Goal: Task Accomplishment & Management: Use online tool/utility

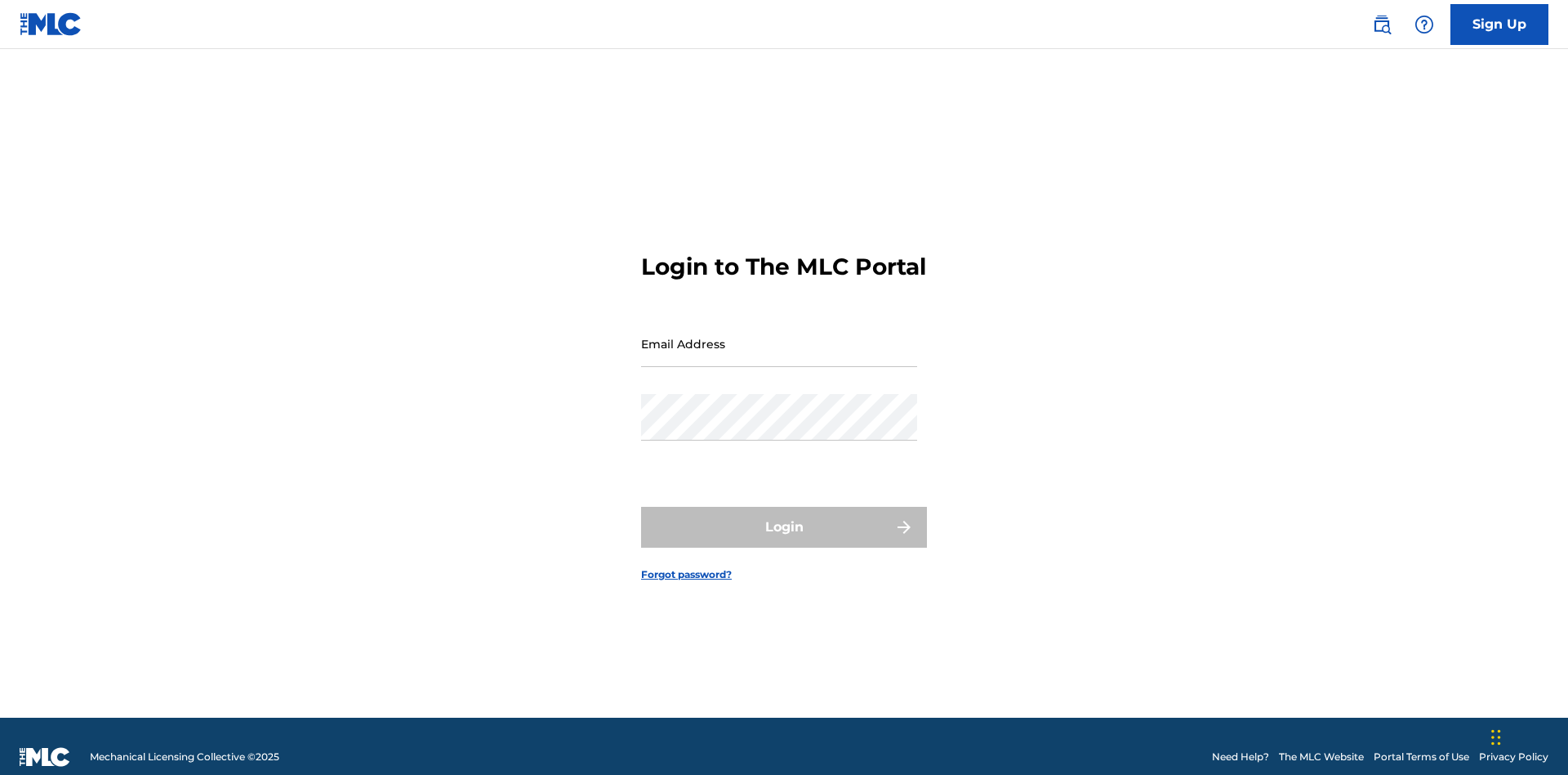
scroll to position [21, 0]
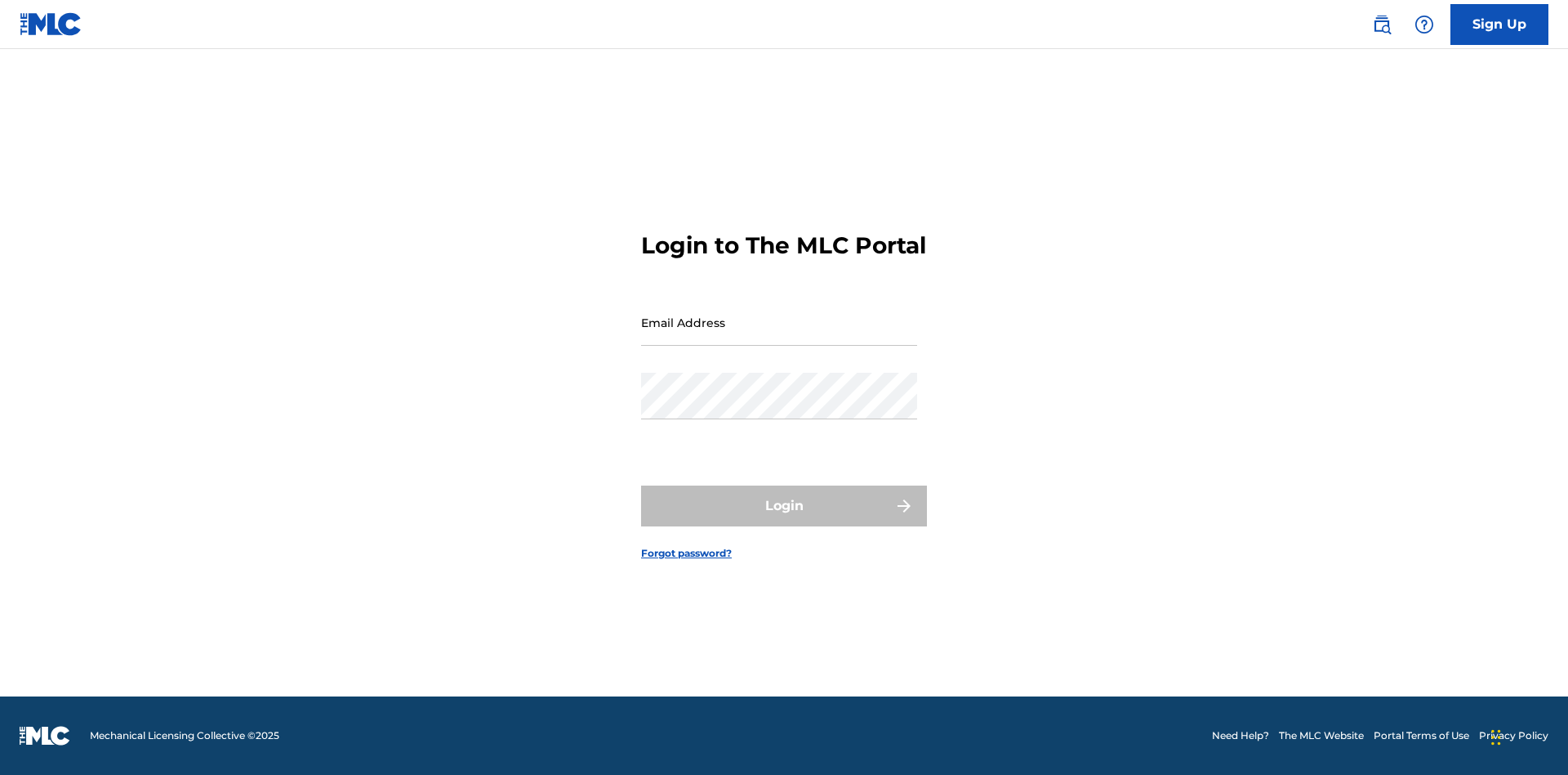
click at [780, 336] on input "Email Address" at bounding box center [780, 322] width 276 height 47
type input "Duke.McTesterson@gmail.com"
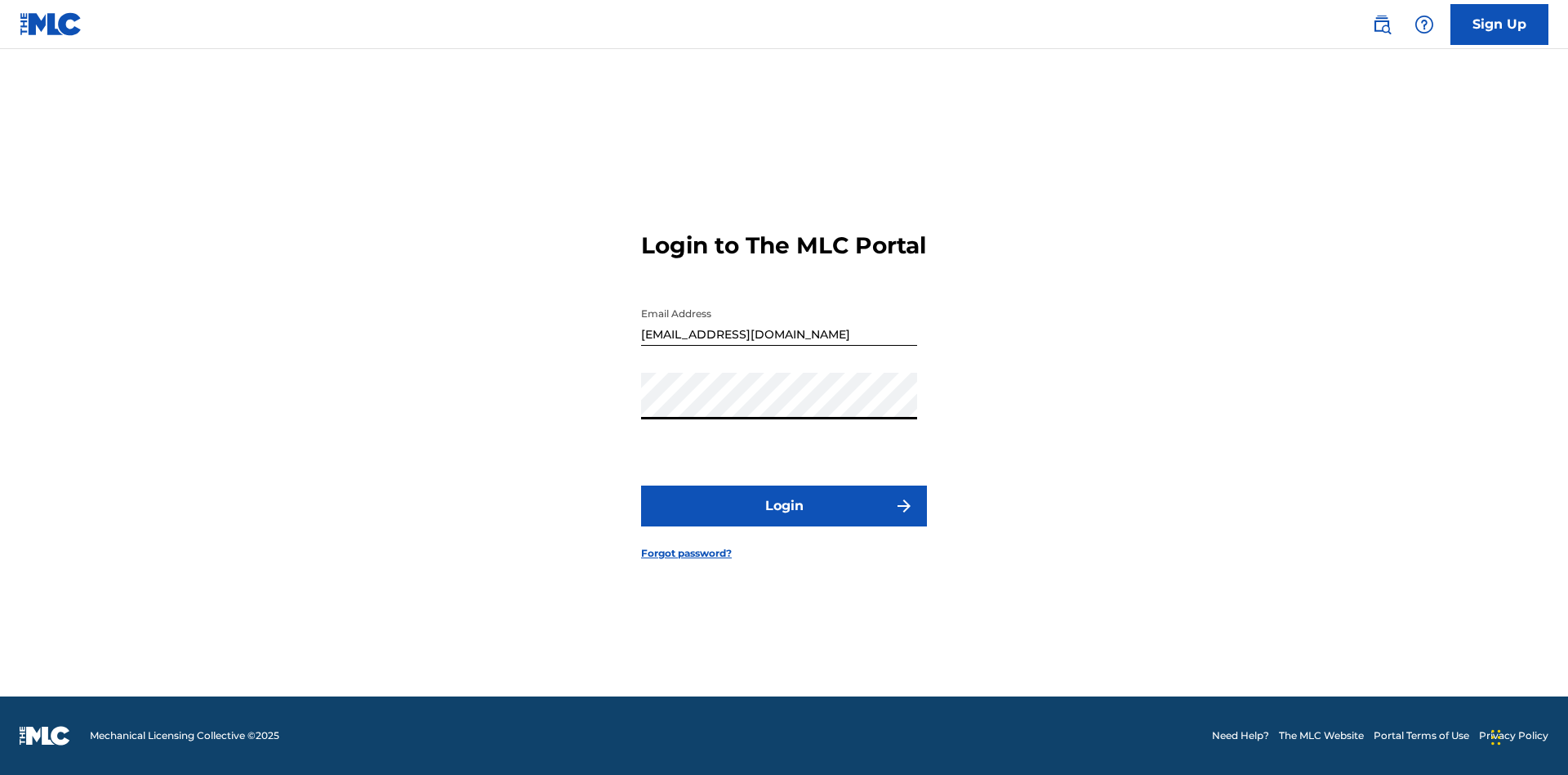
click at [784, 520] on button "Login" at bounding box center [784, 505] width 286 height 41
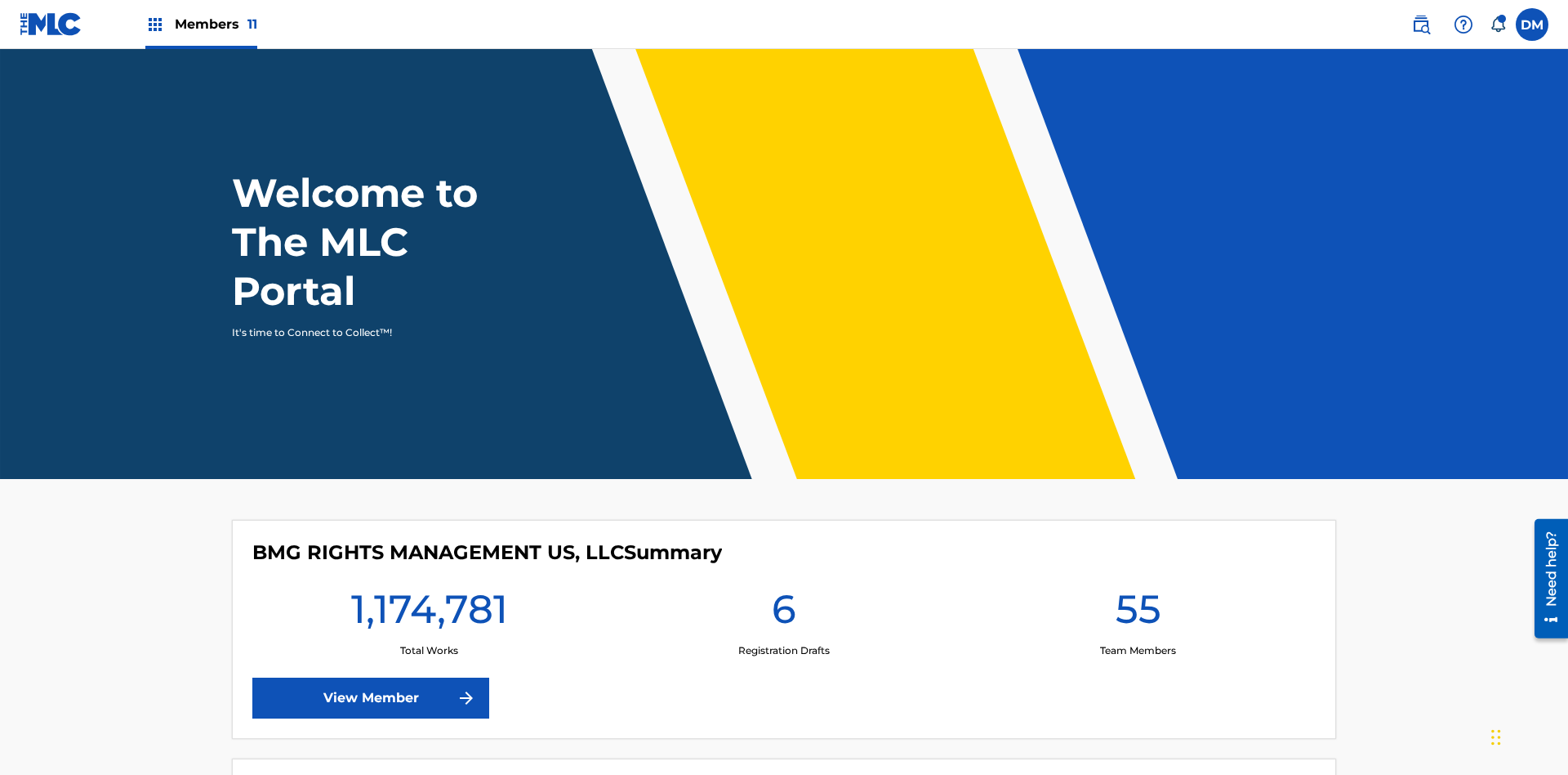
click at [201, 24] on span "Members 11" at bounding box center [216, 24] width 82 height 19
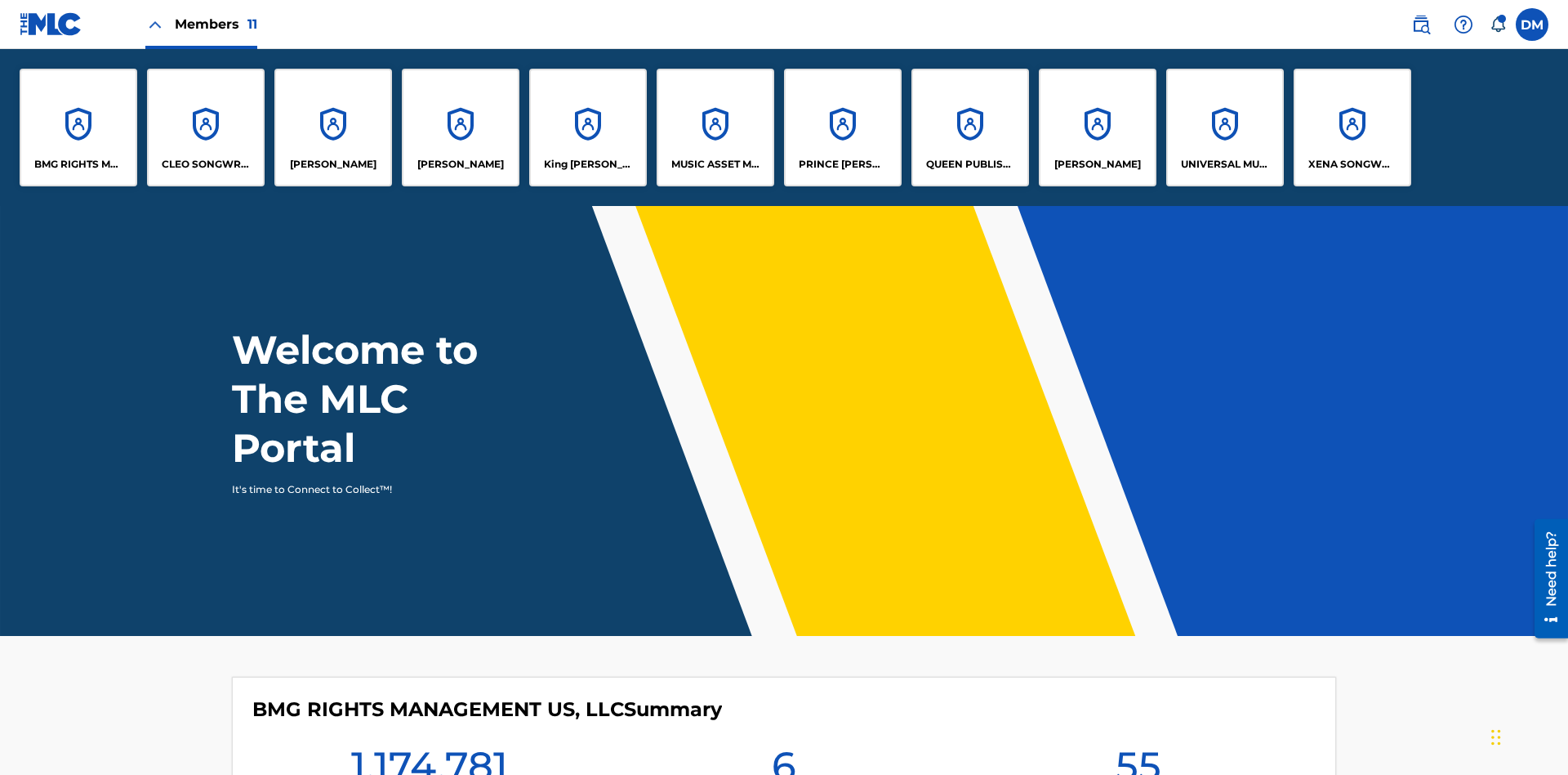
click at [587, 164] on p "King McTesterson" at bounding box center [588, 164] width 89 height 14
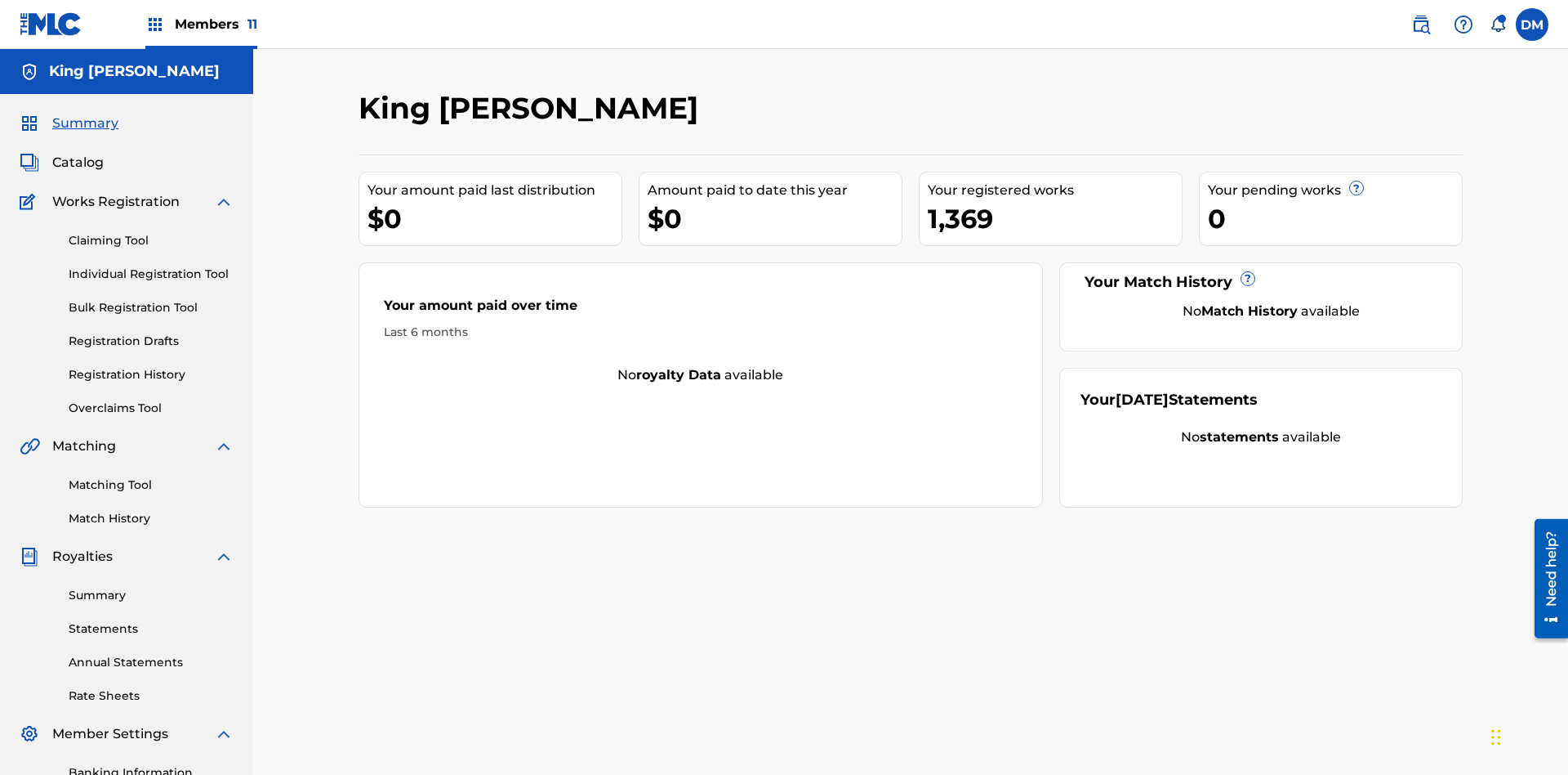
scroll to position [134, 0]
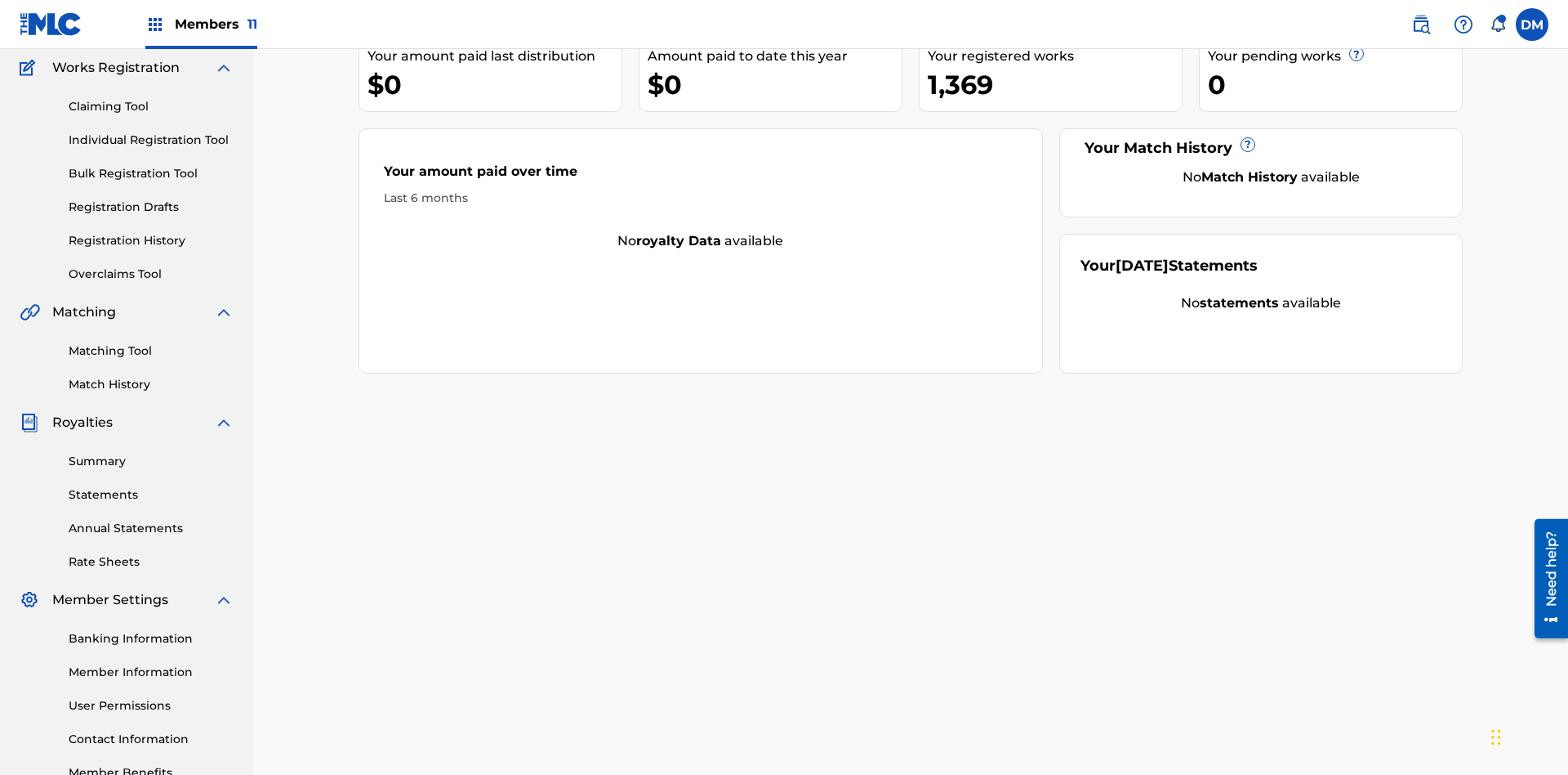
click at [152, 106] on link "Claiming Tool" at bounding box center [152, 106] width 165 height 17
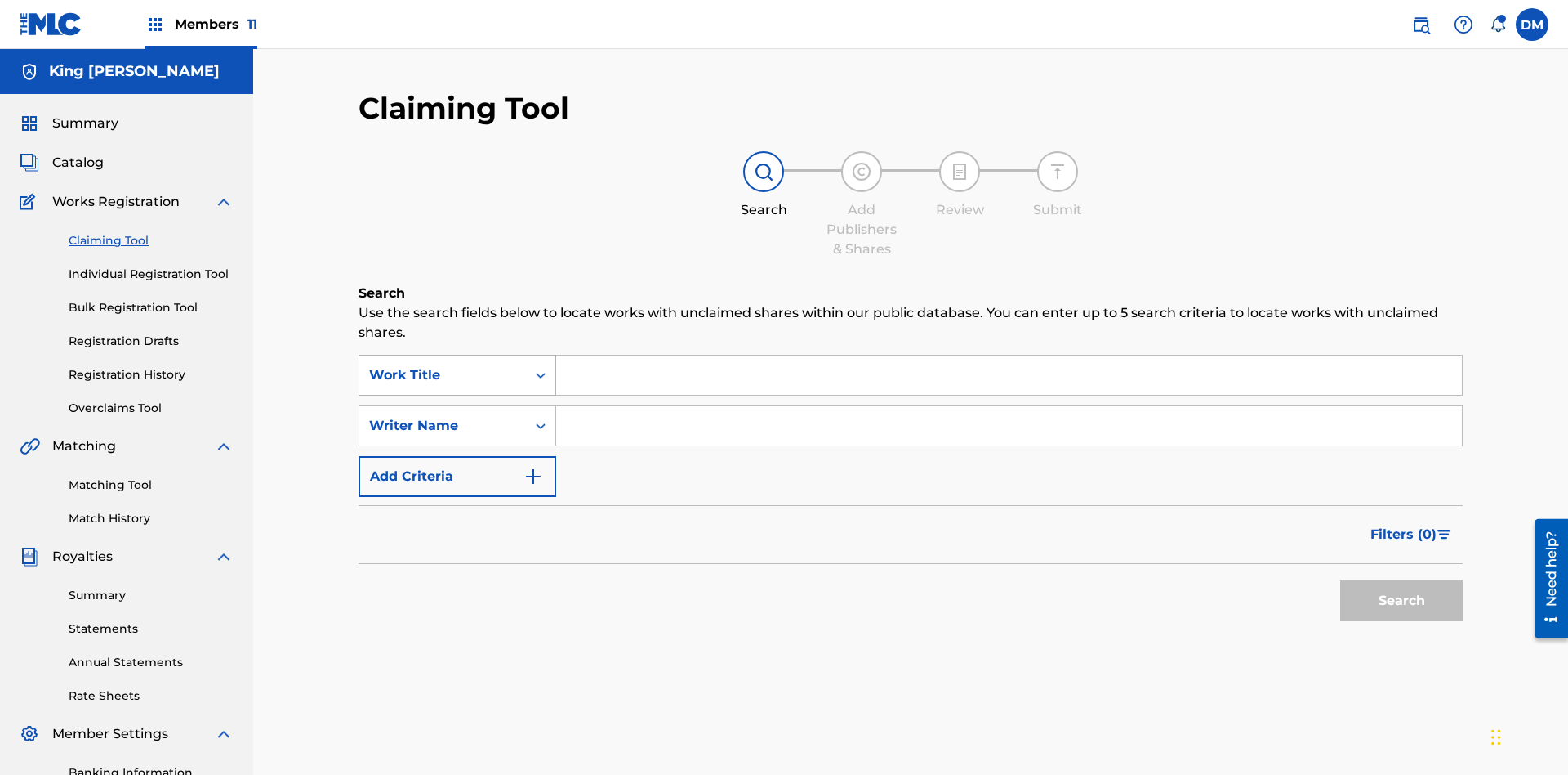
click at [443, 365] on div "Work Title" at bounding box center [442, 375] width 147 height 19
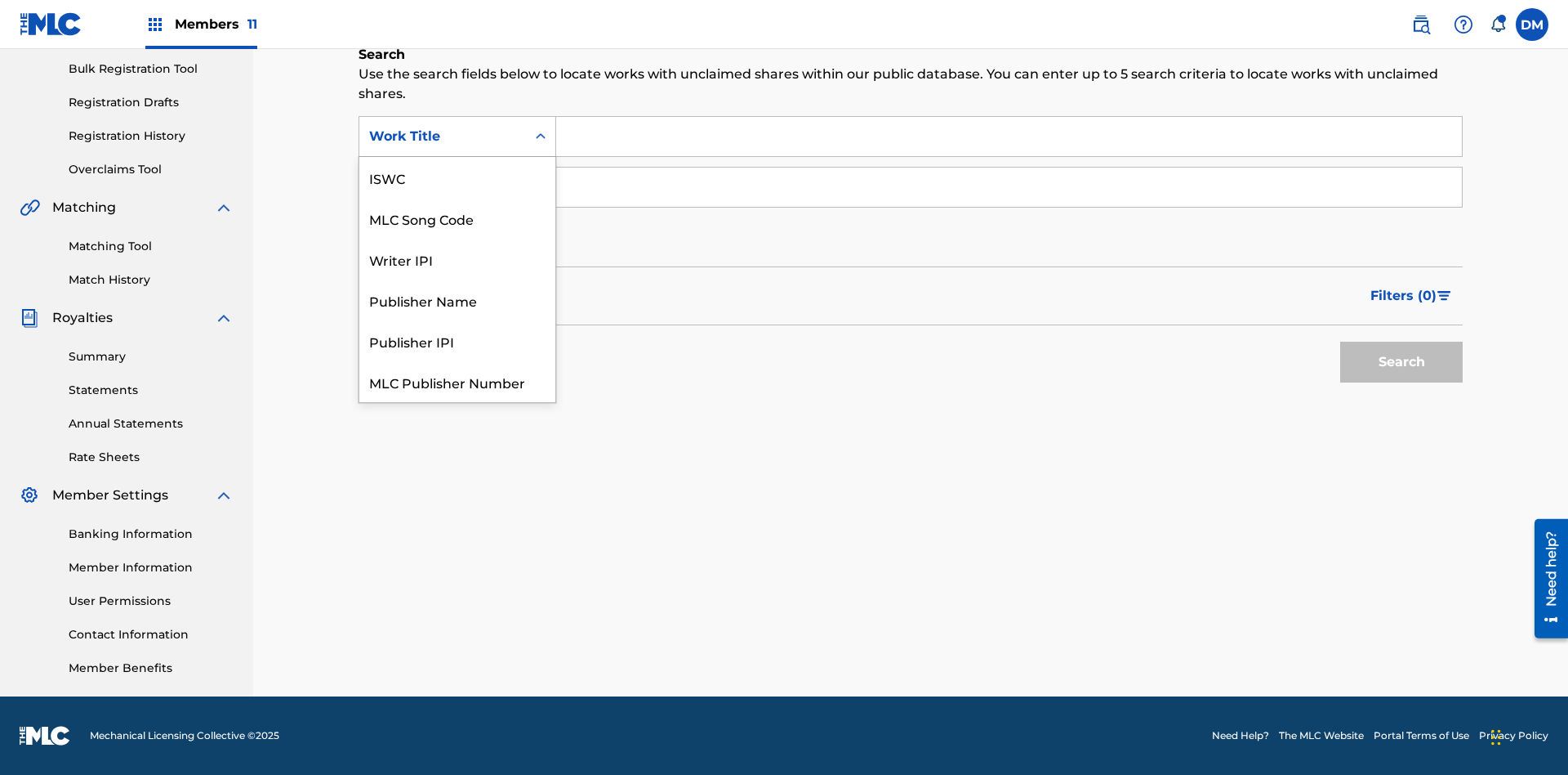
scroll to position [41, 0]
click at [457, 157] on div "ISWC" at bounding box center [457, 136] width 196 height 41
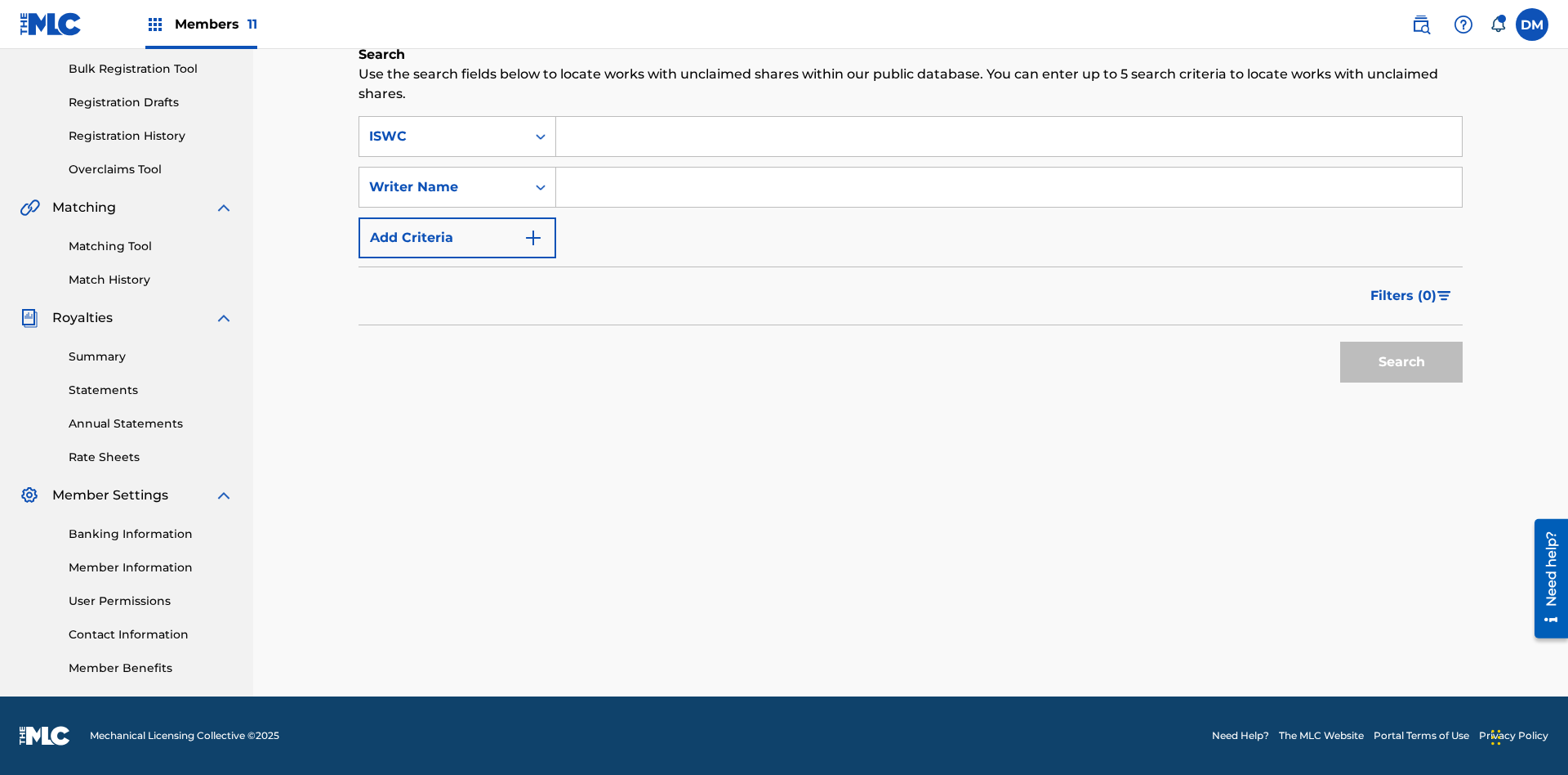
scroll to position [0, 0]
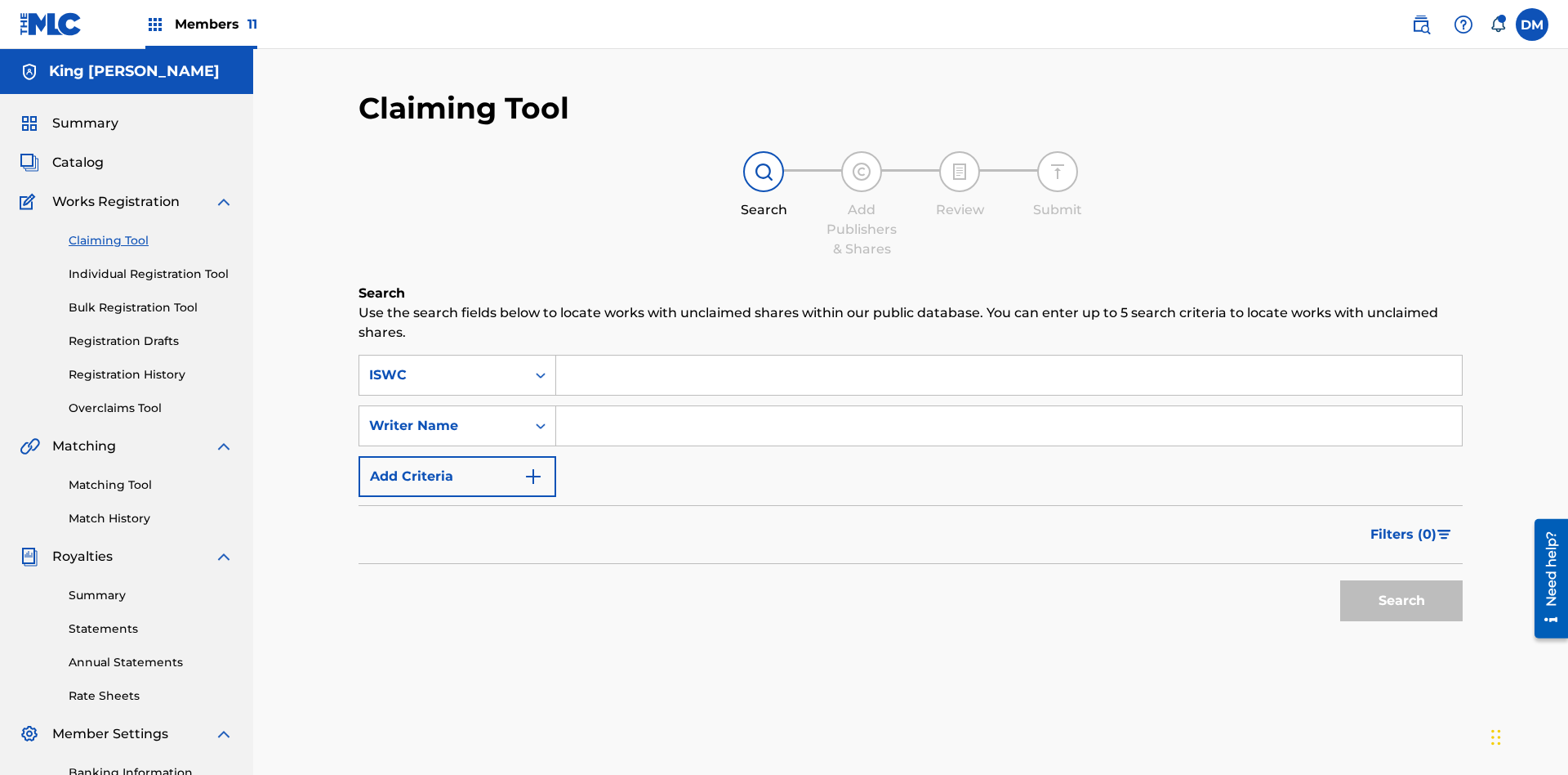
click at [1009, 356] on input "Search Form" at bounding box center [1009, 375] width 906 height 39
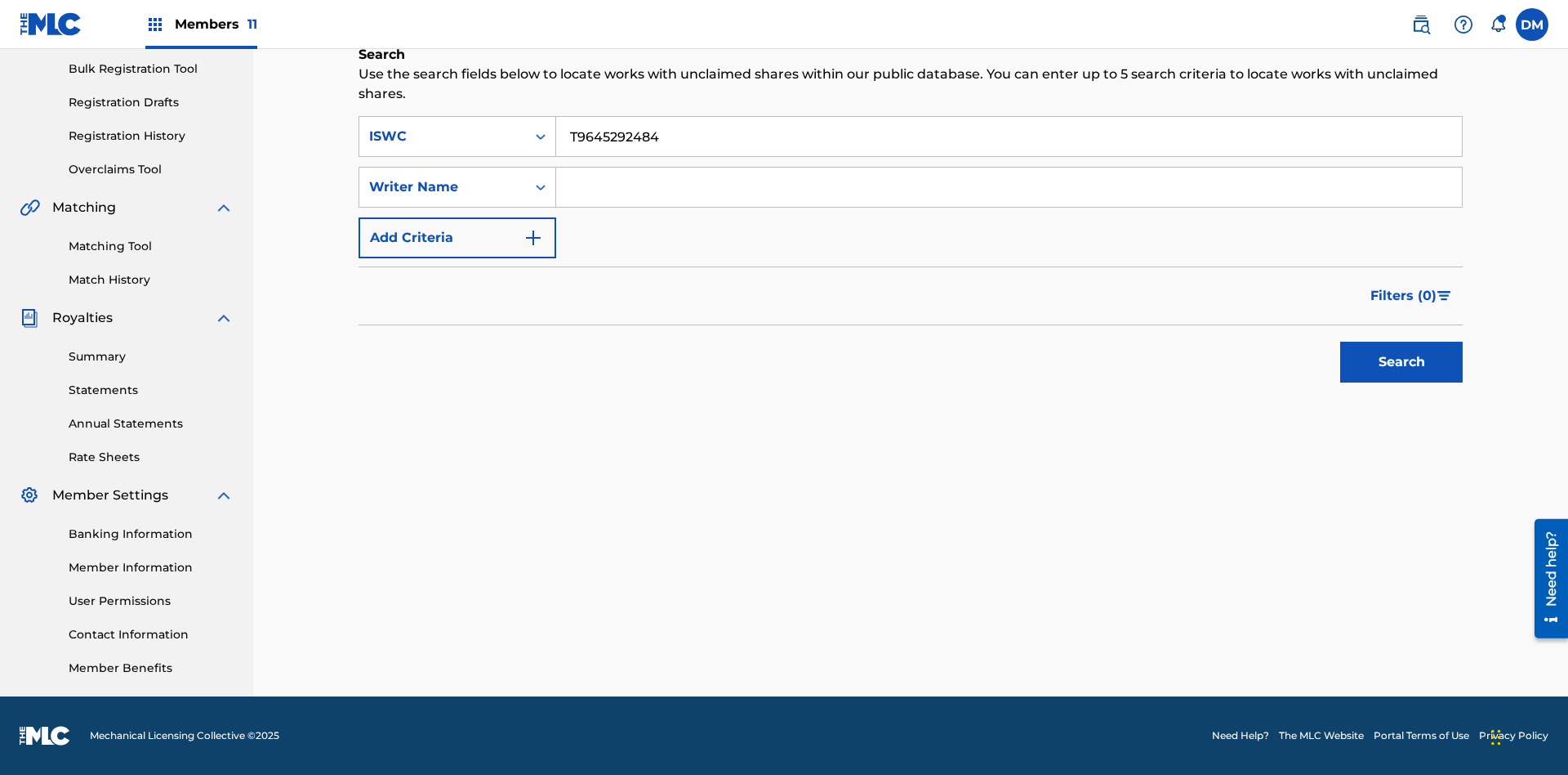
type input "T9645292484"
click at [1402, 362] on button "Search" at bounding box center [1402, 362] width 123 height 41
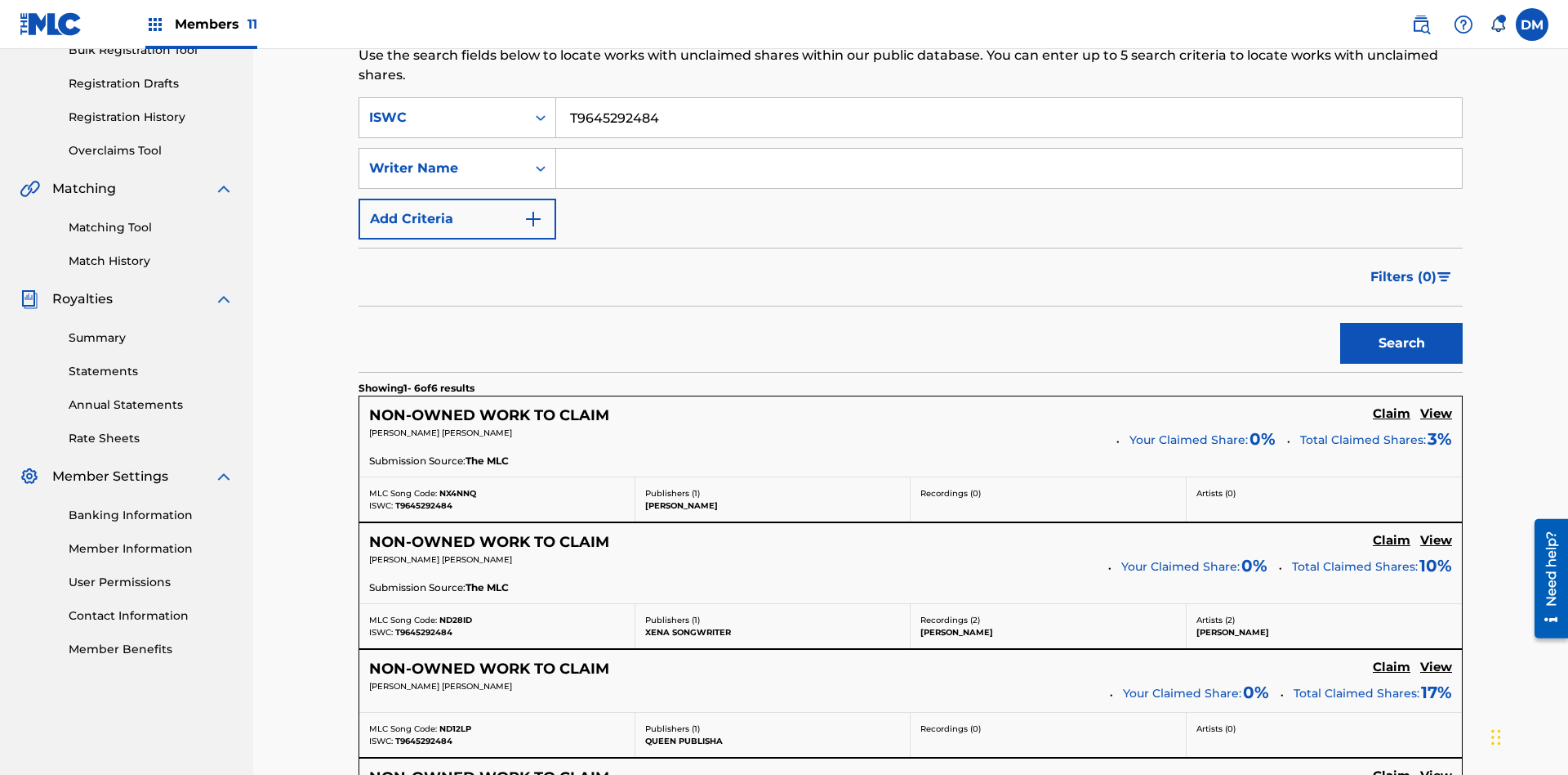
click at [1009, 118] on input "T9645292484" at bounding box center [1009, 117] width 906 height 39
click at [1009, 149] on input "Search Form" at bounding box center [1009, 168] width 906 height 39
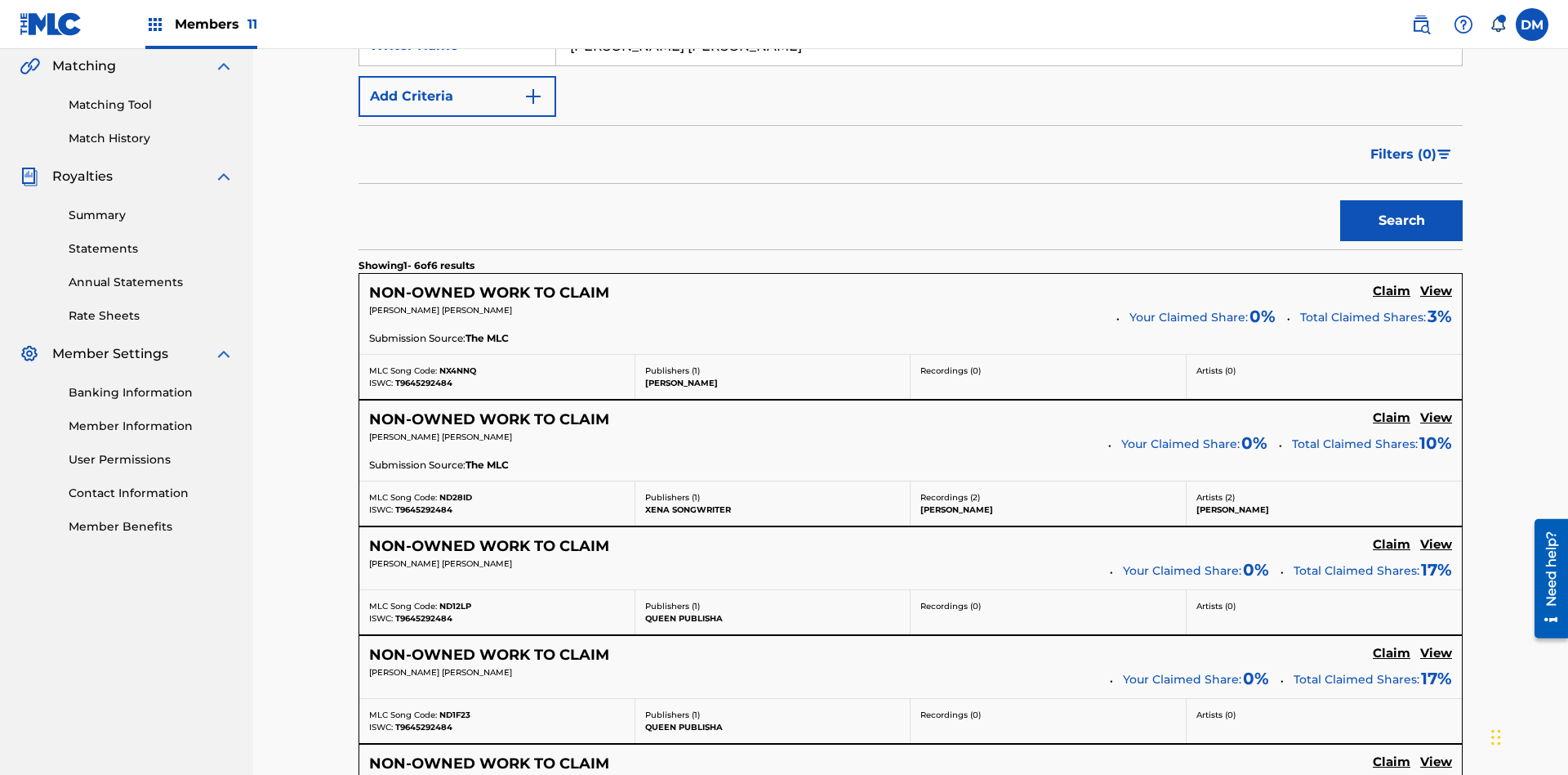
type input "TOM ZACHARY SEBASTIAN POHJOLA"
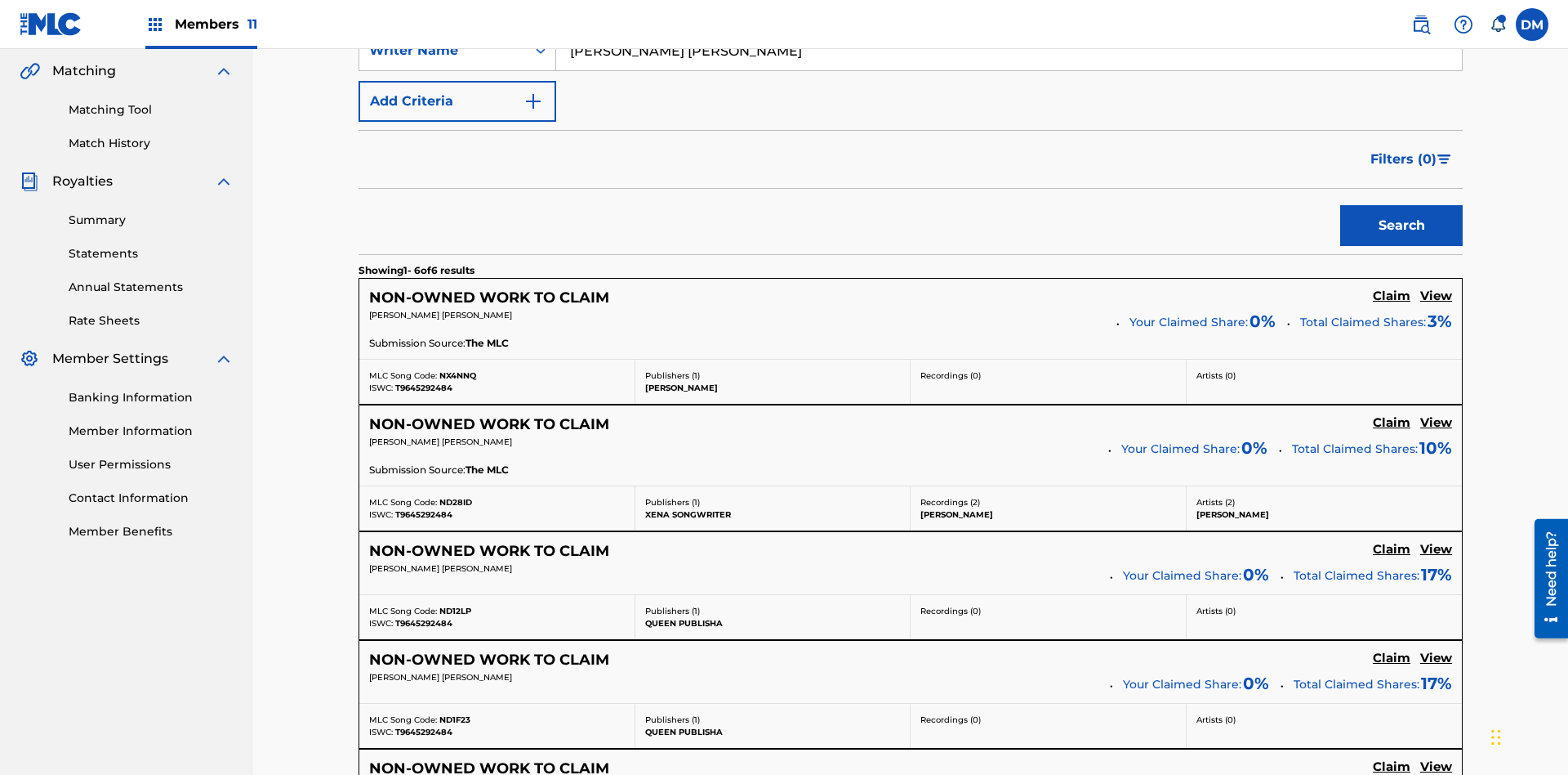
click at [1402, 205] on button "Search" at bounding box center [1402, 225] width 123 height 41
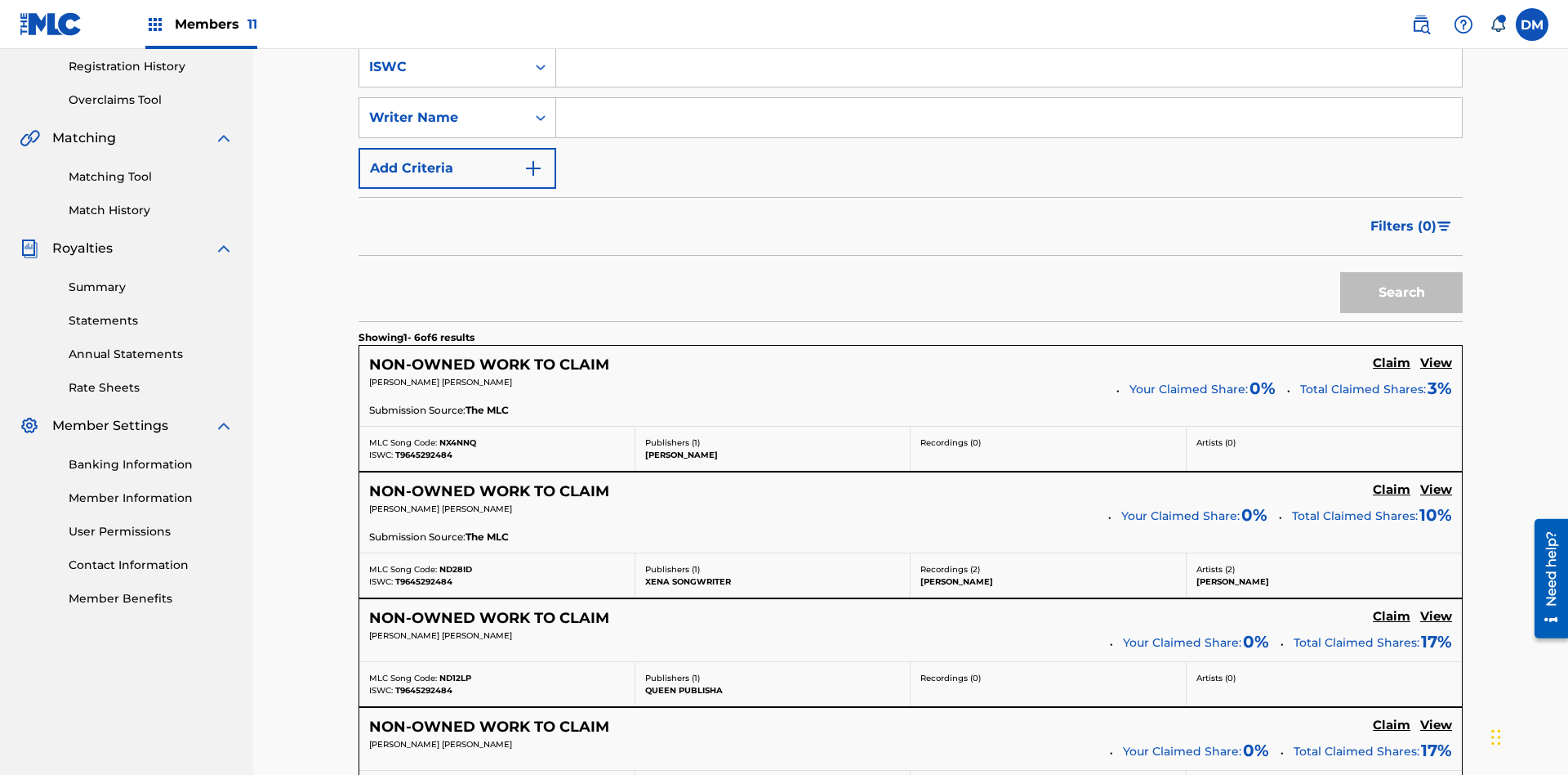
scroll to position [268, 0]
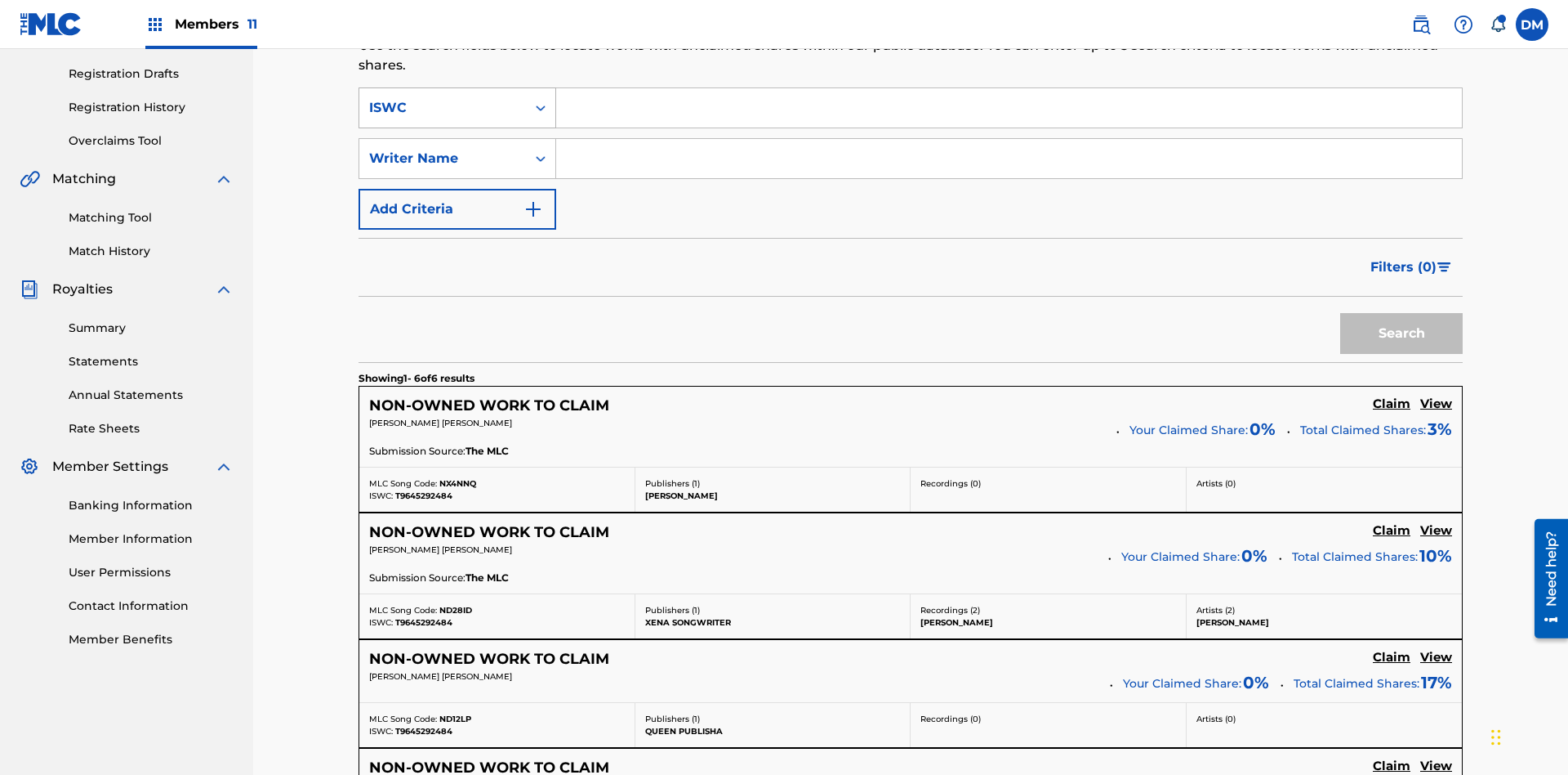
click at [443, 107] on div "ISWC" at bounding box center [442, 107] width 147 height 19
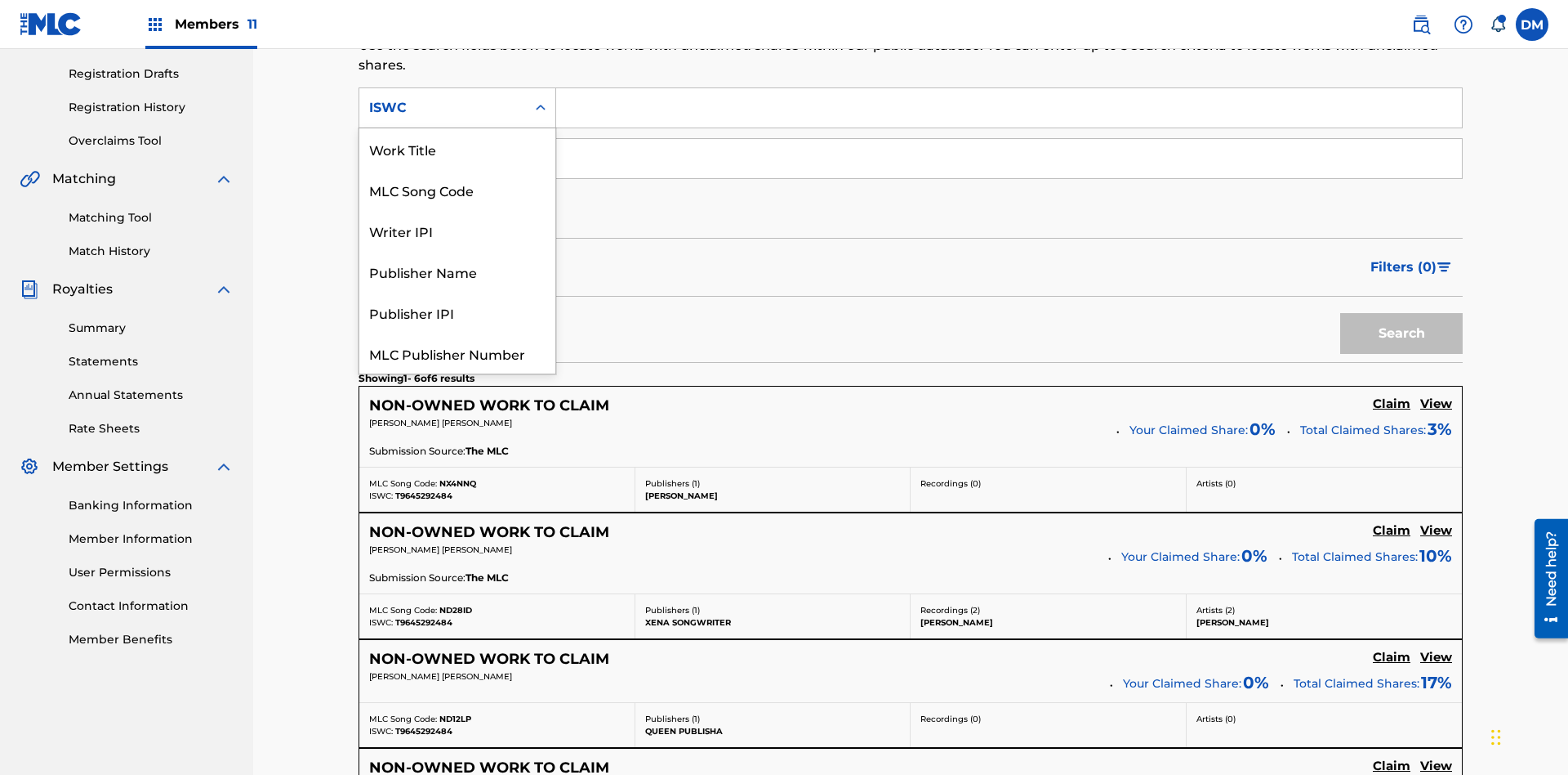
scroll to position [41, 0]
click at [457, 129] on div "Work Title" at bounding box center [457, 107] width 196 height 41
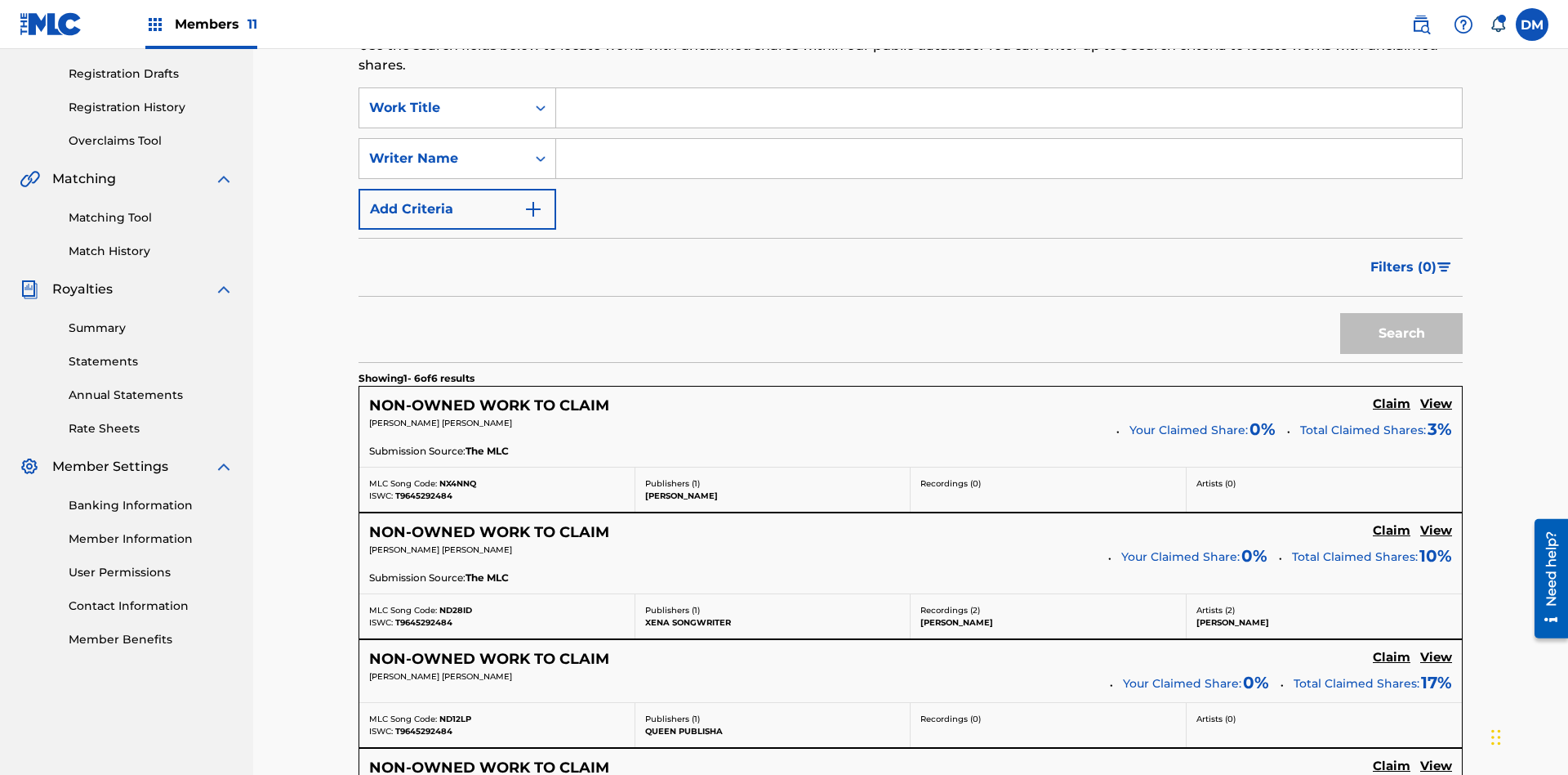
scroll to position [0, 0]
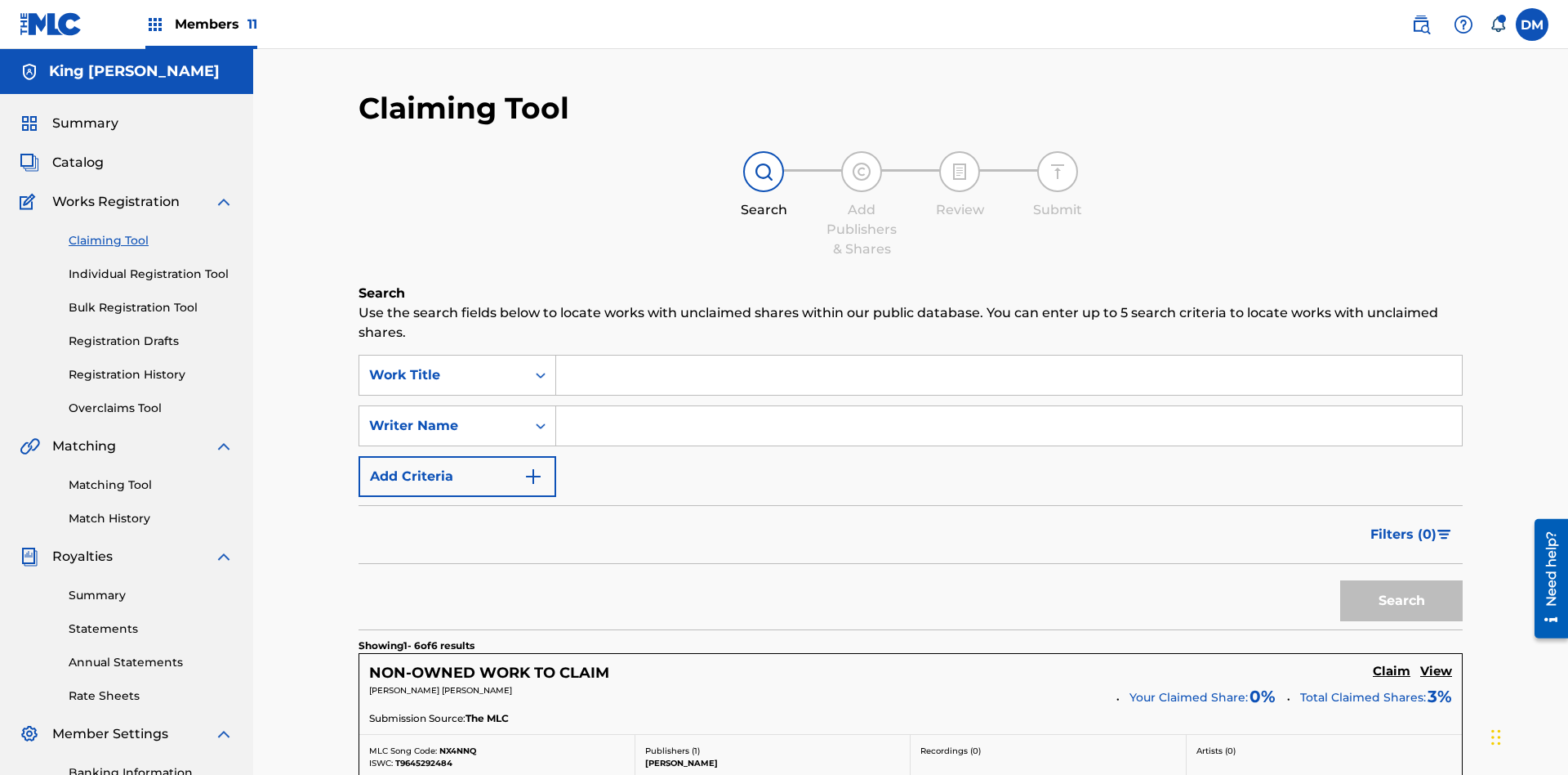
click at [1009, 356] on input "Search Form" at bounding box center [1009, 375] width 906 height 39
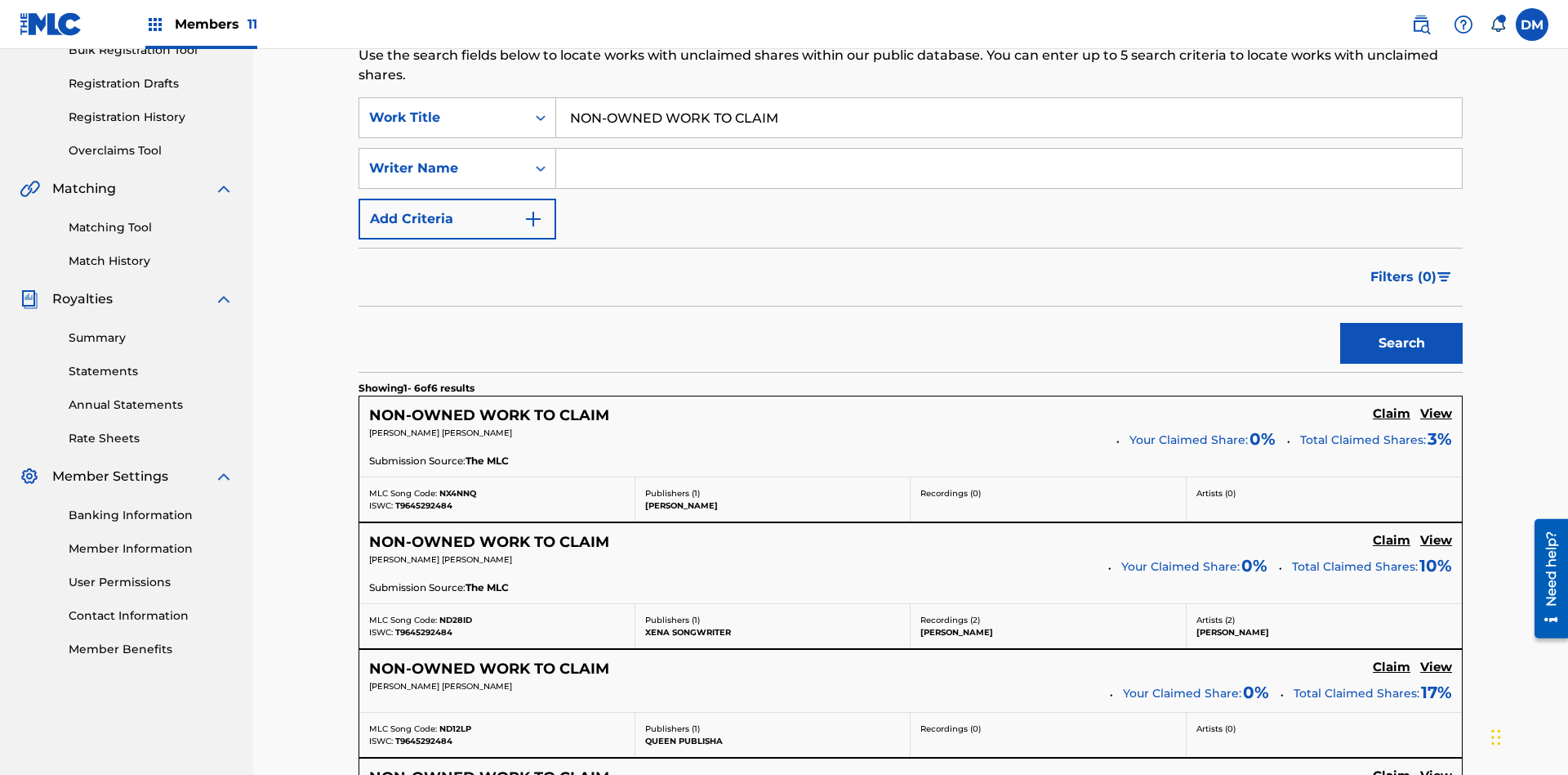
type input "NON-OWNED WORK TO CLAIM"
click at [1402, 322] on button "Search" at bounding box center [1402, 342] width 123 height 41
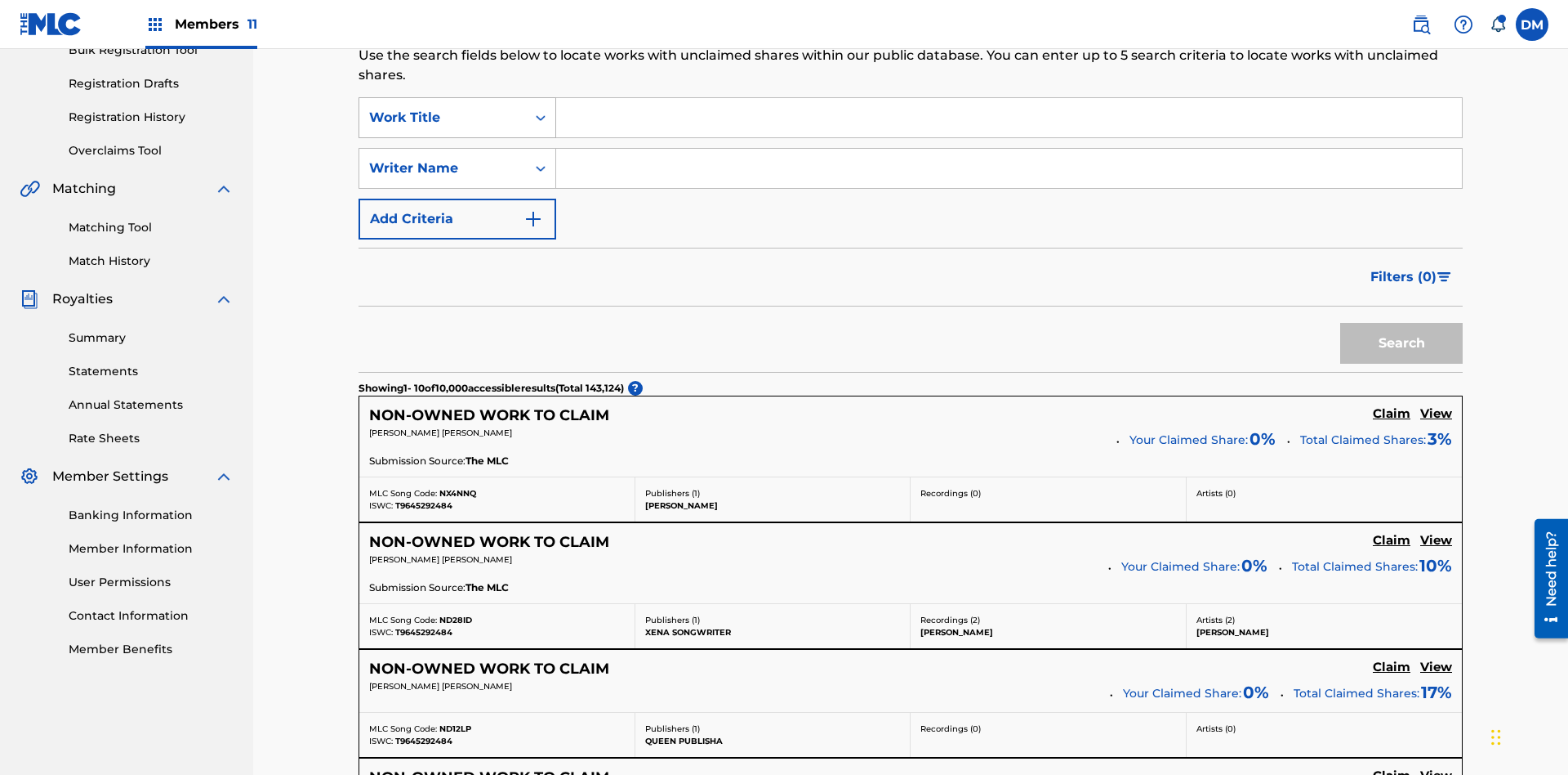
click at [443, 107] on div "Work Title" at bounding box center [442, 117] width 147 height 19
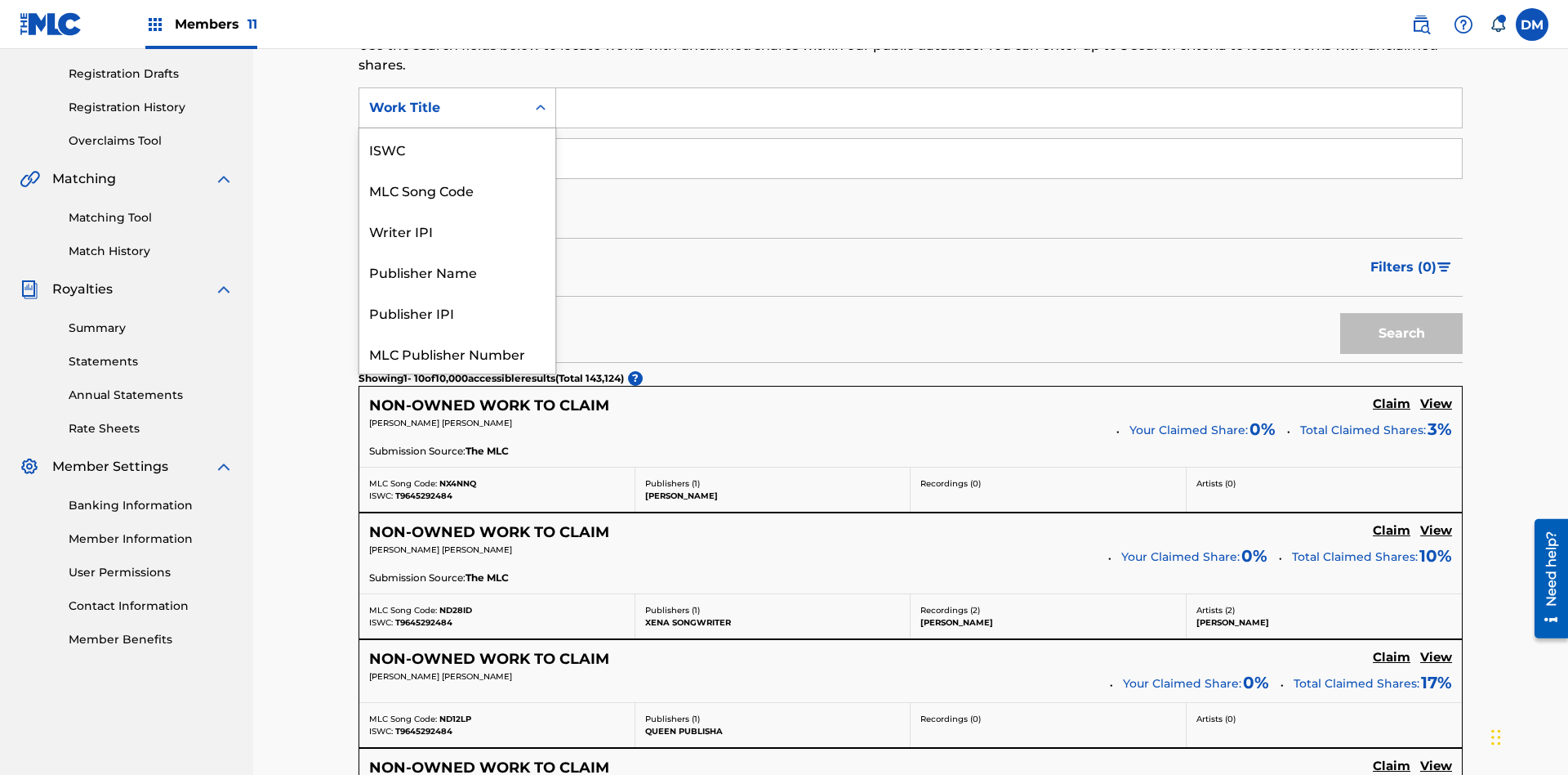
scroll to position [41, 0]
click at [457, 149] on div "MLC Song Code" at bounding box center [457, 149] width 196 height 41
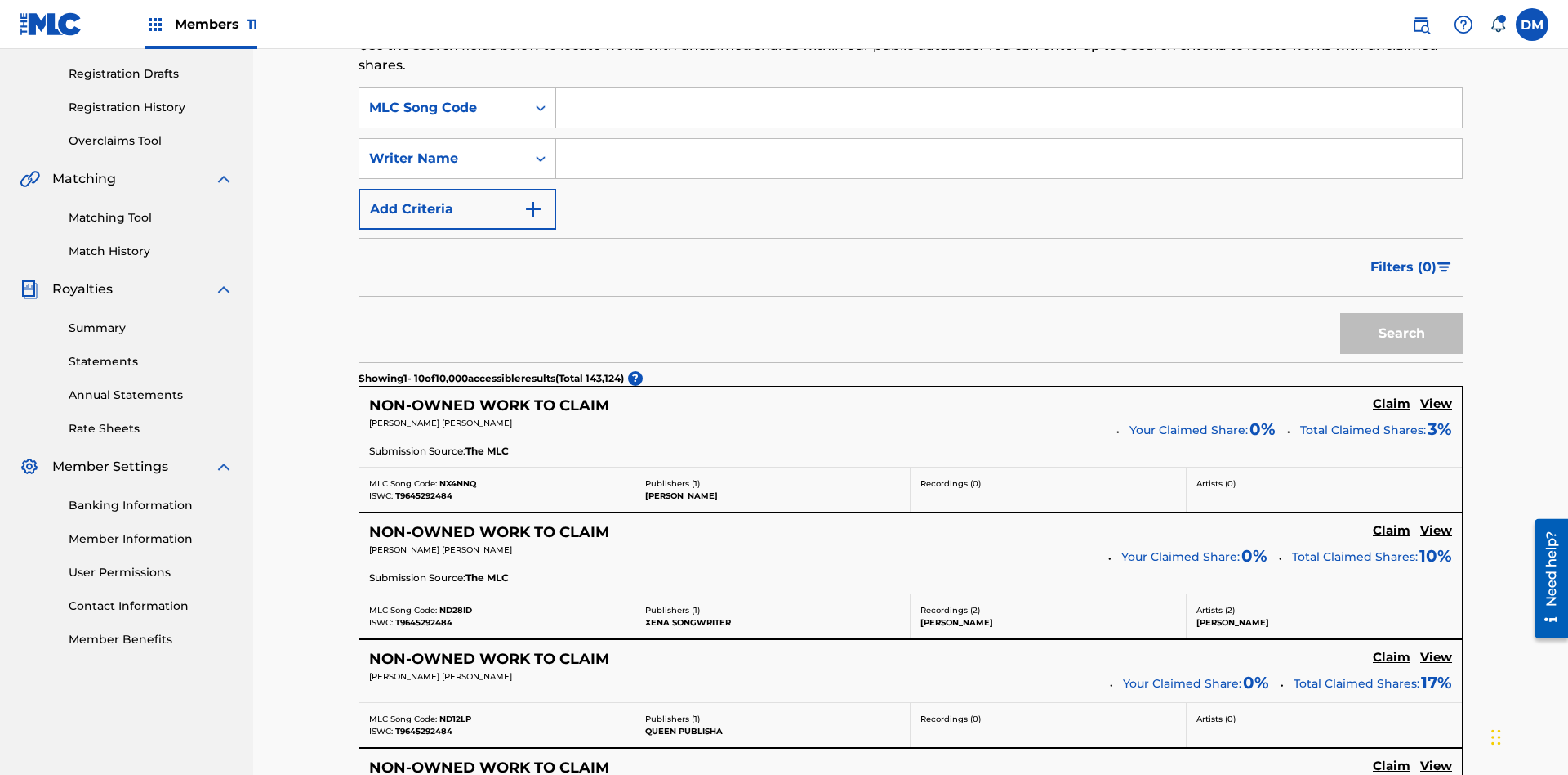
click at [1009, 118] on input "Search Form" at bounding box center [1009, 107] width 906 height 39
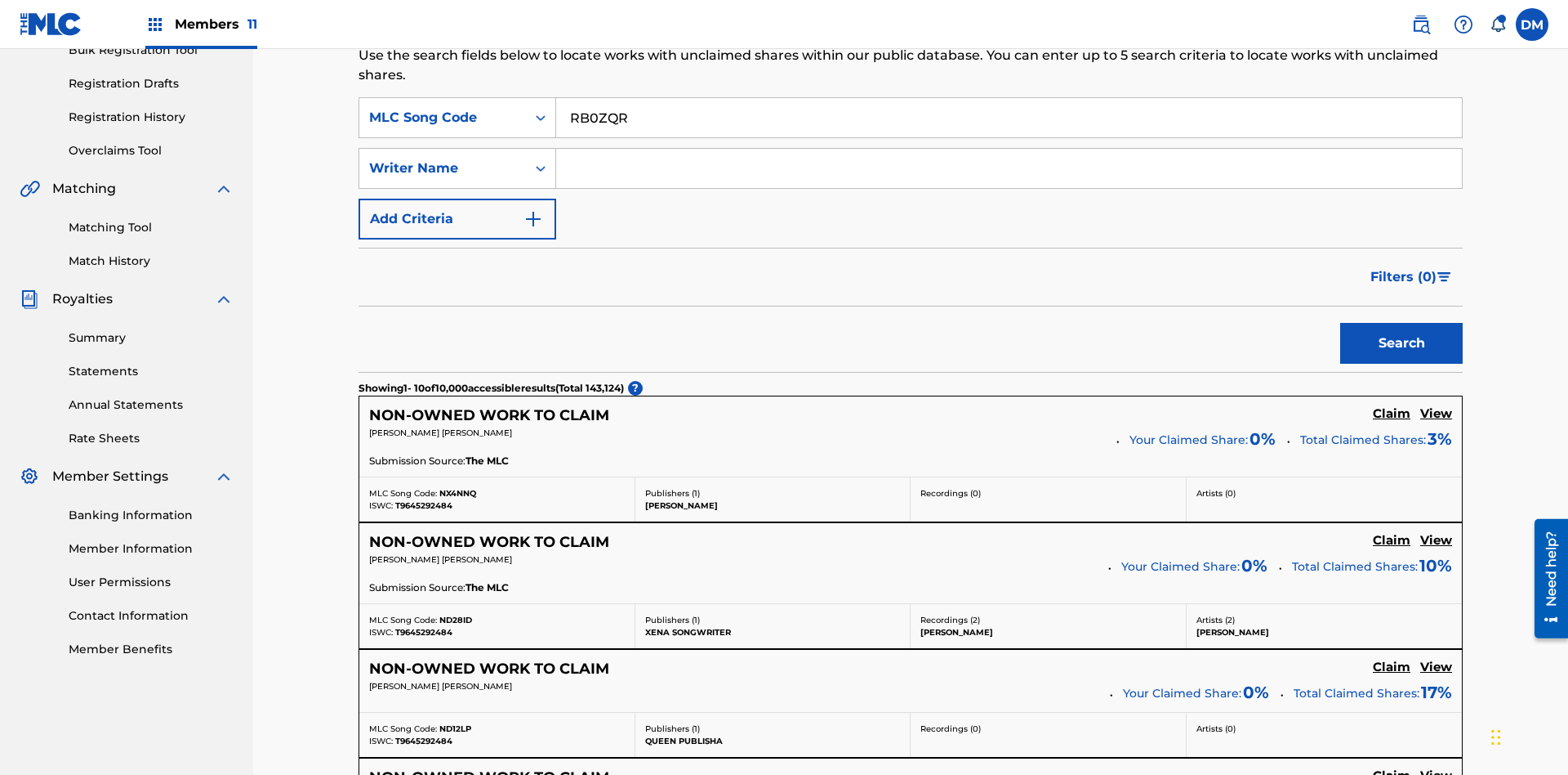
type input "RB0ZQR"
click at [1402, 322] on button "Search" at bounding box center [1402, 342] width 123 height 41
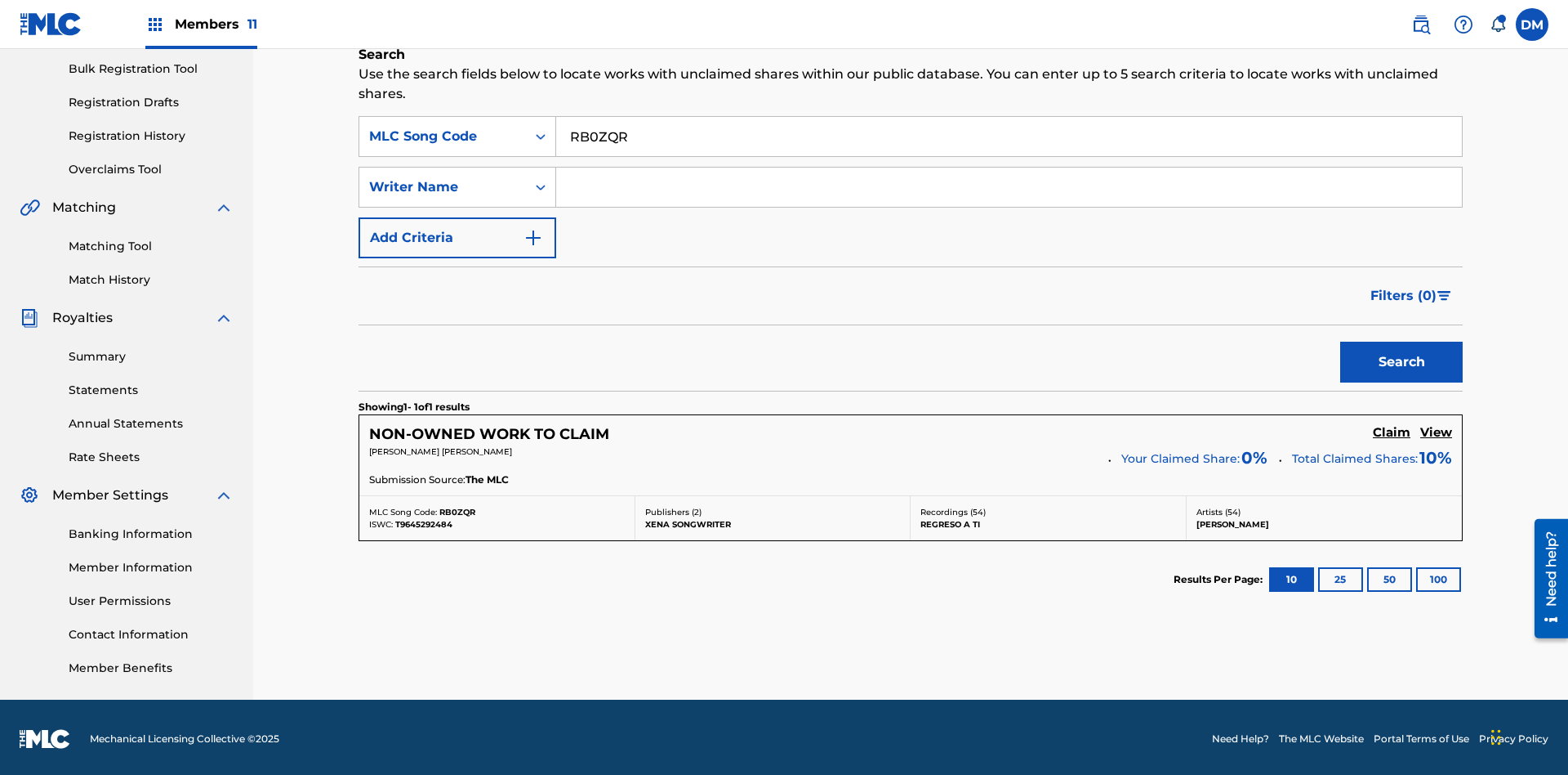
scroll to position [242, 0]
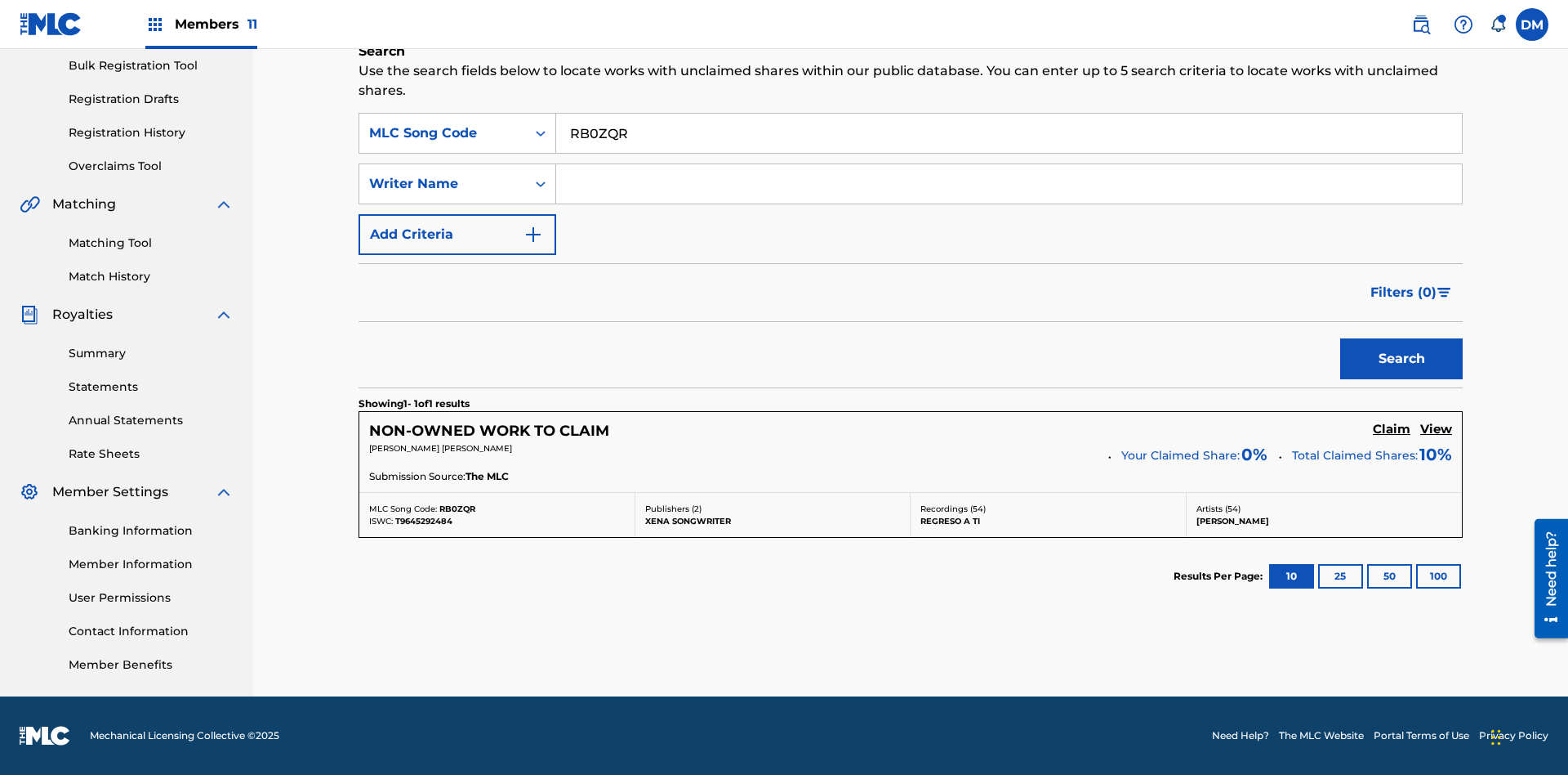
click at [1009, 133] on input "RB0ZQR" at bounding box center [1009, 132] width 906 height 39
click at [443, 133] on div "MLC Song Code" at bounding box center [442, 133] width 147 height 19
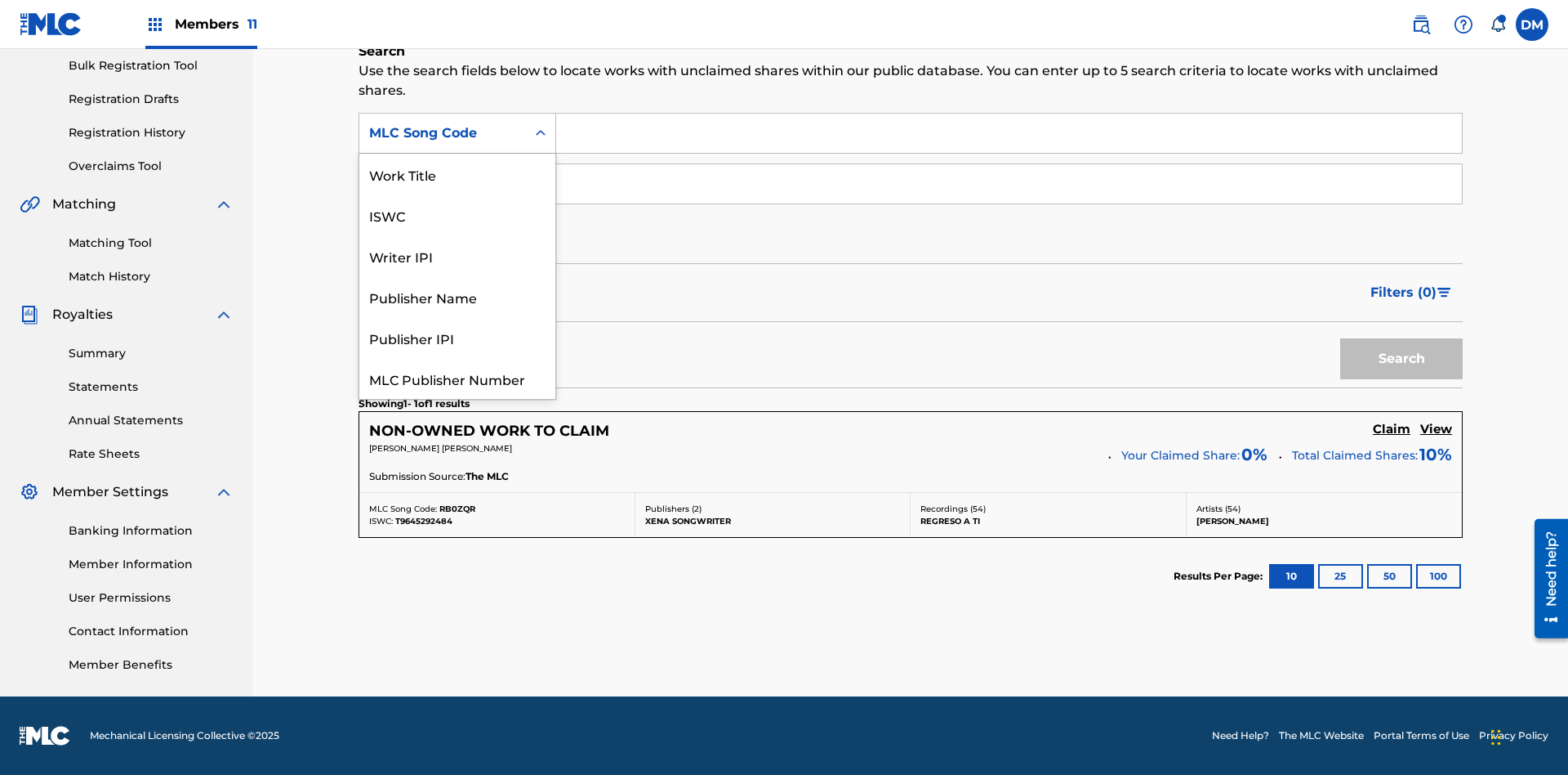
scroll to position [41, 0]
click at [457, 215] on div "Writer IPI" at bounding box center [457, 215] width 196 height 41
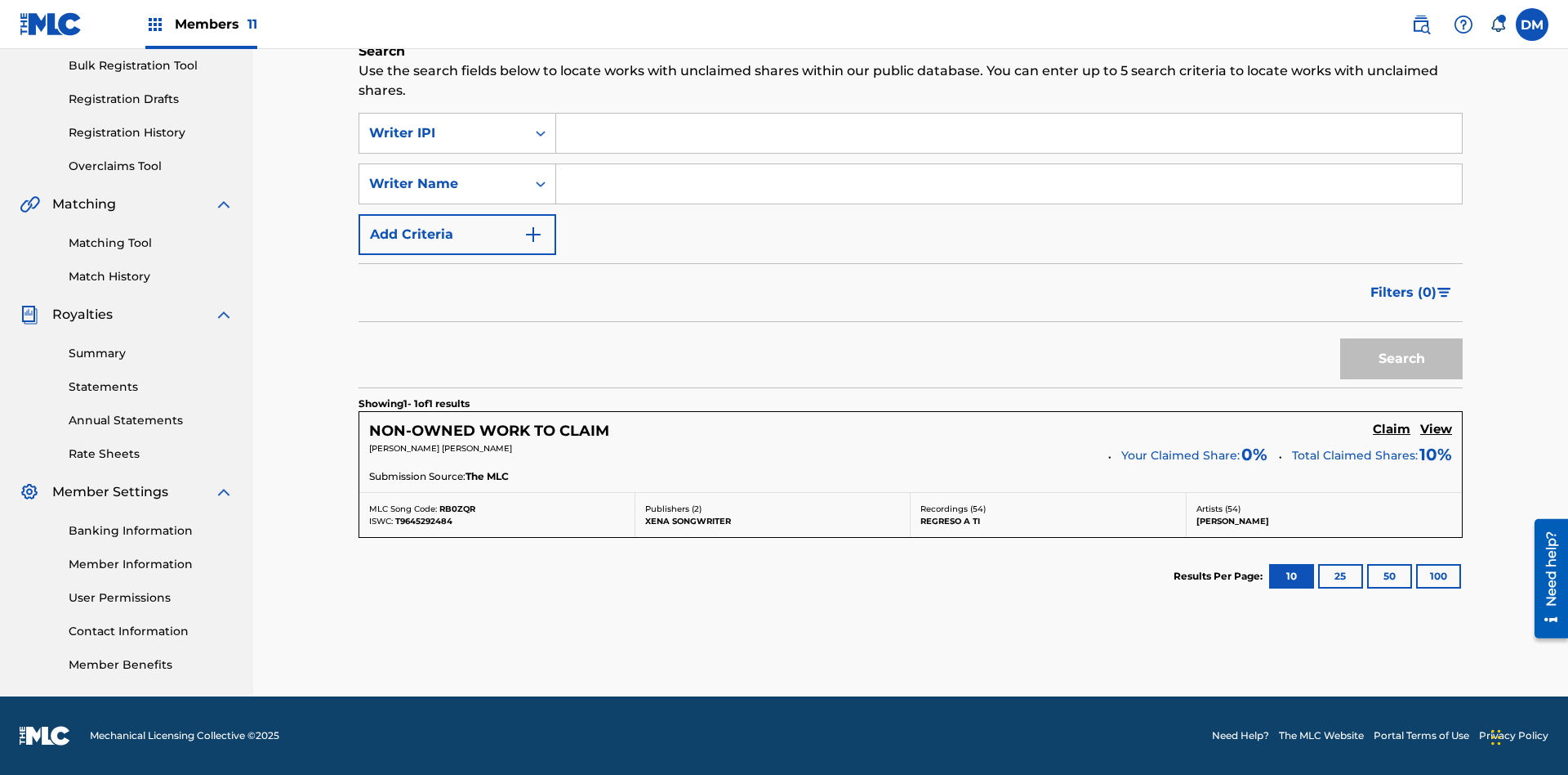
click at [1009, 133] on input "Search Form" at bounding box center [1009, 132] width 906 height 39
type input "00369275519"
click at [1402, 359] on button "Search" at bounding box center [1402, 359] width 123 height 41
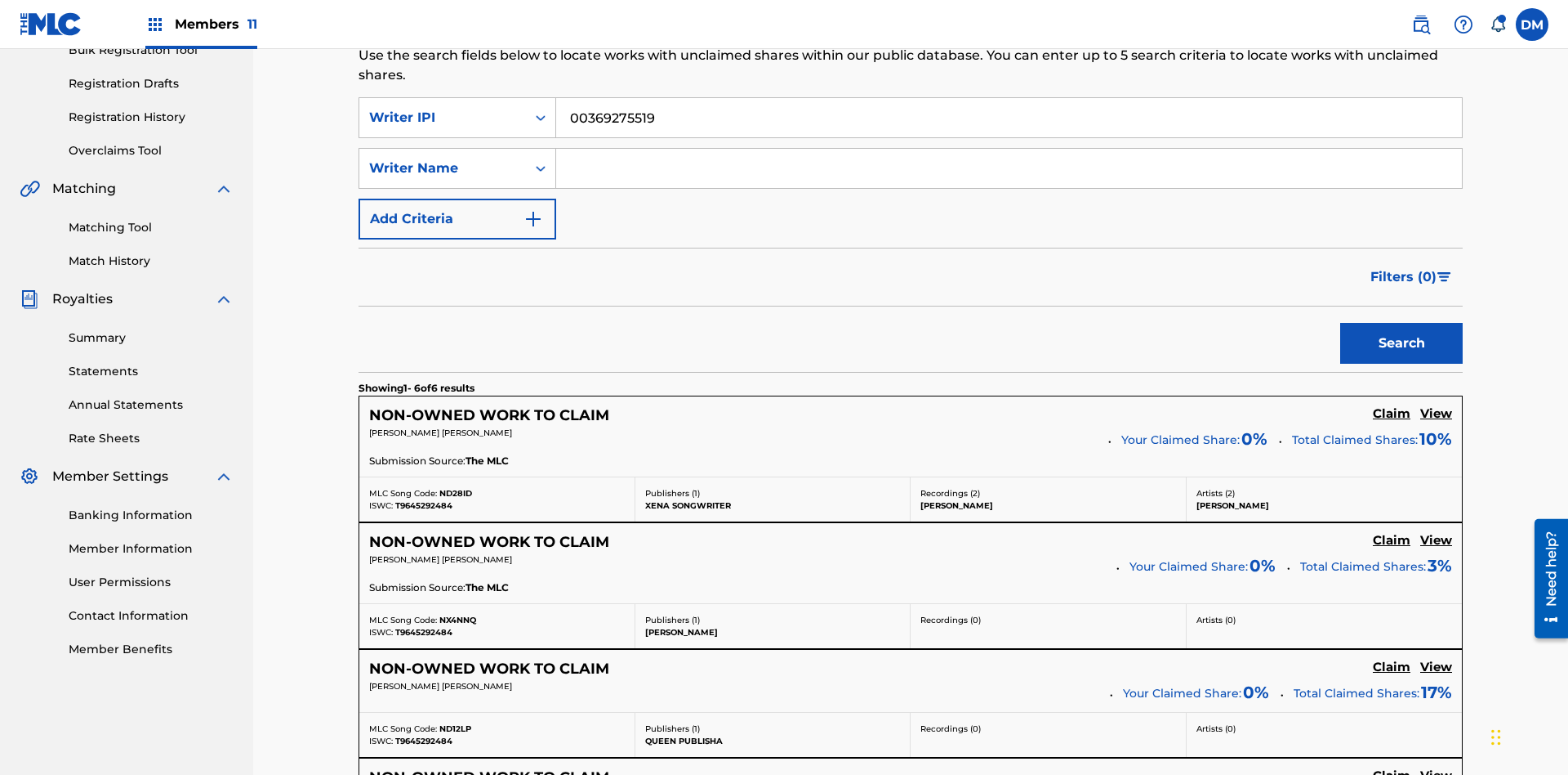
click at [1009, 118] on input "00369275519" at bounding box center [1009, 117] width 906 height 39
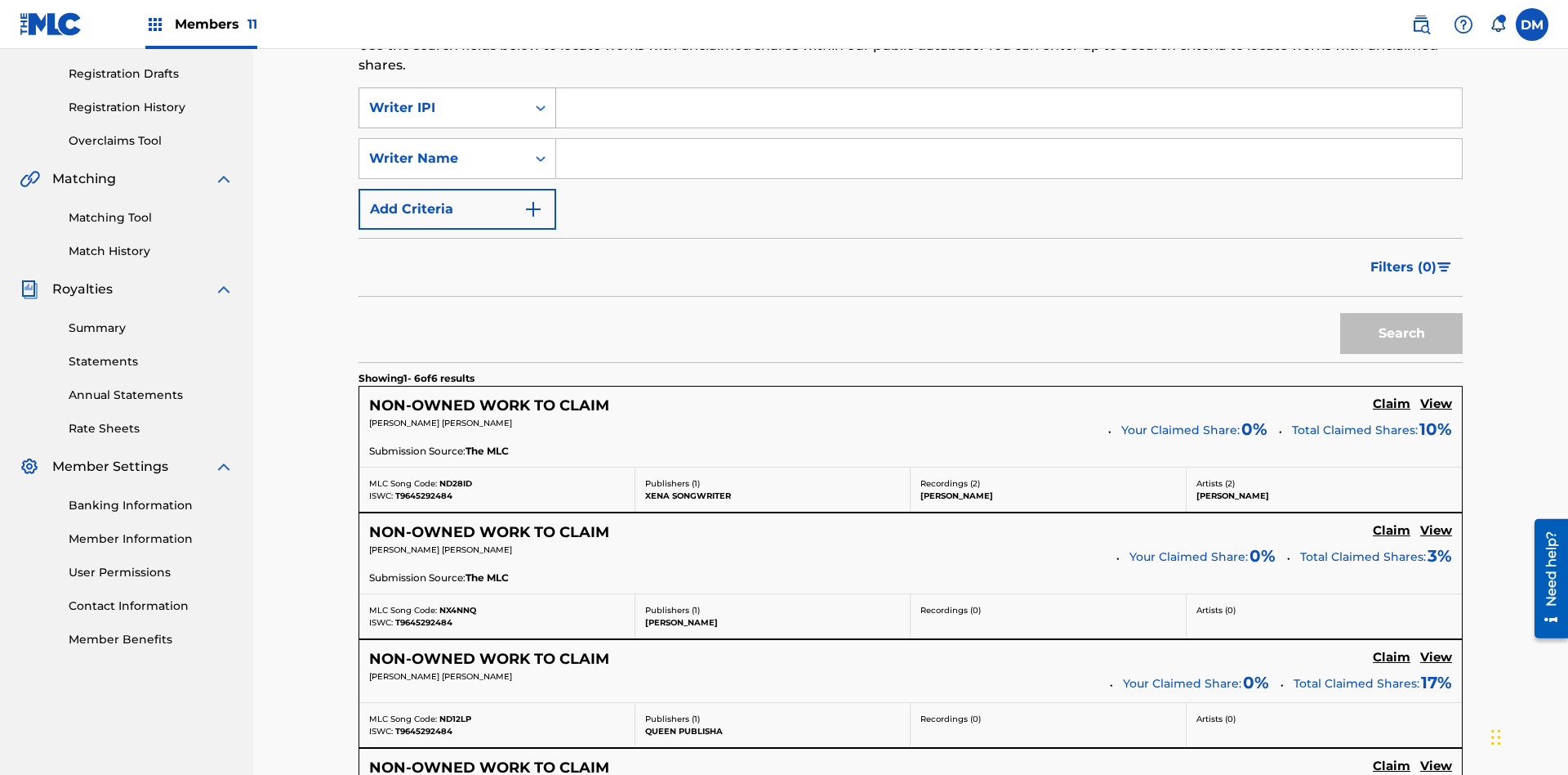
click at [443, 107] on div "Writer IPI" at bounding box center [442, 107] width 147 height 19
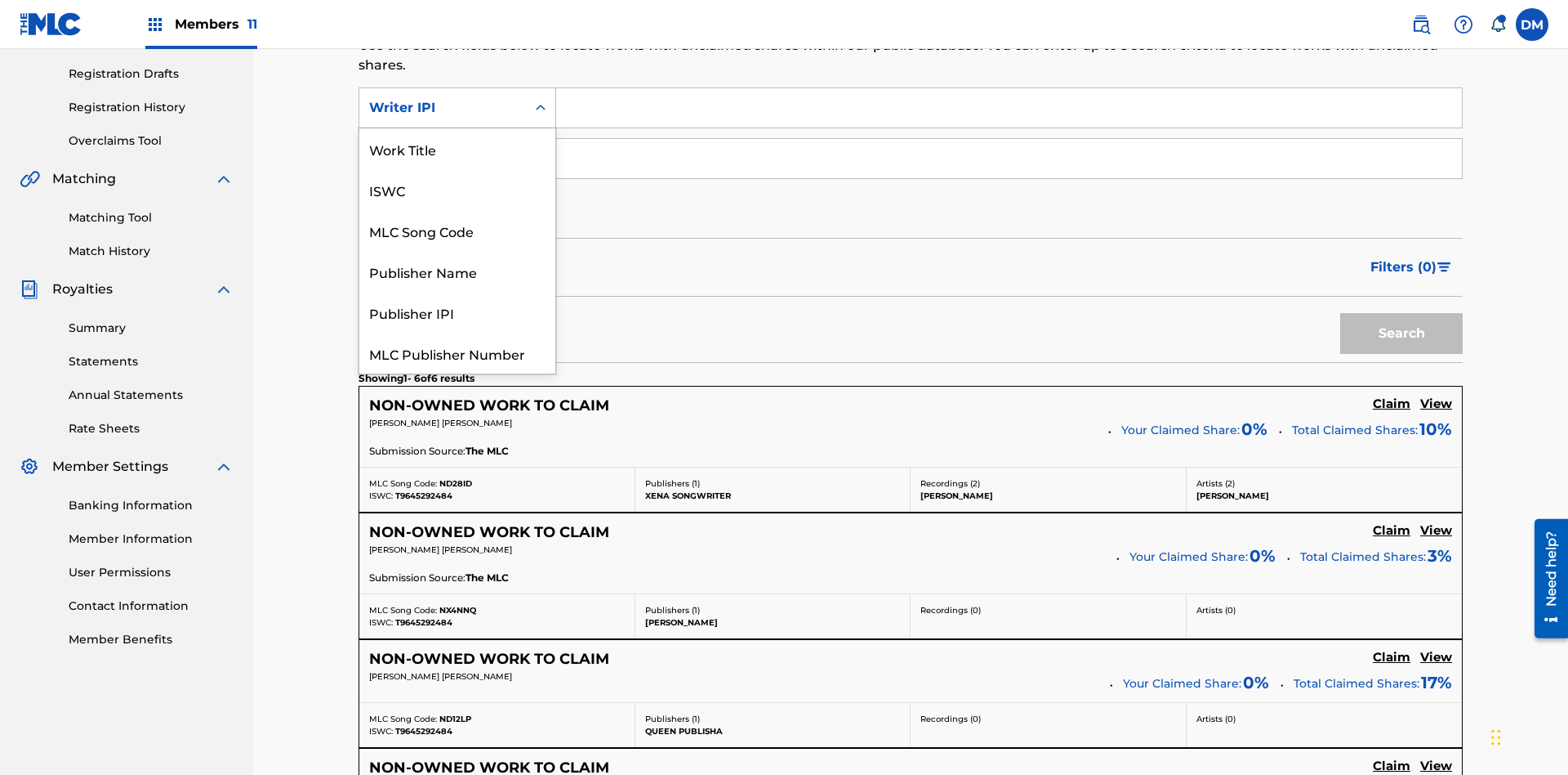
scroll to position [41, 0]
click at [457, 230] on div "Publisher Name" at bounding box center [457, 230] width 196 height 41
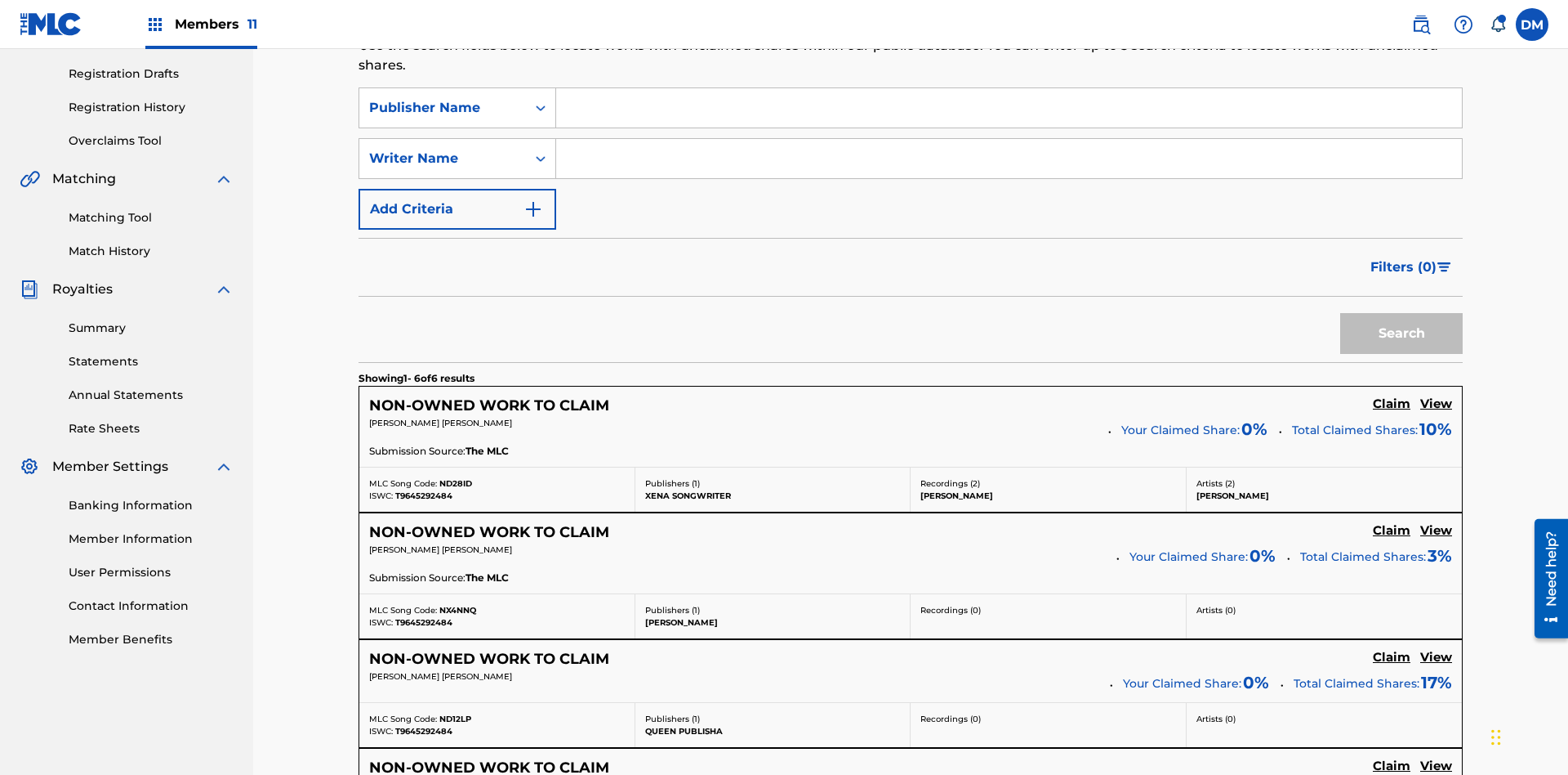
click at [1009, 118] on input "Search Form" at bounding box center [1009, 107] width 906 height 39
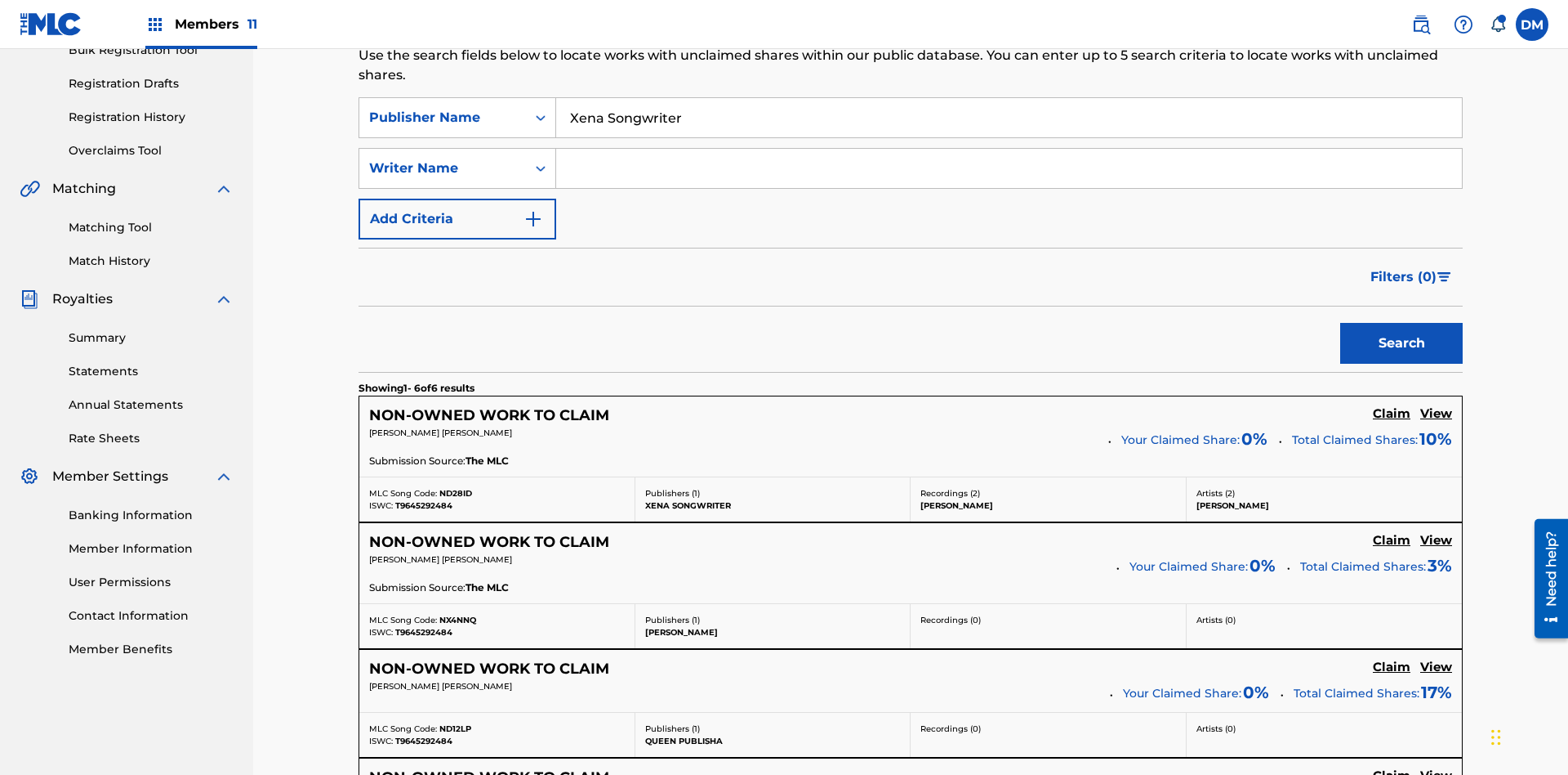
scroll to position [239, 0]
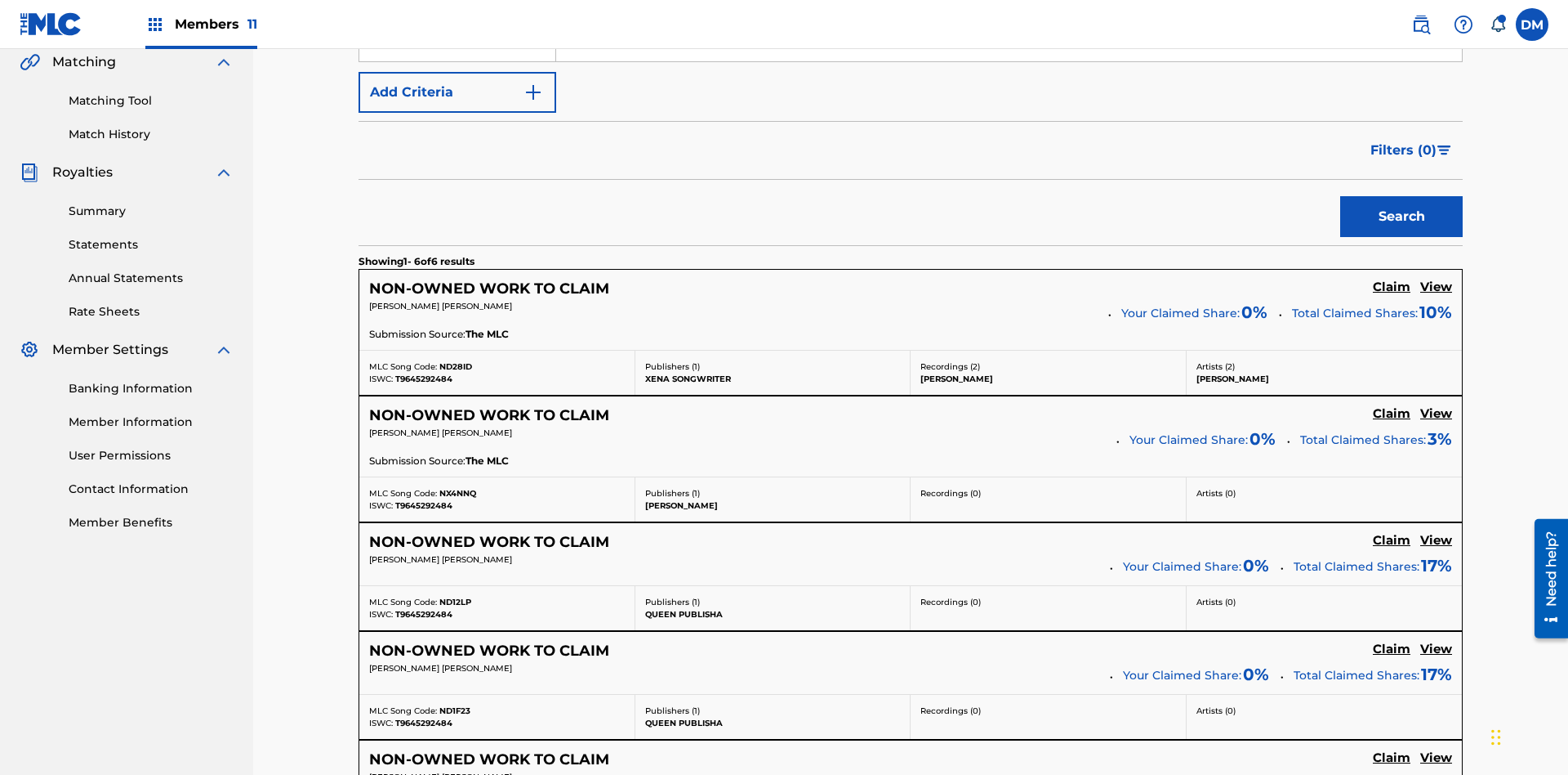
type input "Xena Songwriter"
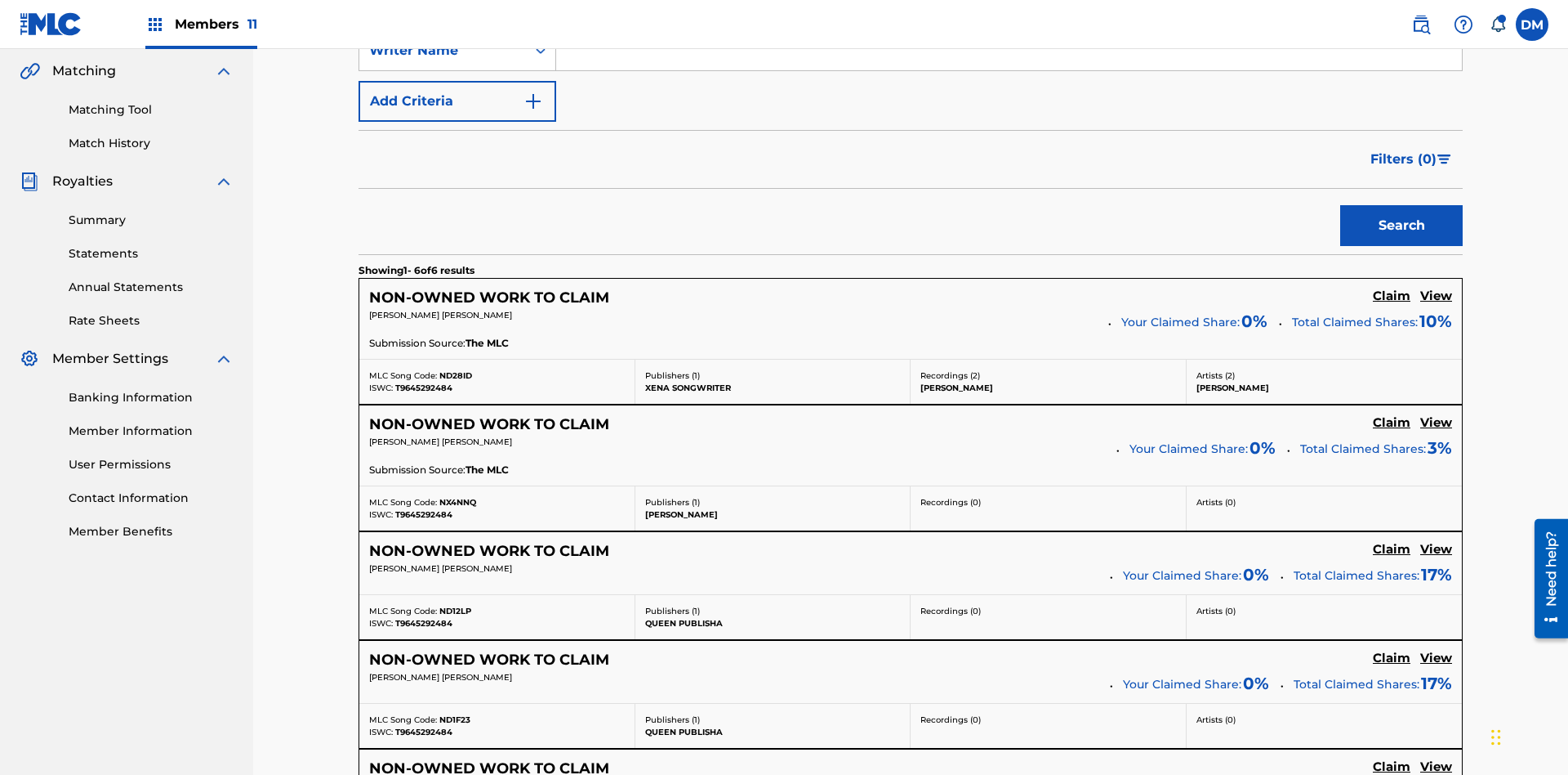
click at [1402, 205] on button "Search" at bounding box center [1402, 225] width 123 height 41
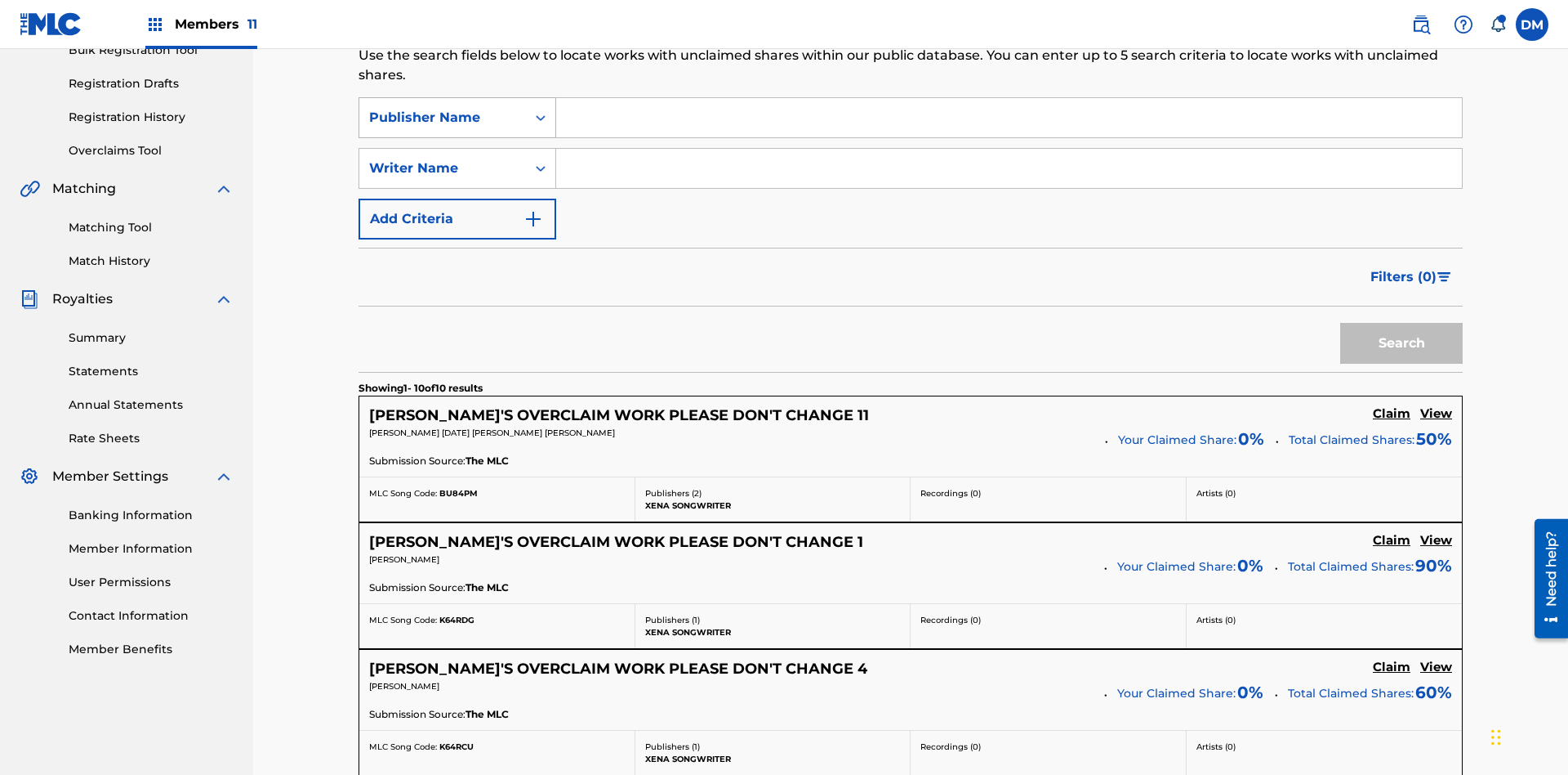
click at [443, 107] on div "Publisher Name" at bounding box center [442, 117] width 147 height 19
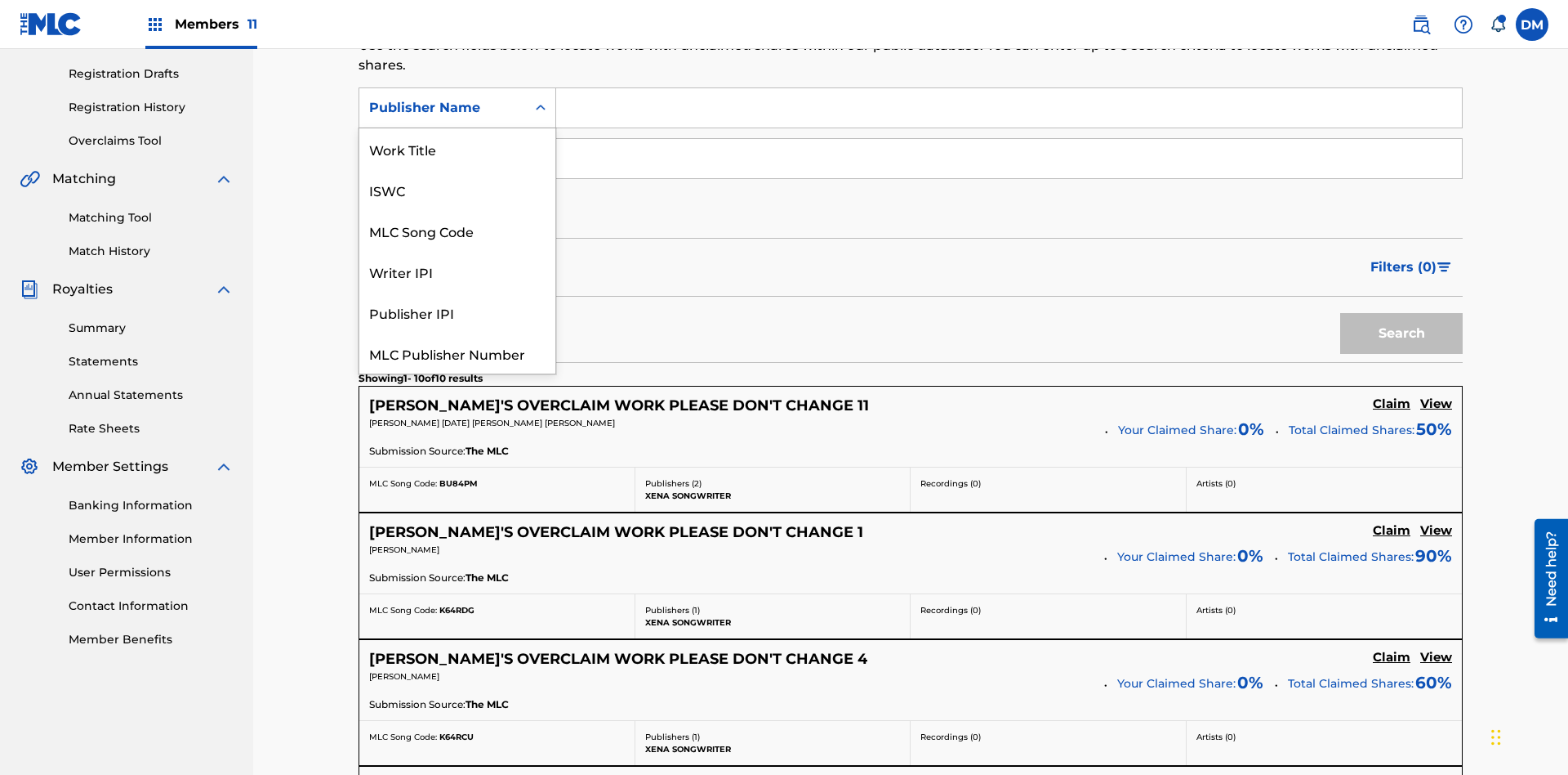
scroll to position [41, 0]
click at [457, 271] on div "Publisher IPI" at bounding box center [457, 271] width 196 height 41
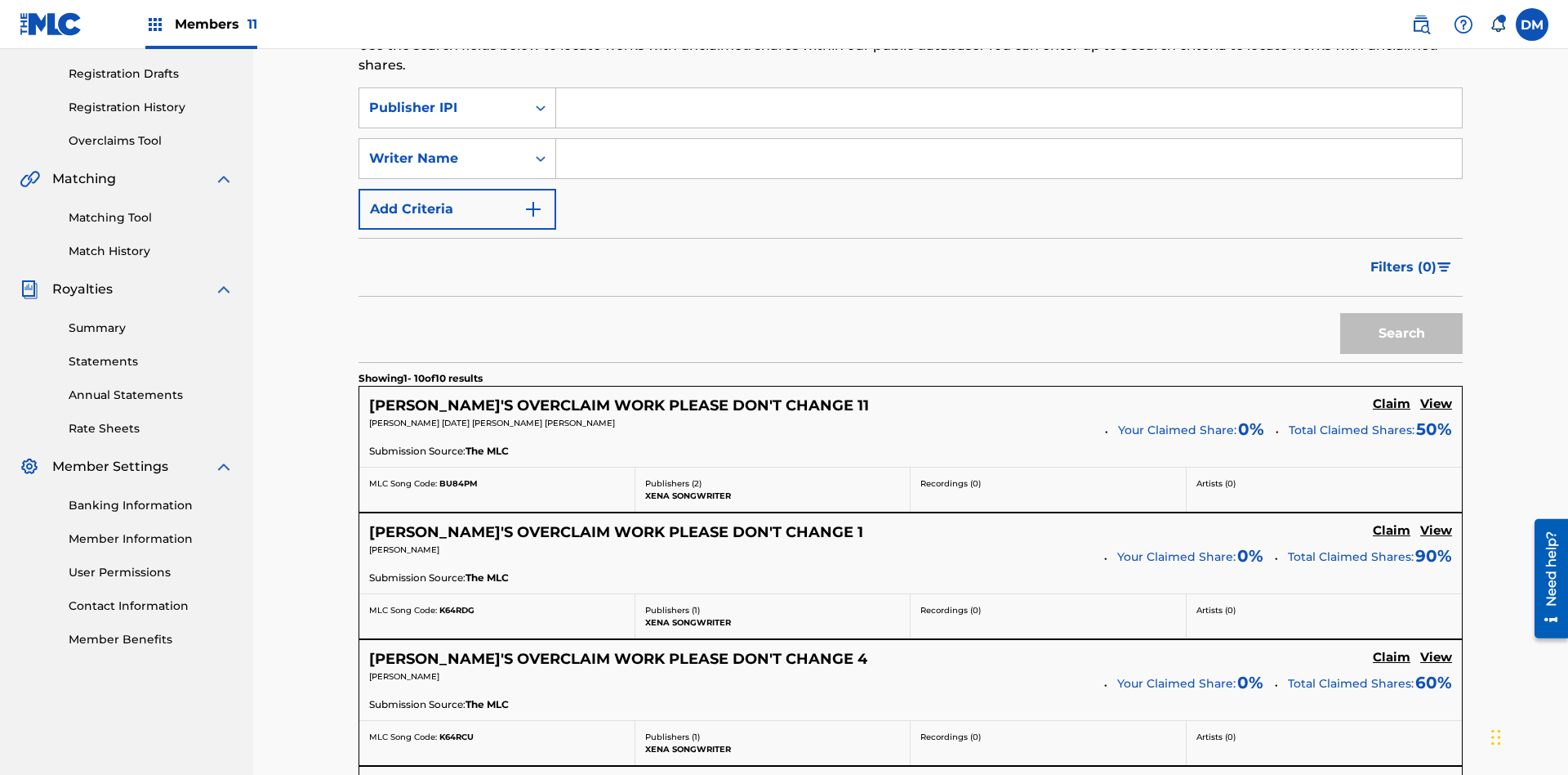
click at [1009, 118] on input "Search Form" at bounding box center [1009, 107] width 906 height 39
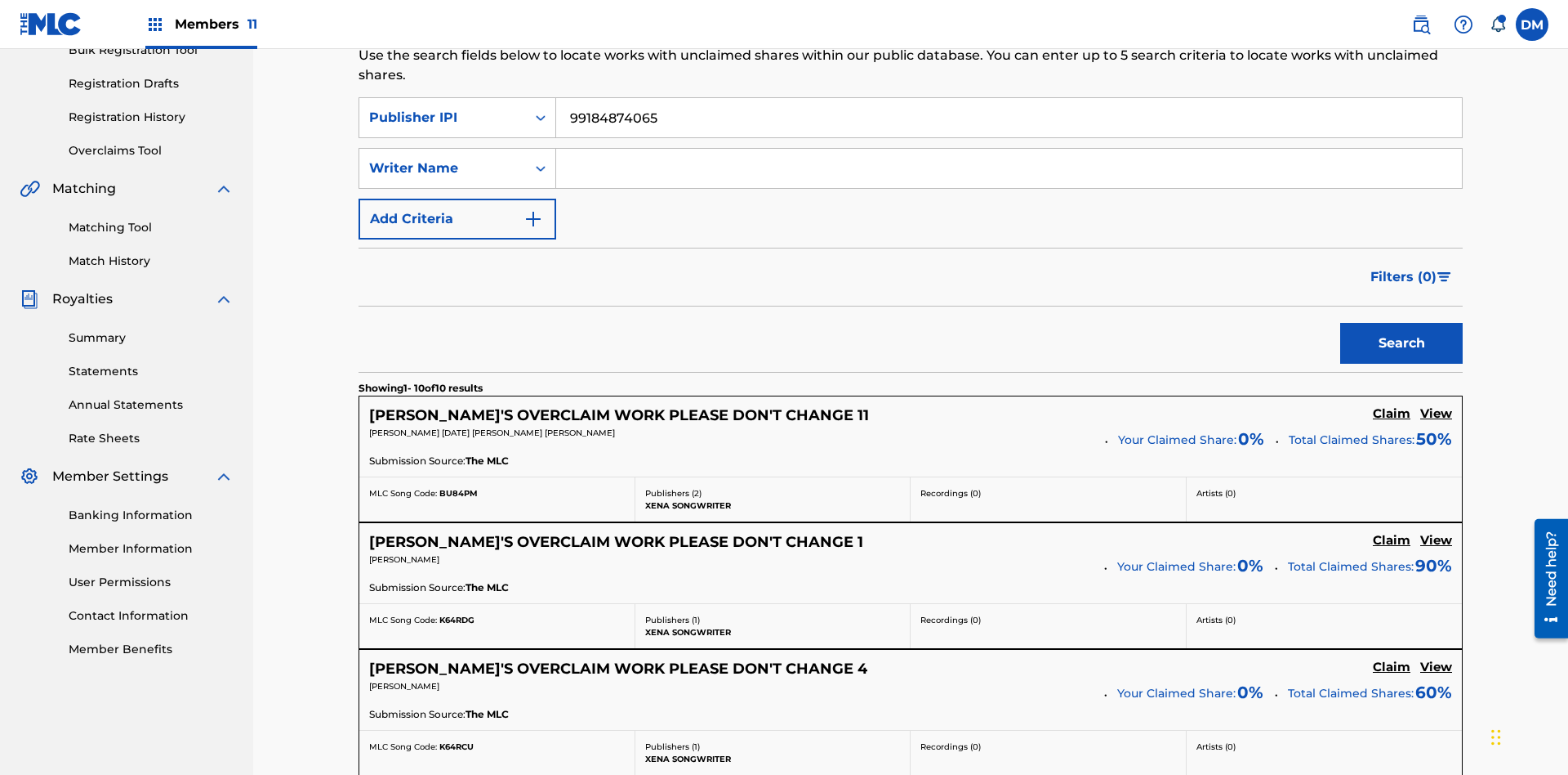
type input "99184874065"
click at [1402, 322] on button "Search" at bounding box center [1402, 342] width 123 height 41
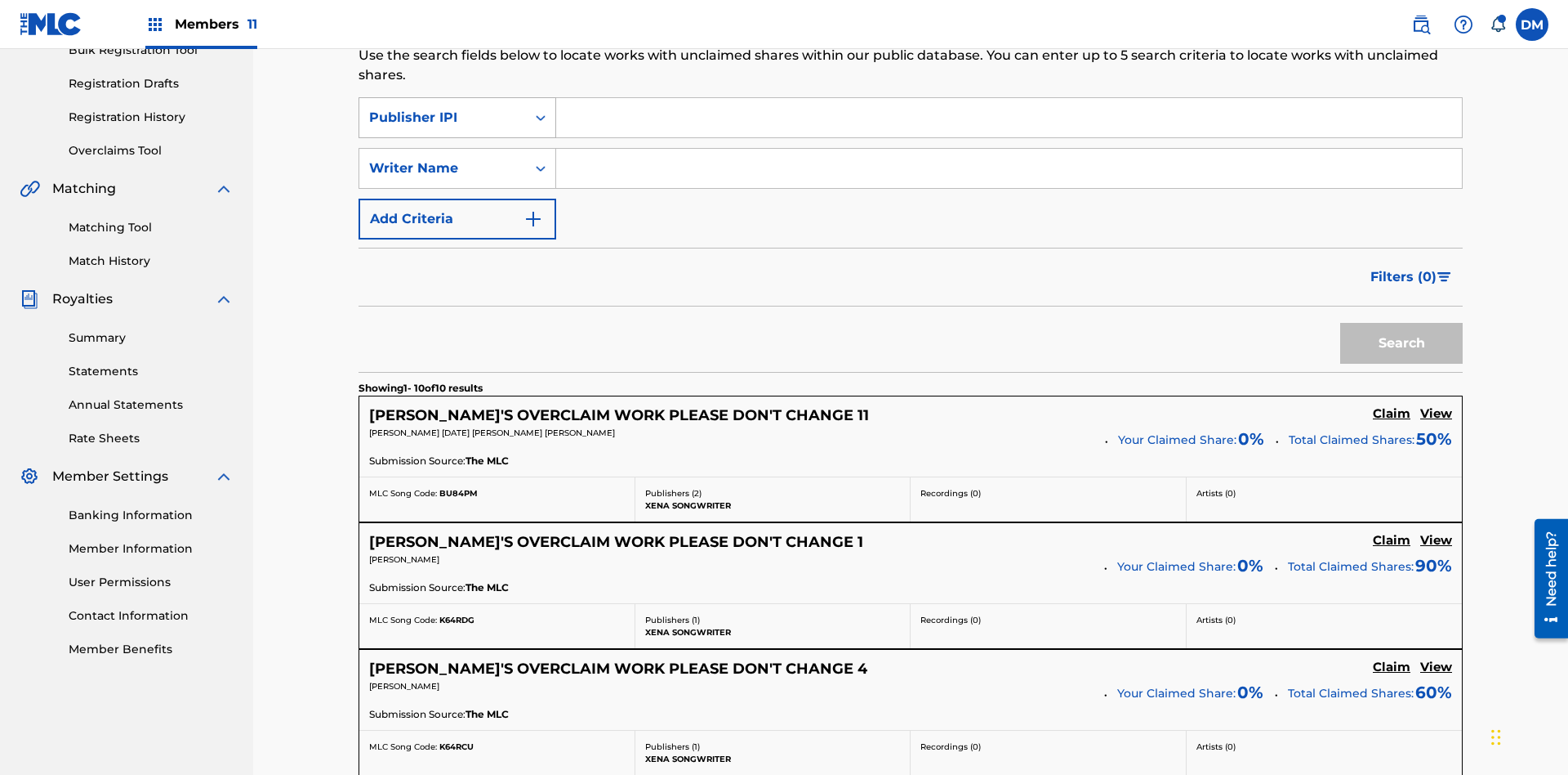
click at [443, 107] on div "Publisher IPI" at bounding box center [442, 117] width 147 height 19
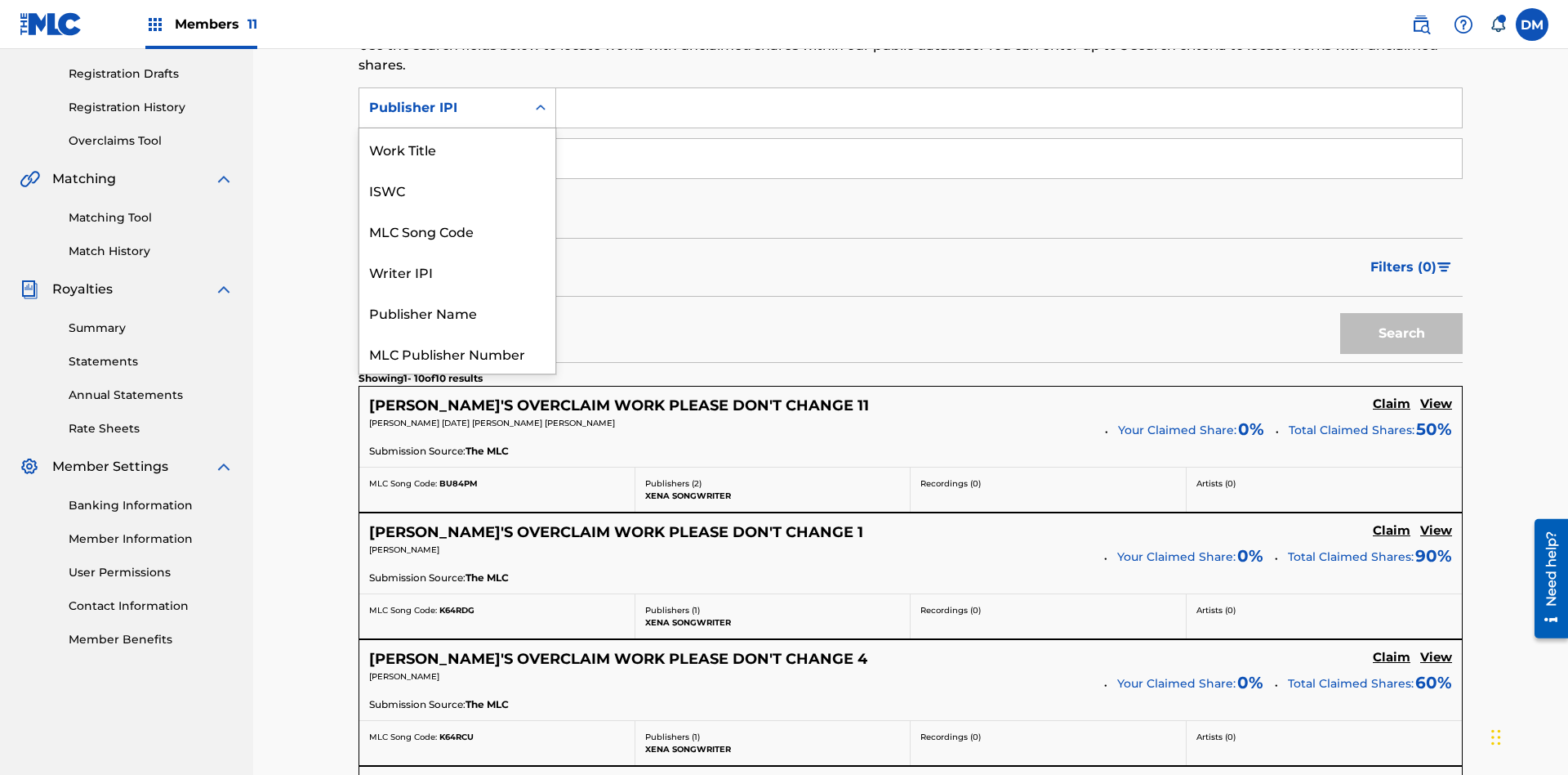
scroll to position [41, 0]
click at [457, 312] on div "MLC Publisher Number" at bounding box center [457, 312] width 196 height 41
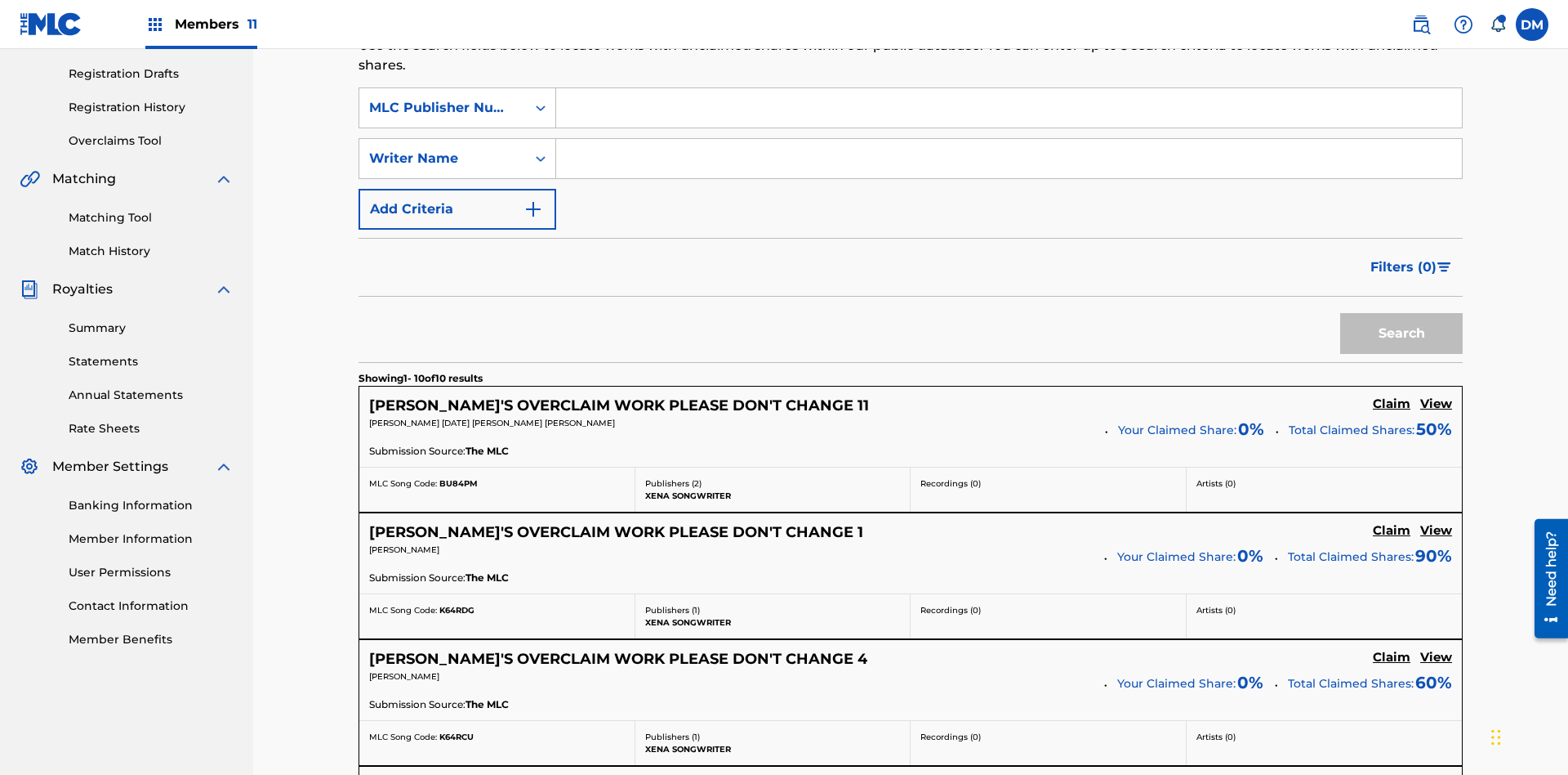
click at [1009, 118] on input "Search Form" at bounding box center [1009, 107] width 906 height 39
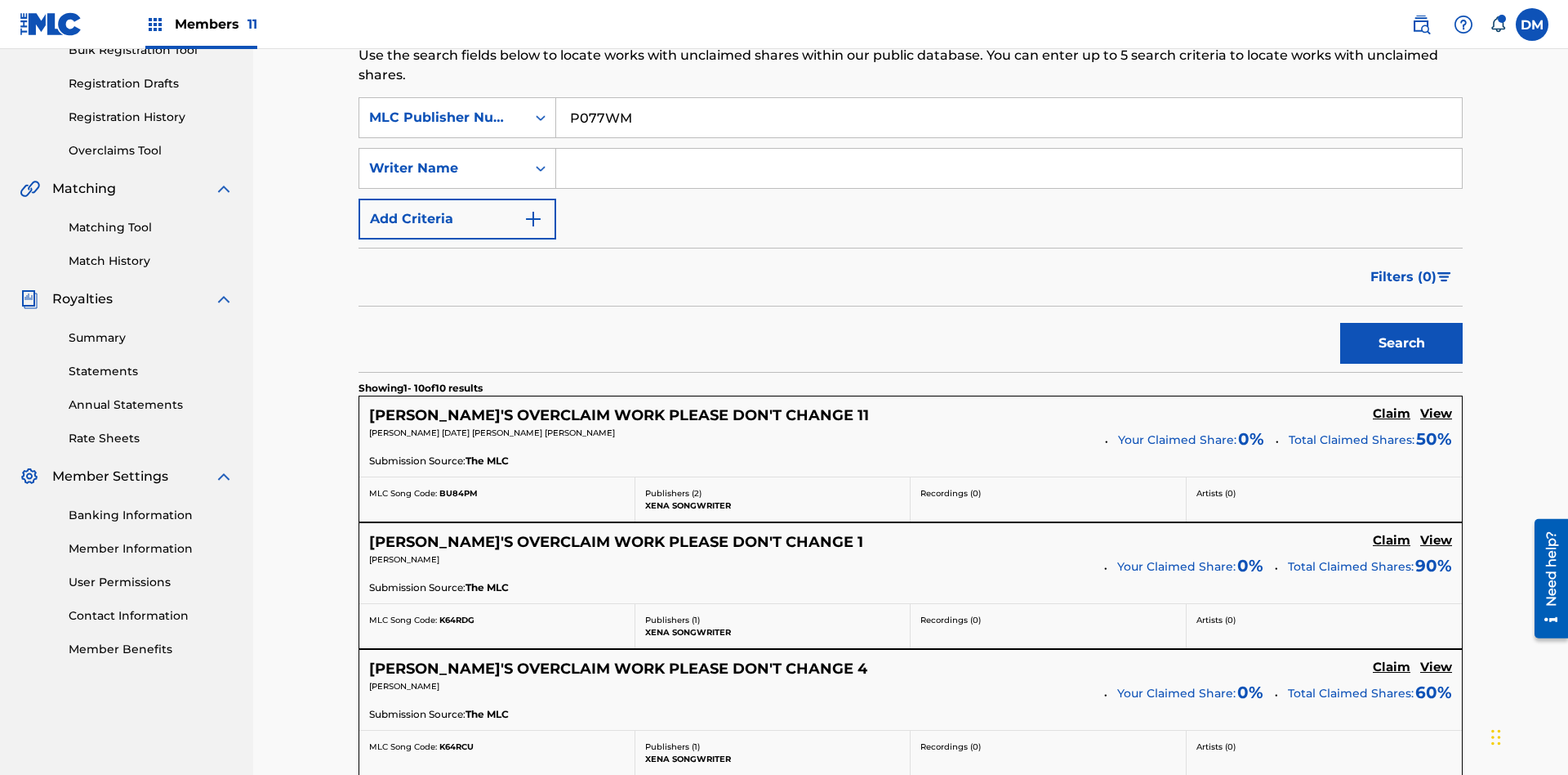
type input "P077WM"
click at [1402, 322] on button "Search" at bounding box center [1402, 342] width 123 height 41
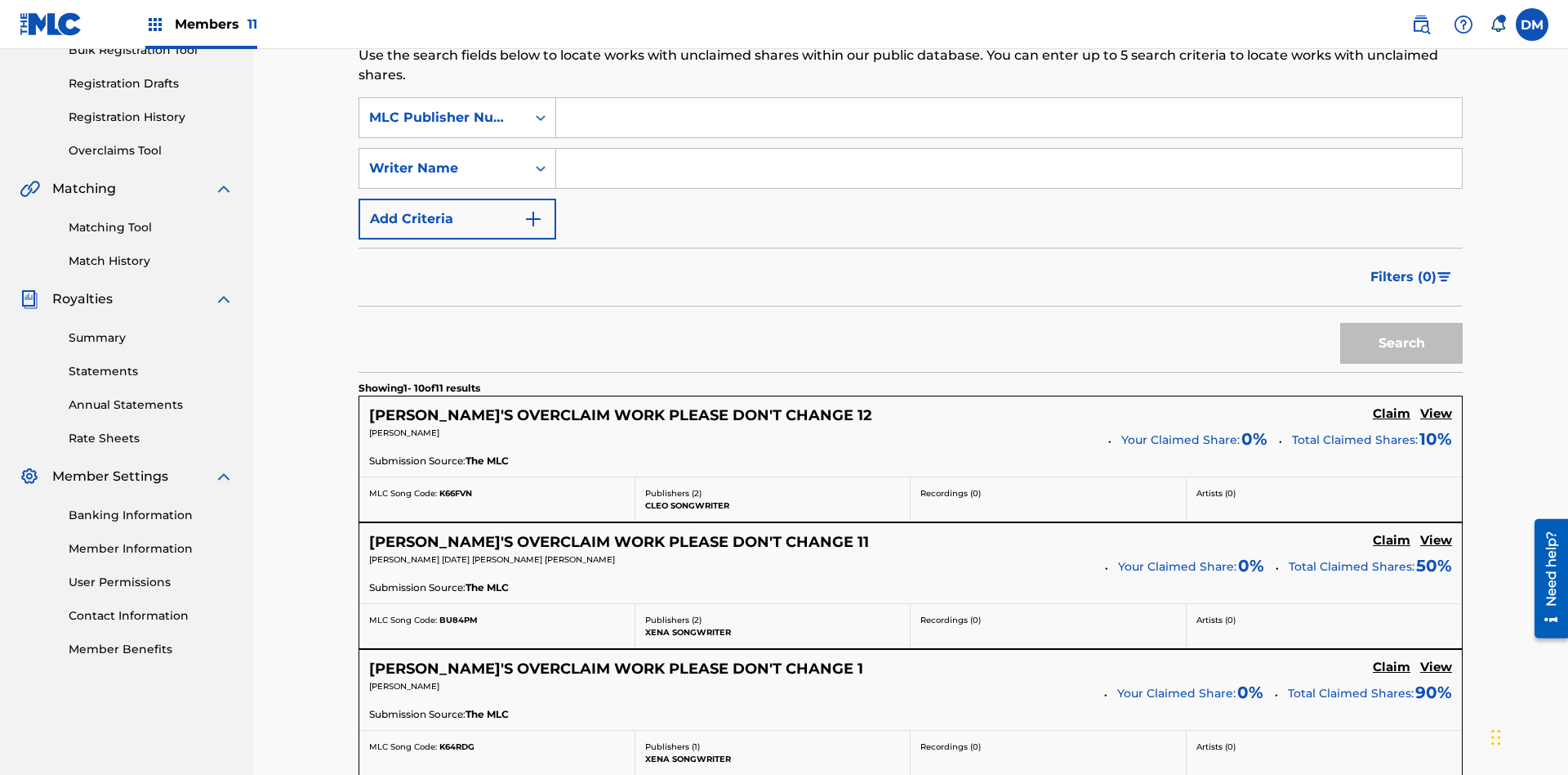
click at [457, 199] on button "Add Criteria" at bounding box center [457, 219] width 198 height 41
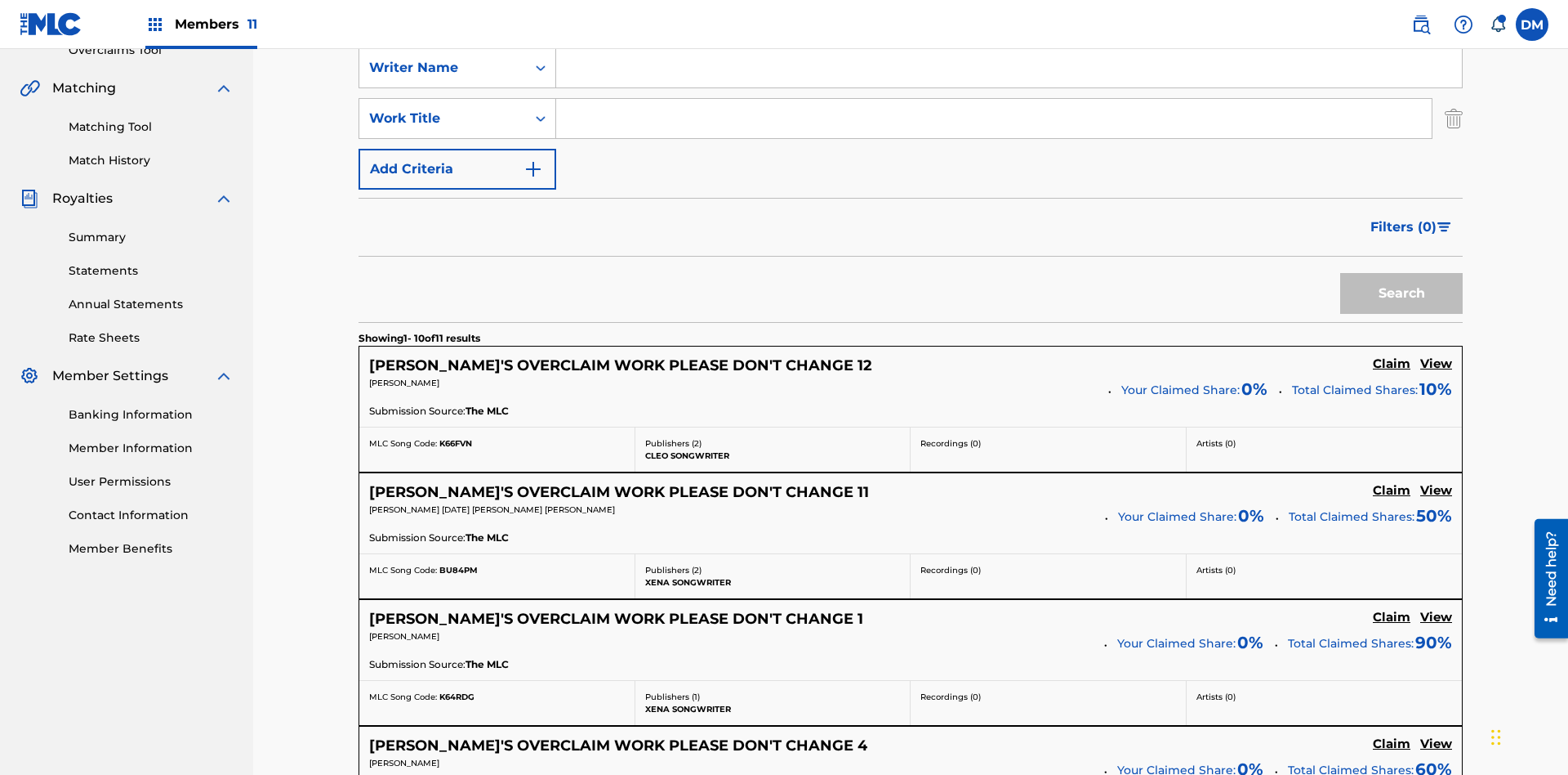
click at [457, 149] on button "Add Criteria" at bounding box center [457, 169] width 198 height 41
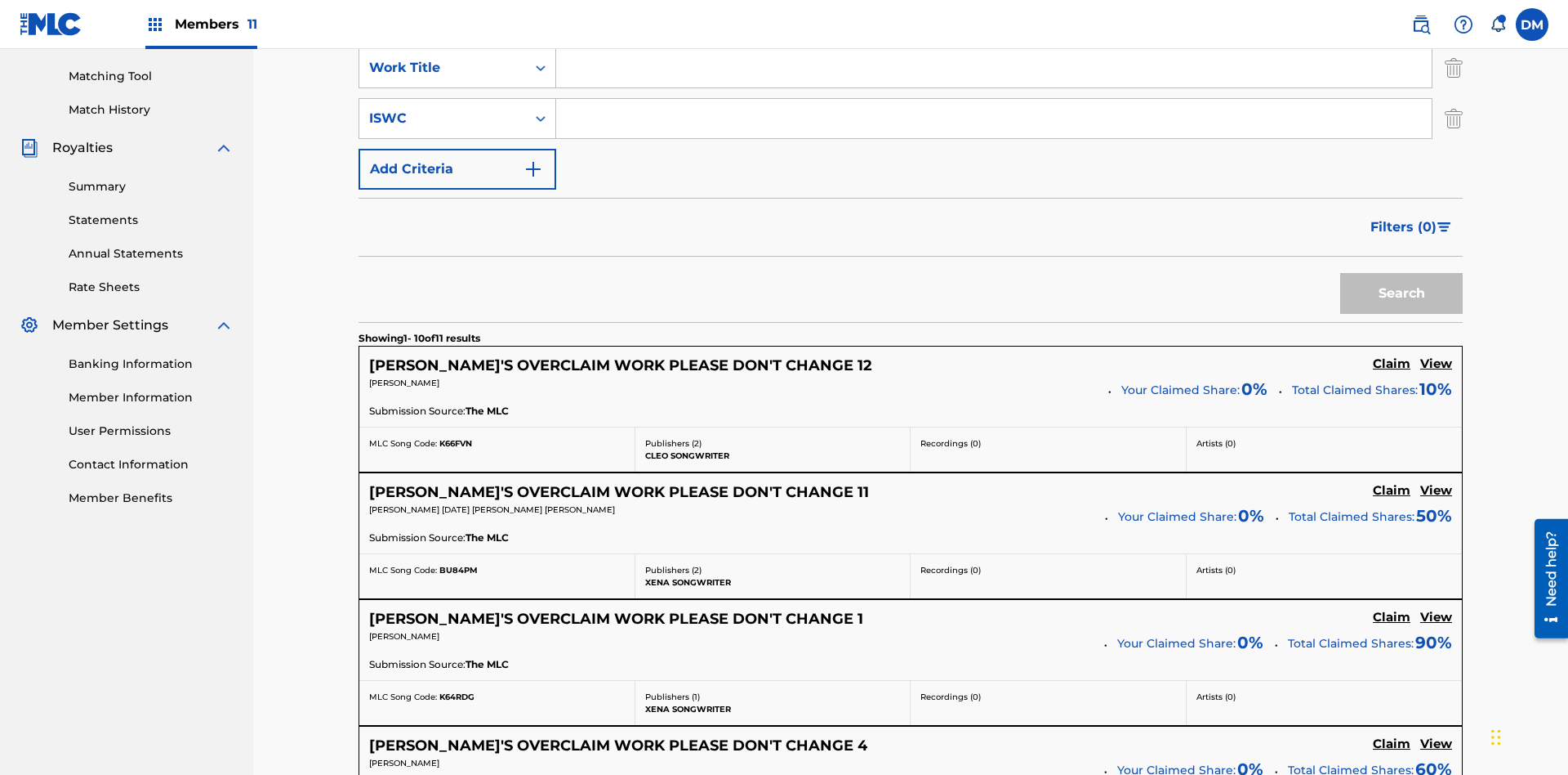
click at [457, 149] on button "Add Criteria" at bounding box center [457, 169] width 198 height 41
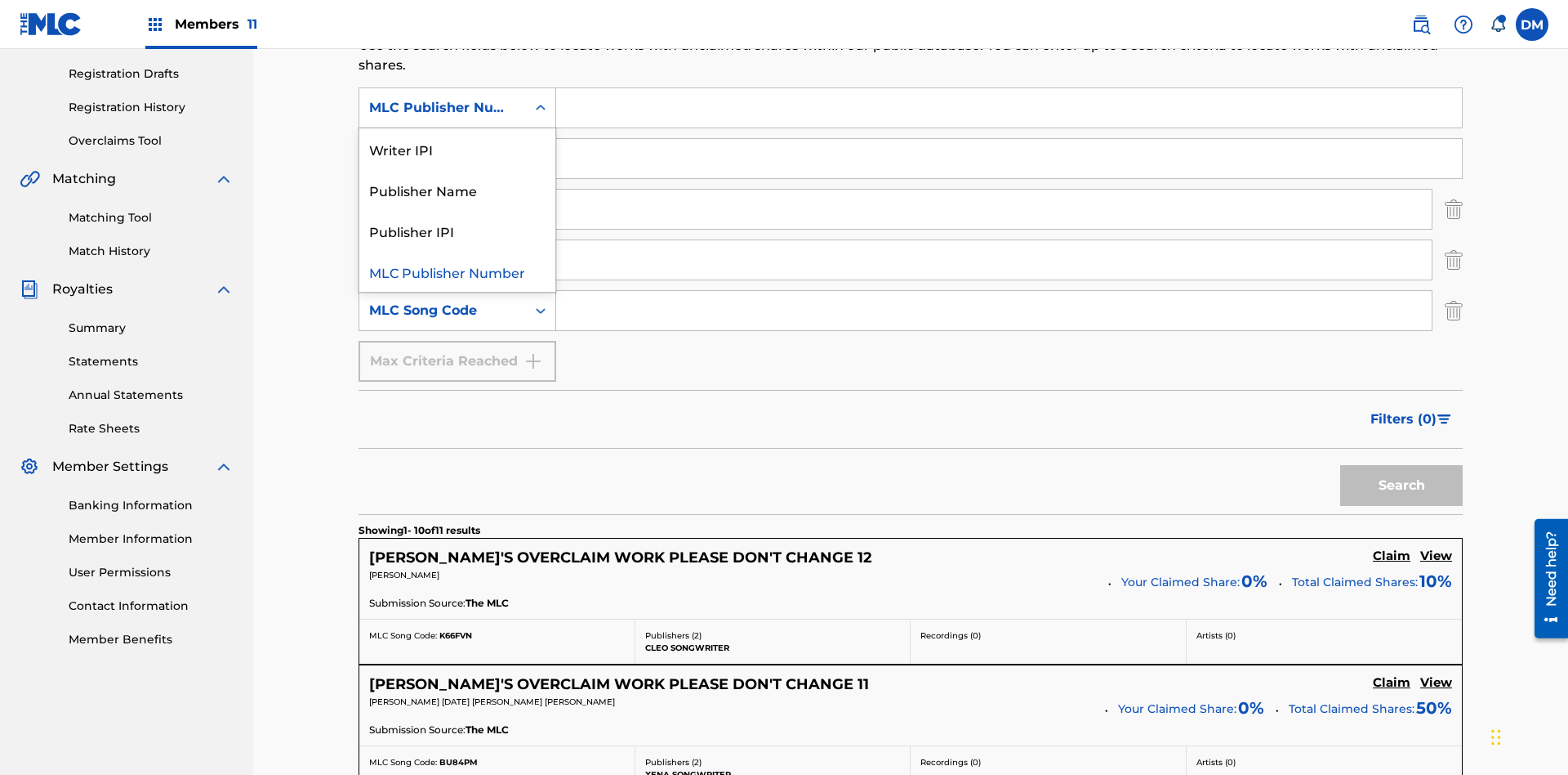
click at [457, 190] on div "Publisher Name" at bounding box center [457, 189] width 196 height 41
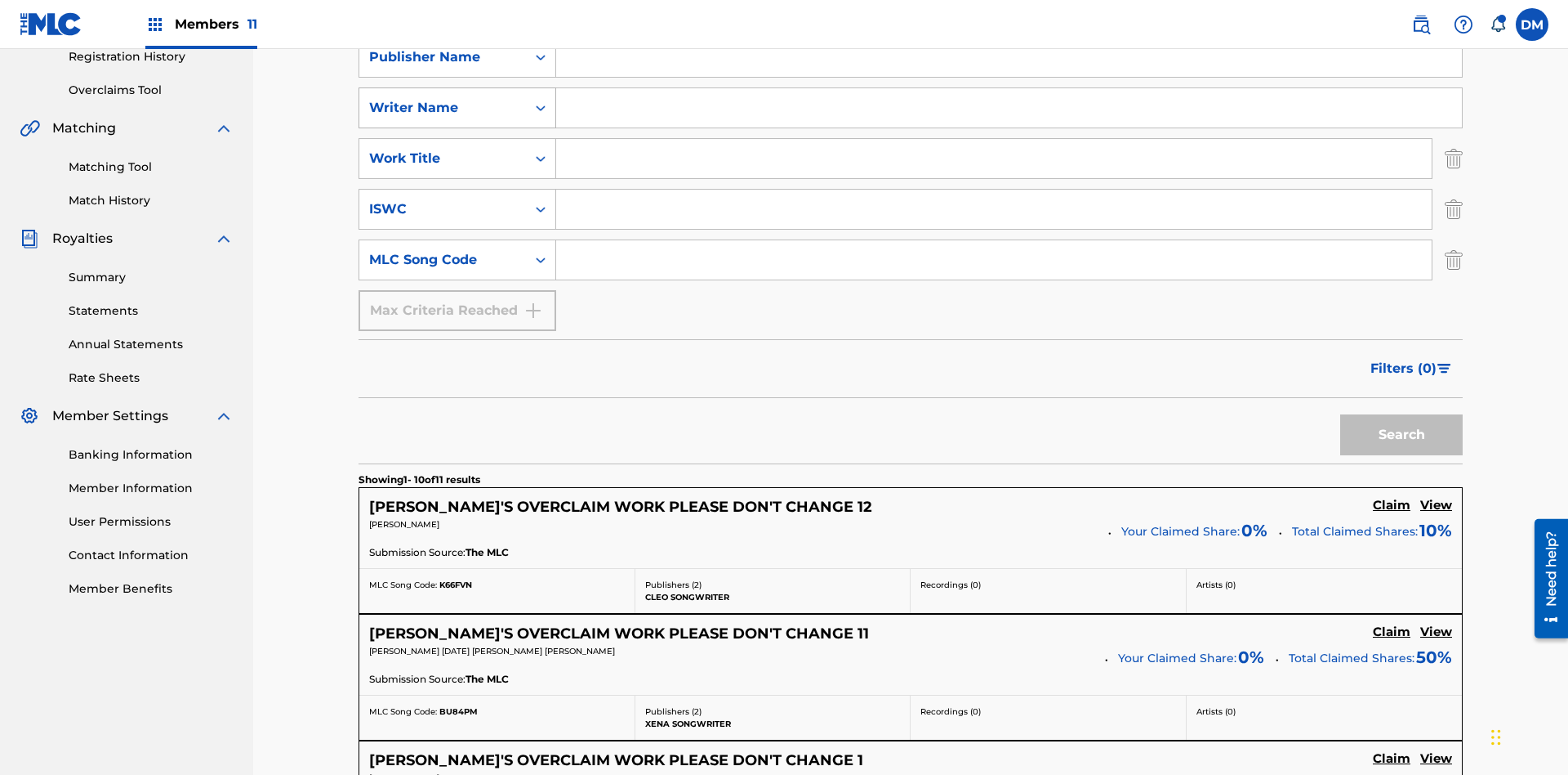
click at [443, 107] on div "Writer Name" at bounding box center [442, 107] width 147 height 19
click at [457, 190] on div "Publisher IPI" at bounding box center [457, 189] width 196 height 41
click at [1009, 77] on input "Search Form" at bounding box center [1009, 57] width 906 height 39
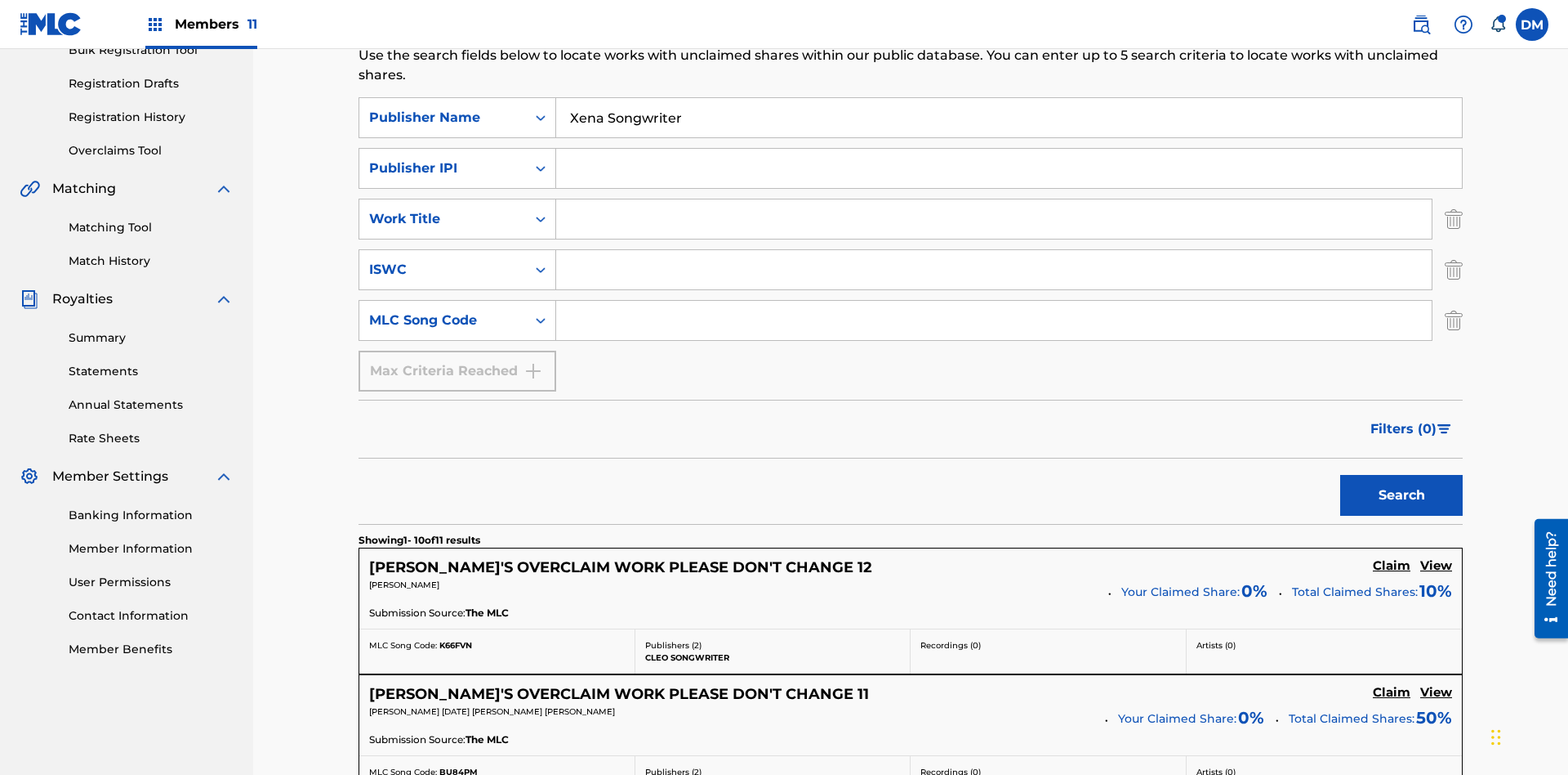
type input "Xena Songwriter"
click at [1009, 149] on input "Search Form" at bounding box center [1009, 168] width 906 height 39
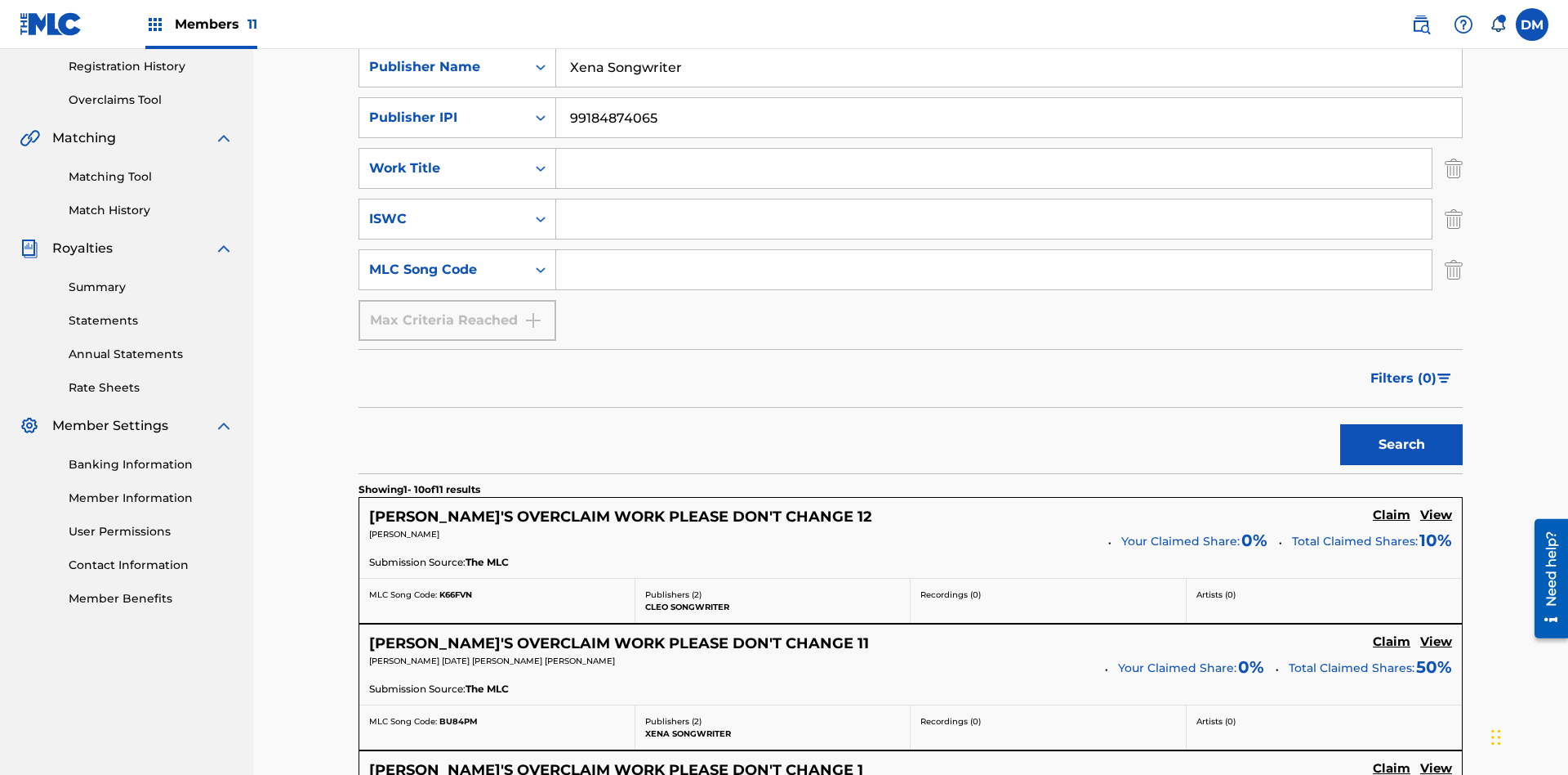
type input "99184874065"
click at [995, 149] on input "Search Form" at bounding box center [994, 168] width 876 height 39
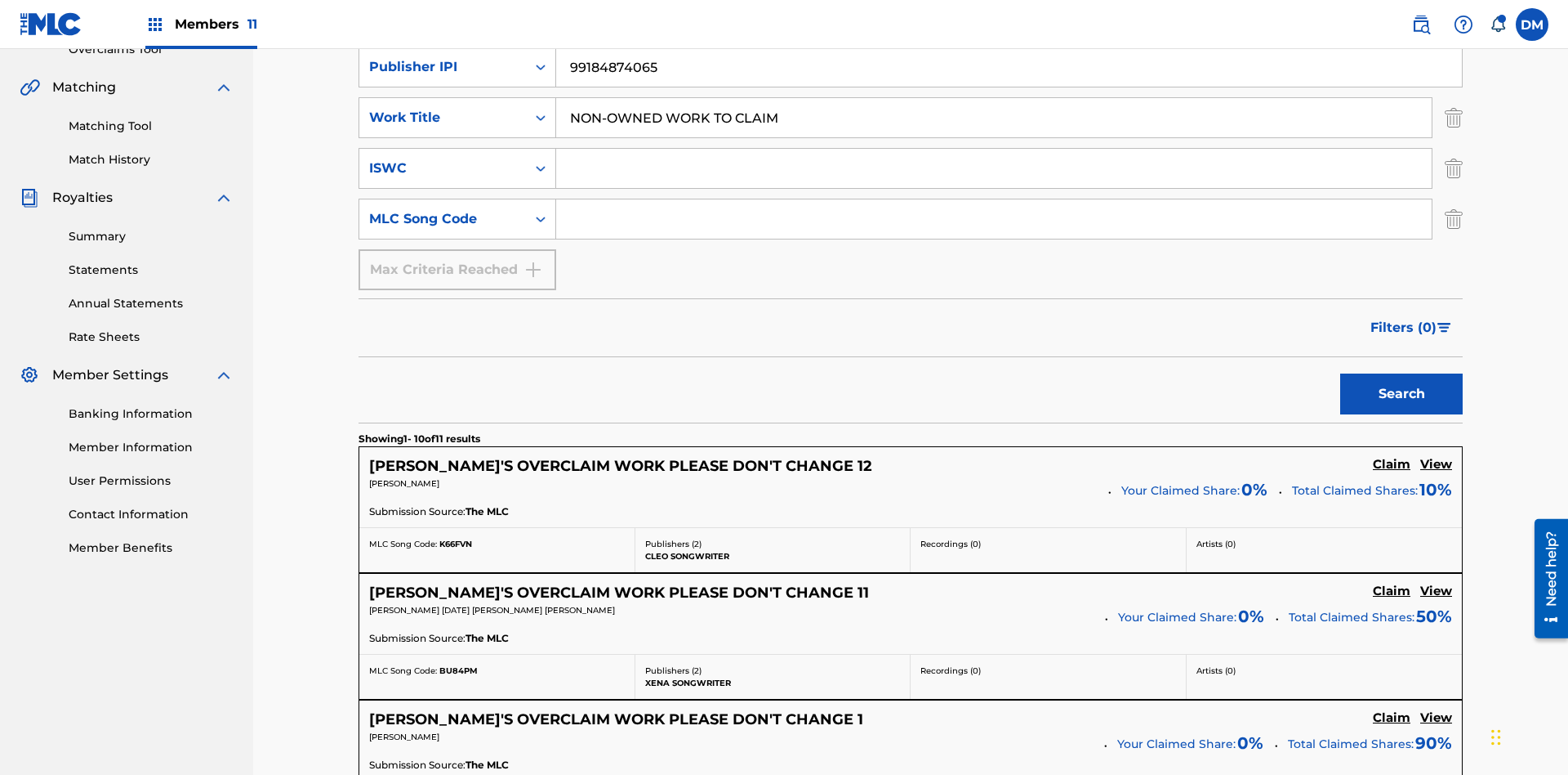
type input "NON-OWNED WORK TO CLAIM"
click at [995, 149] on input "Search Form" at bounding box center [994, 168] width 876 height 39
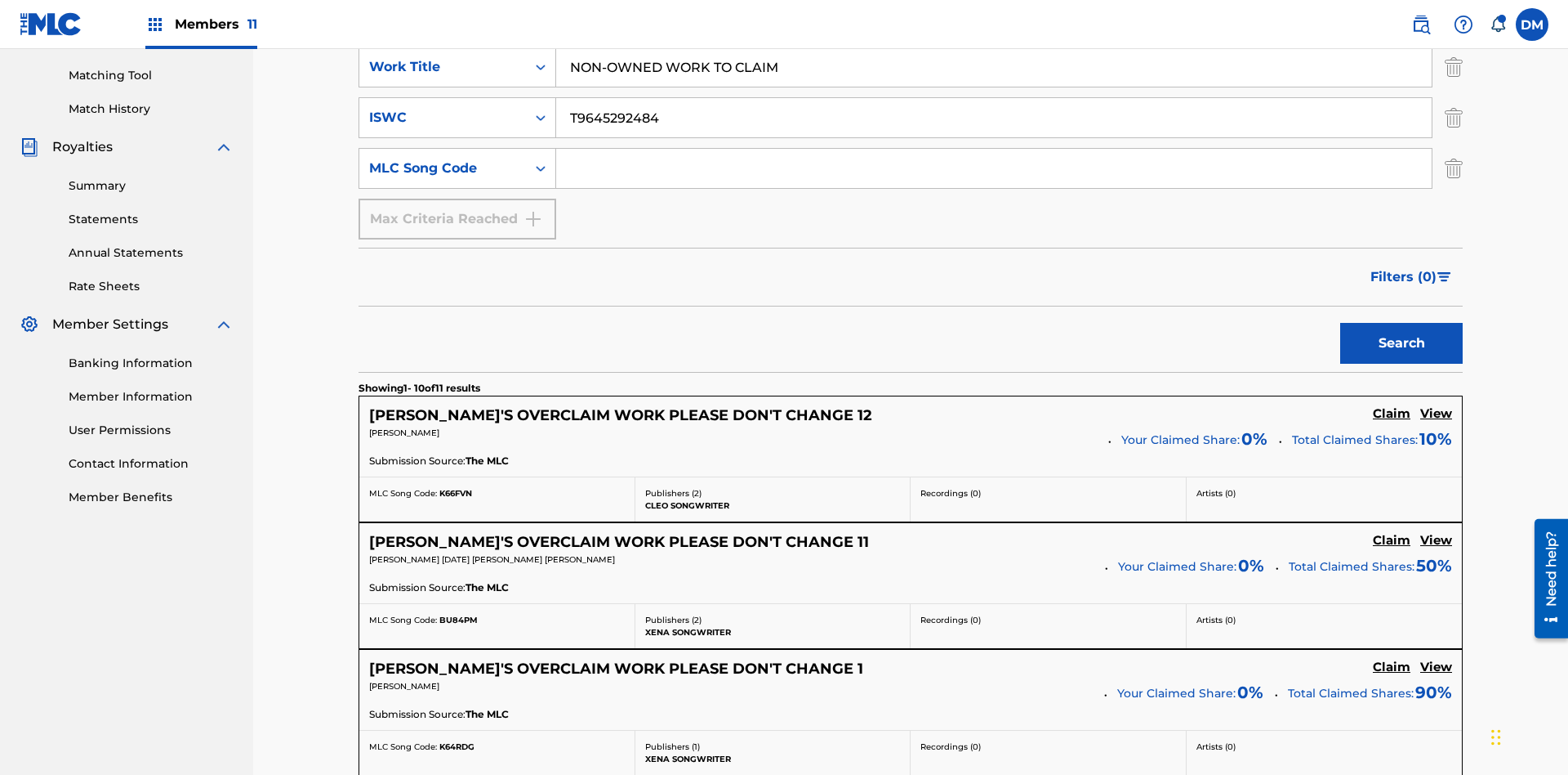
type input "T9645292484"
click at [995, 149] on input "Search Form" at bounding box center [994, 168] width 876 height 39
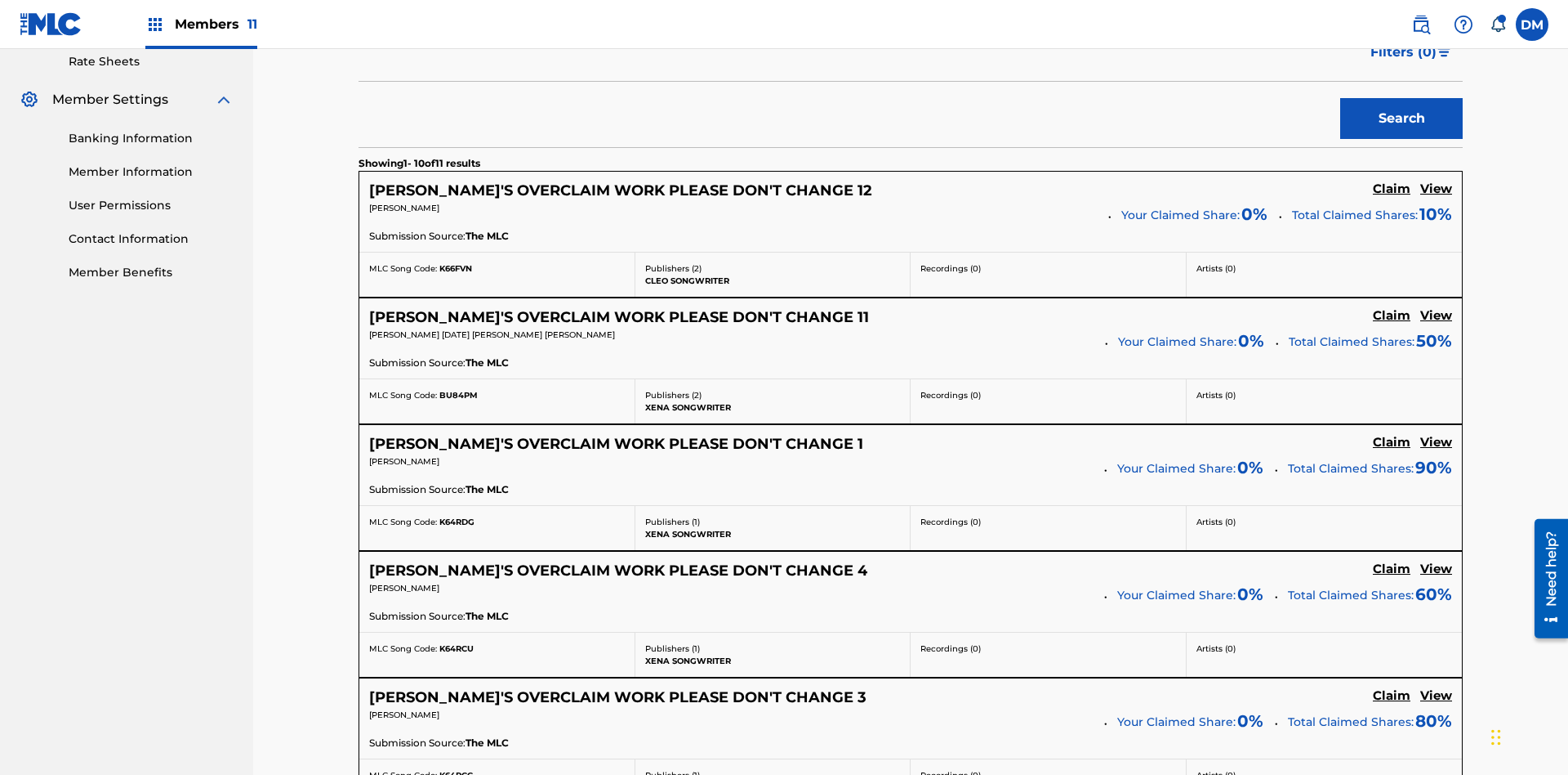
type input "RB0ZQR"
click at [1402, 119] on button "Search" at bounding box center [1402, 118] width 123 height 41
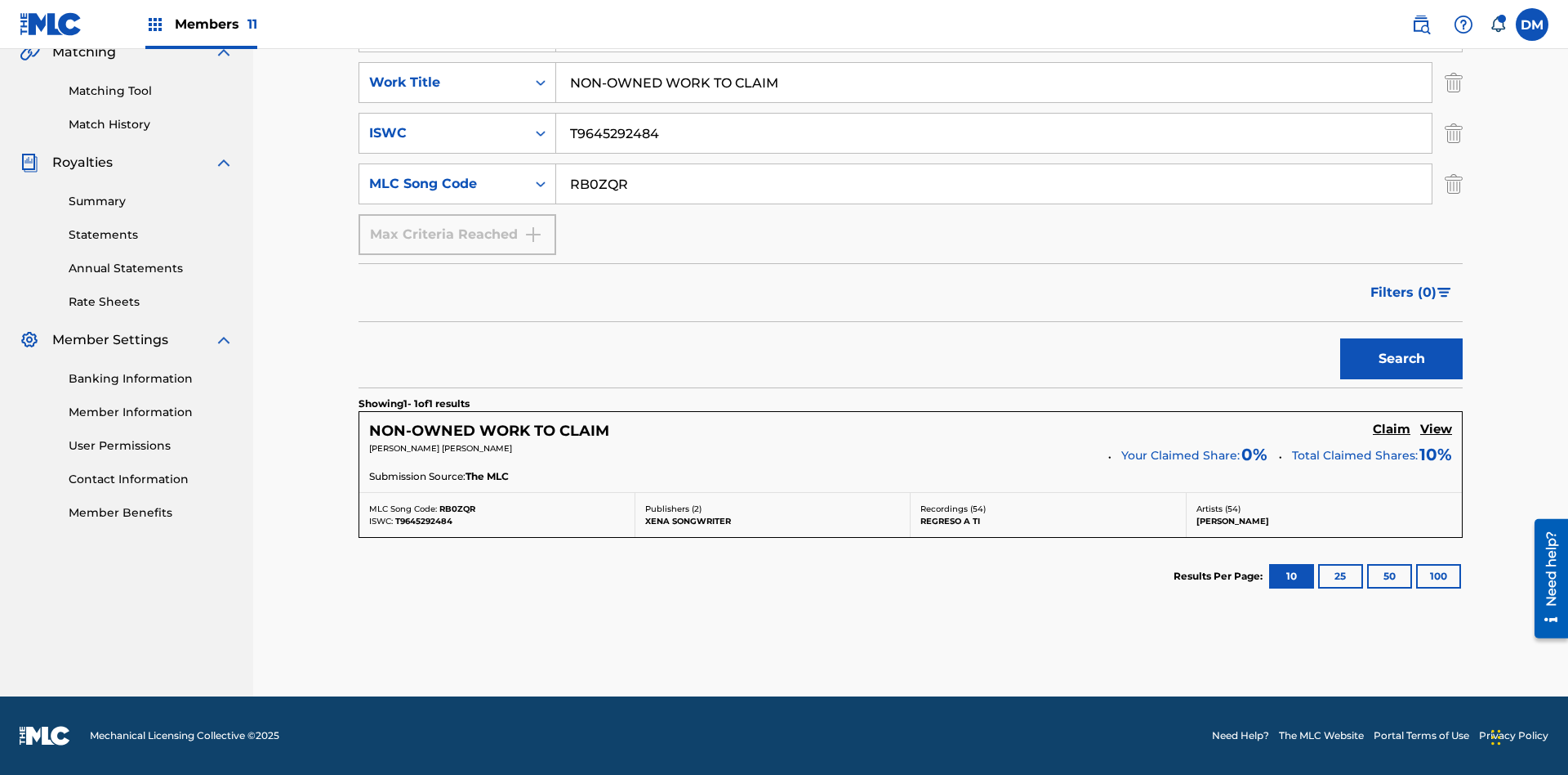
click at [1454, 103] on img "Search Form" at bounding box center [1454, 82] width 18 height 41
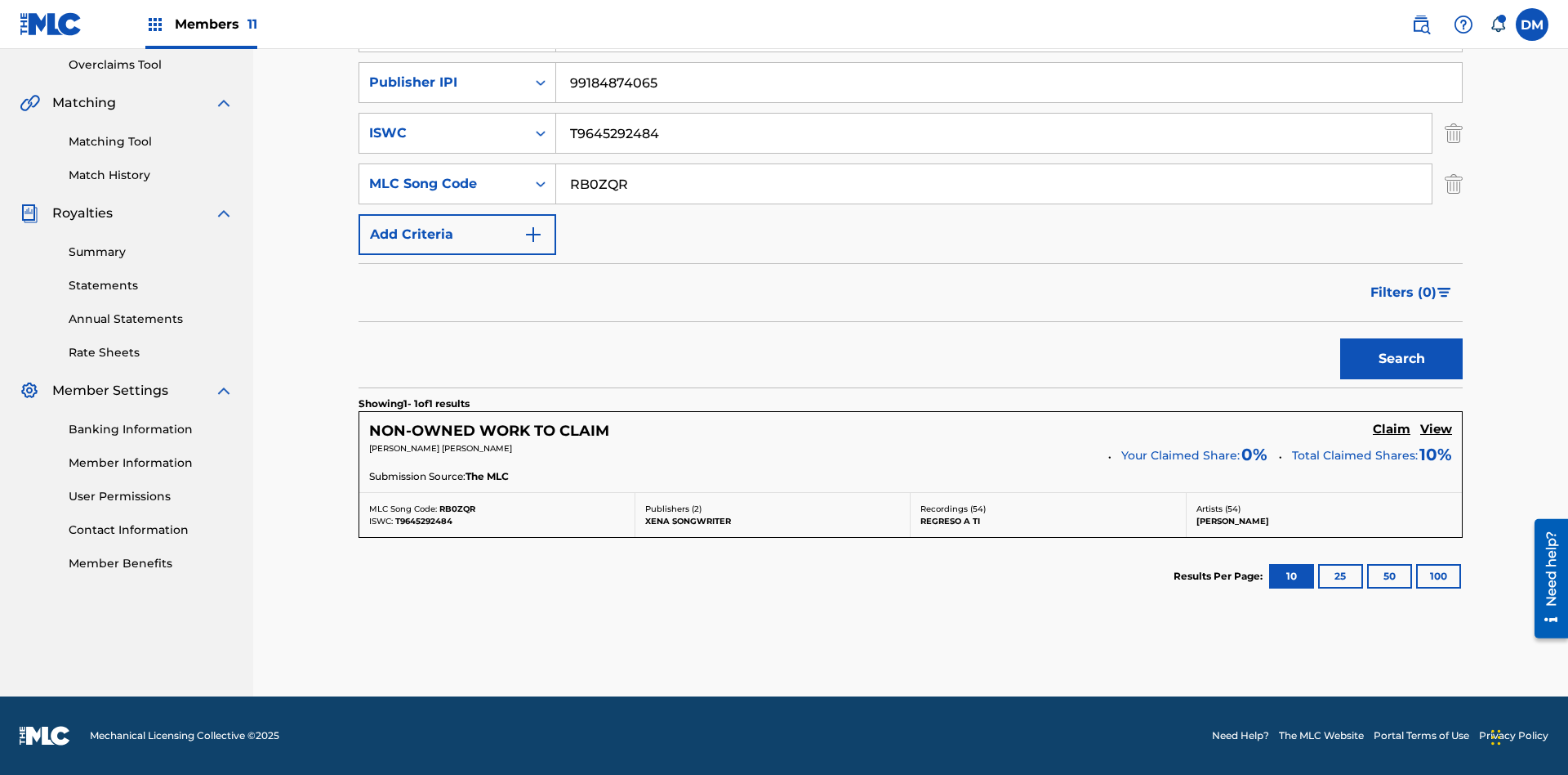
click at [1454, 133] on img "Search Form" at bounding box center [1454, 133] width 18 height 41
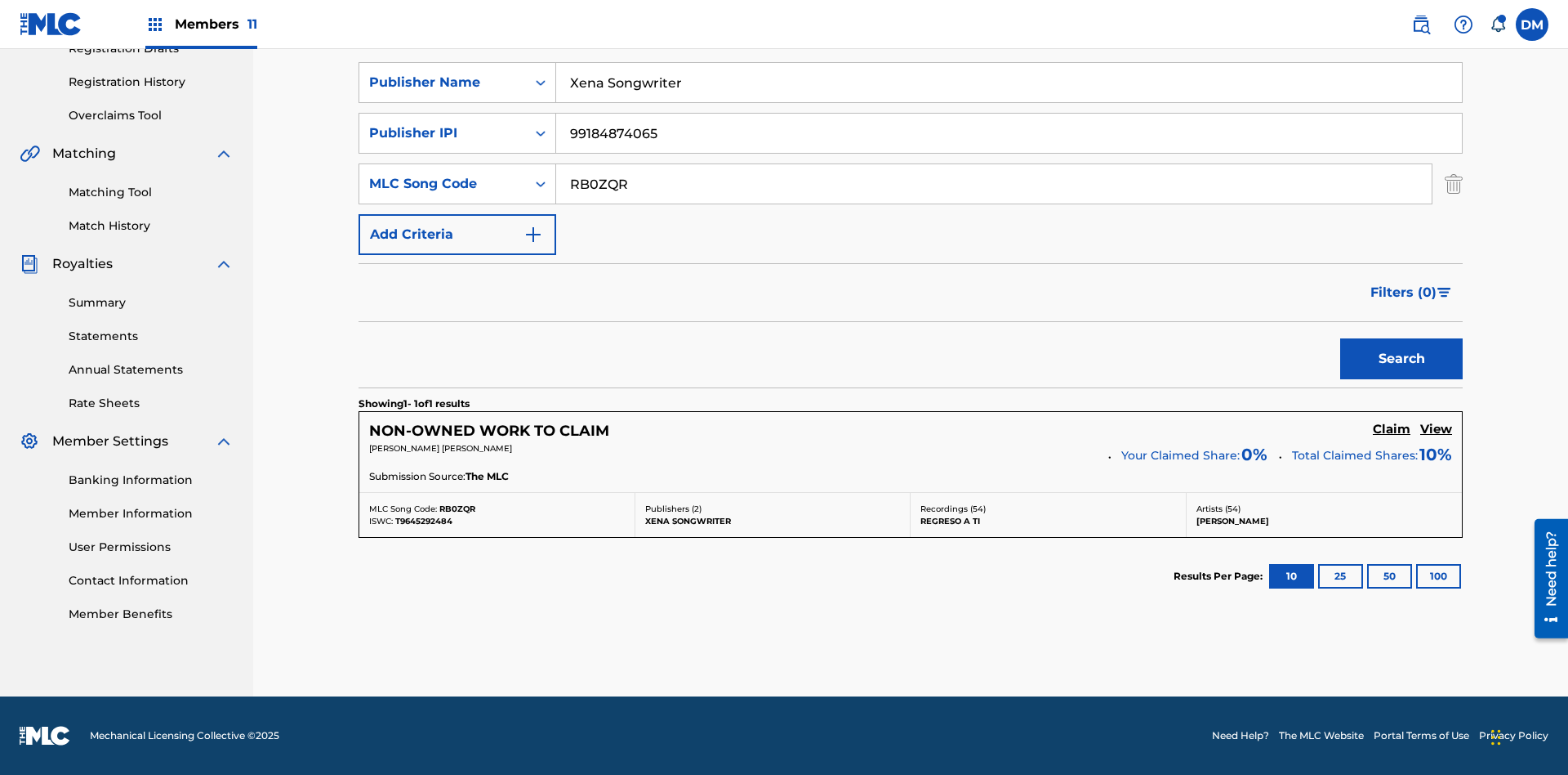
click at [995, 184] on input "RB0ZQR" at bounding box center [994, 183] width 876 height 39
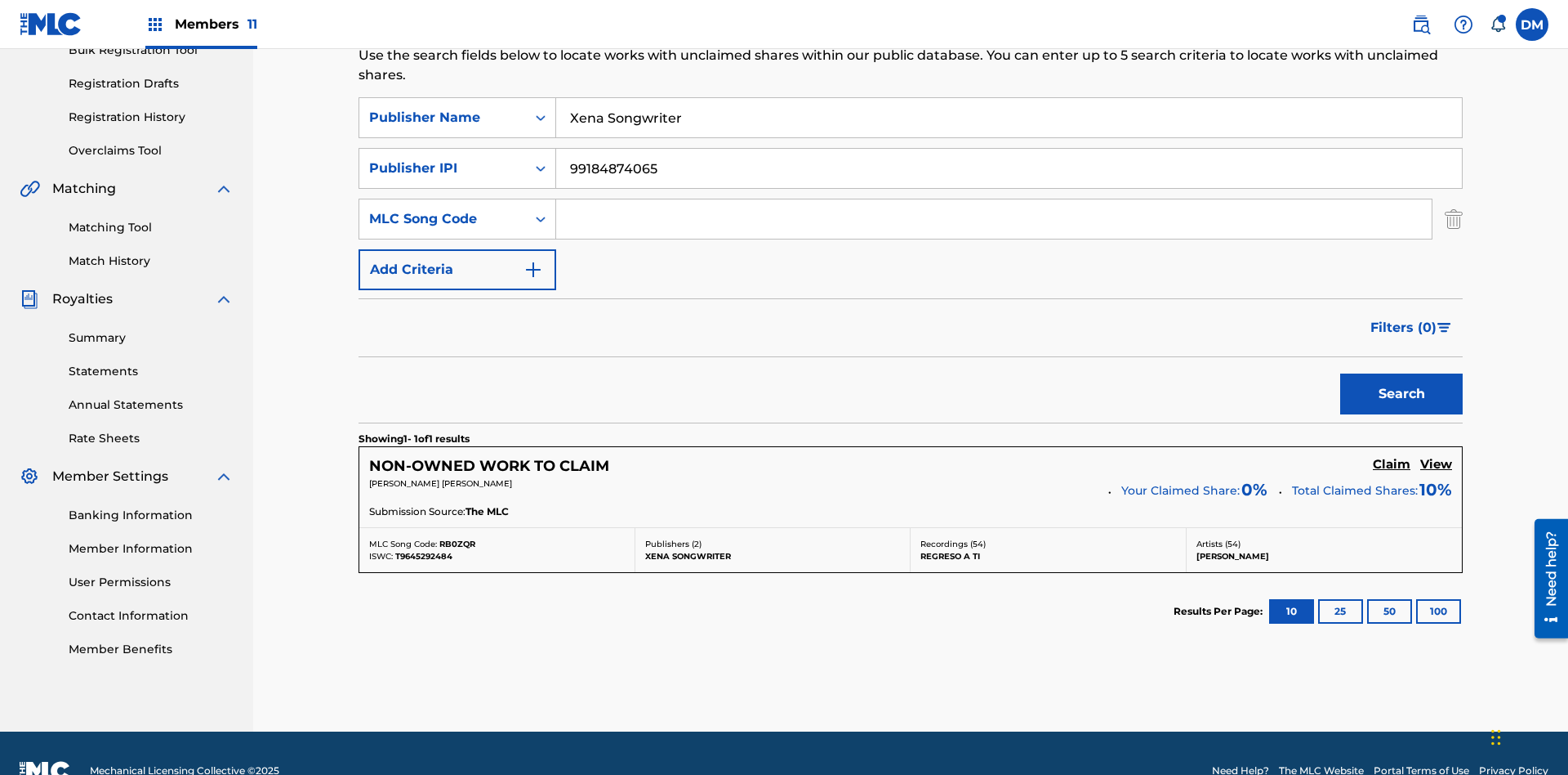
click at [1009, 118] on input "Xena Songwriter" at bounding box center [1009, 117] width 906 height 39
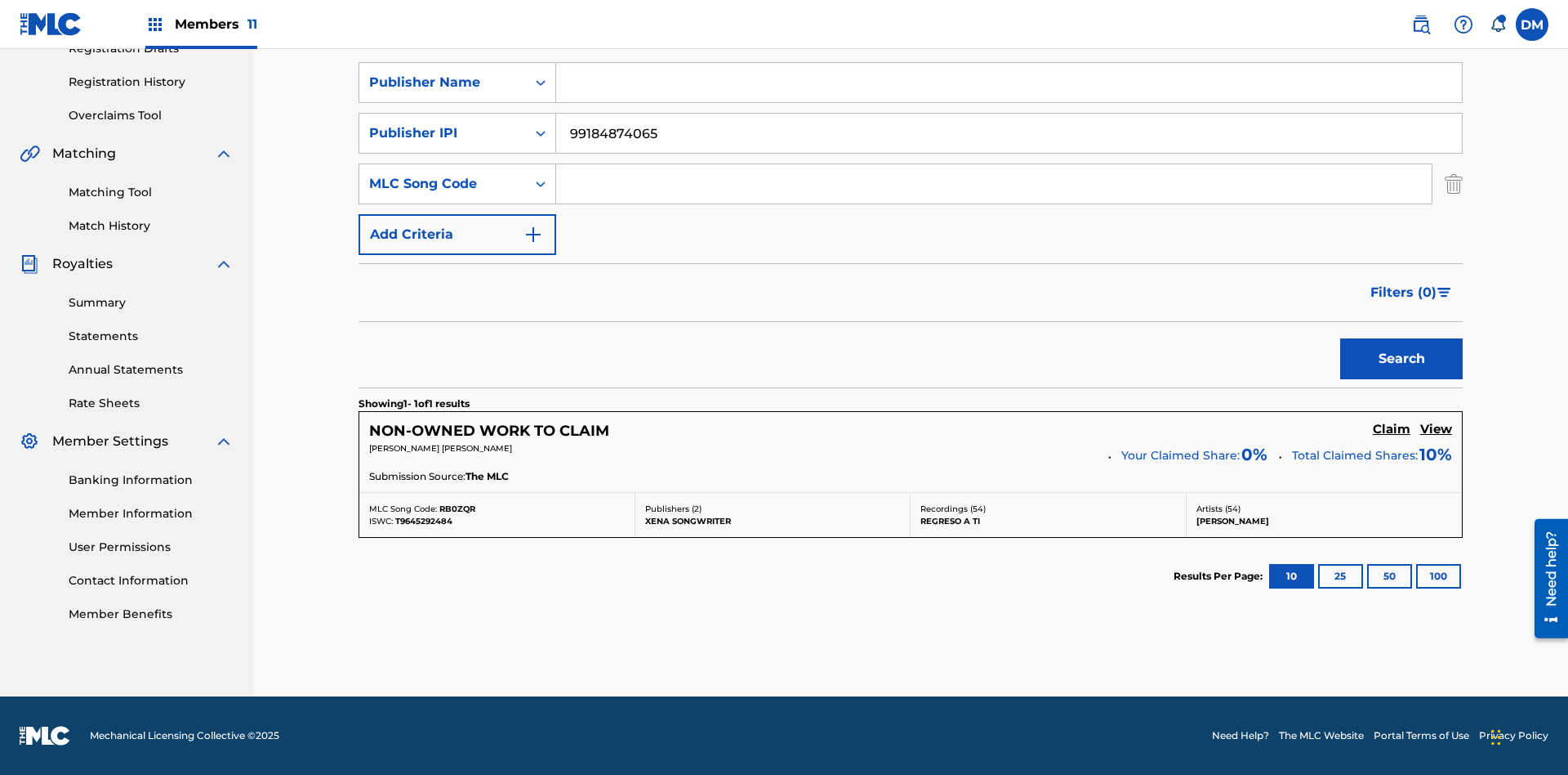
click at [1009, 133] on input "99184874065" at bounding box center [1009, 132] width 906 height 39
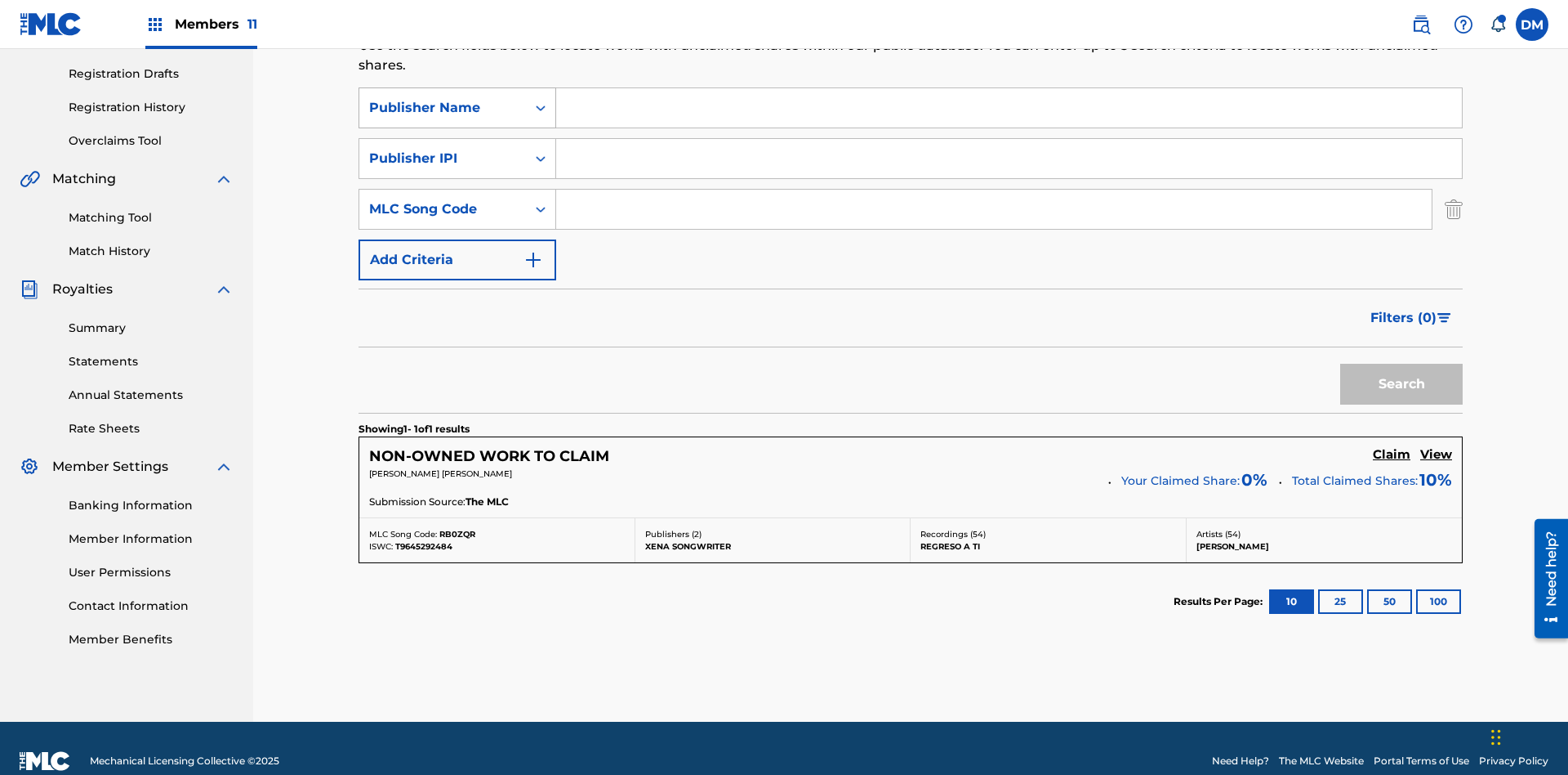
click at [443, 107] on div "Publisher Name" at bounding box center [442, 107] width 147 height 19
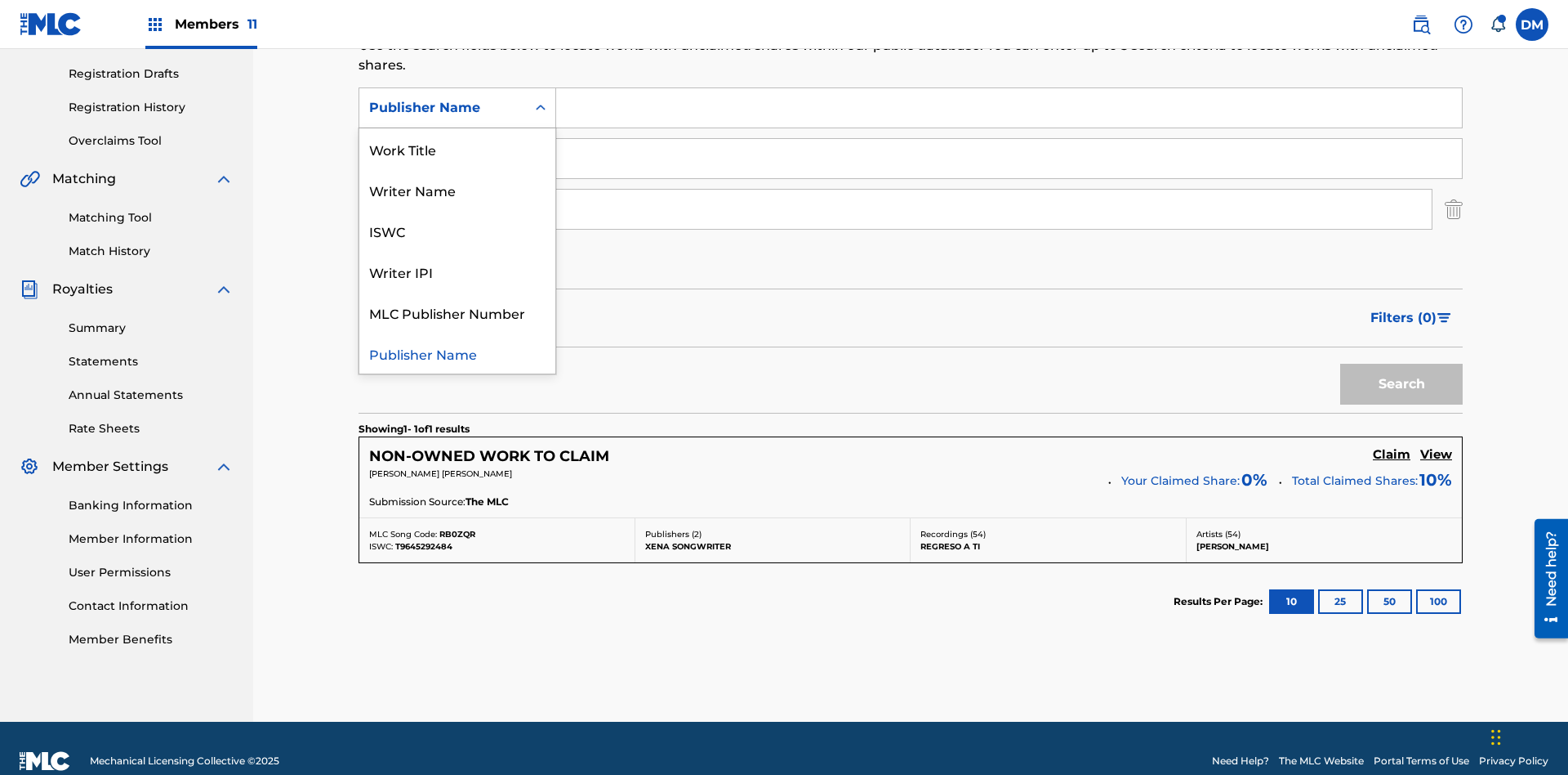
click at [457, 271] on div "Writer IPI" at bounding box center [457, 271] width 196 height 41
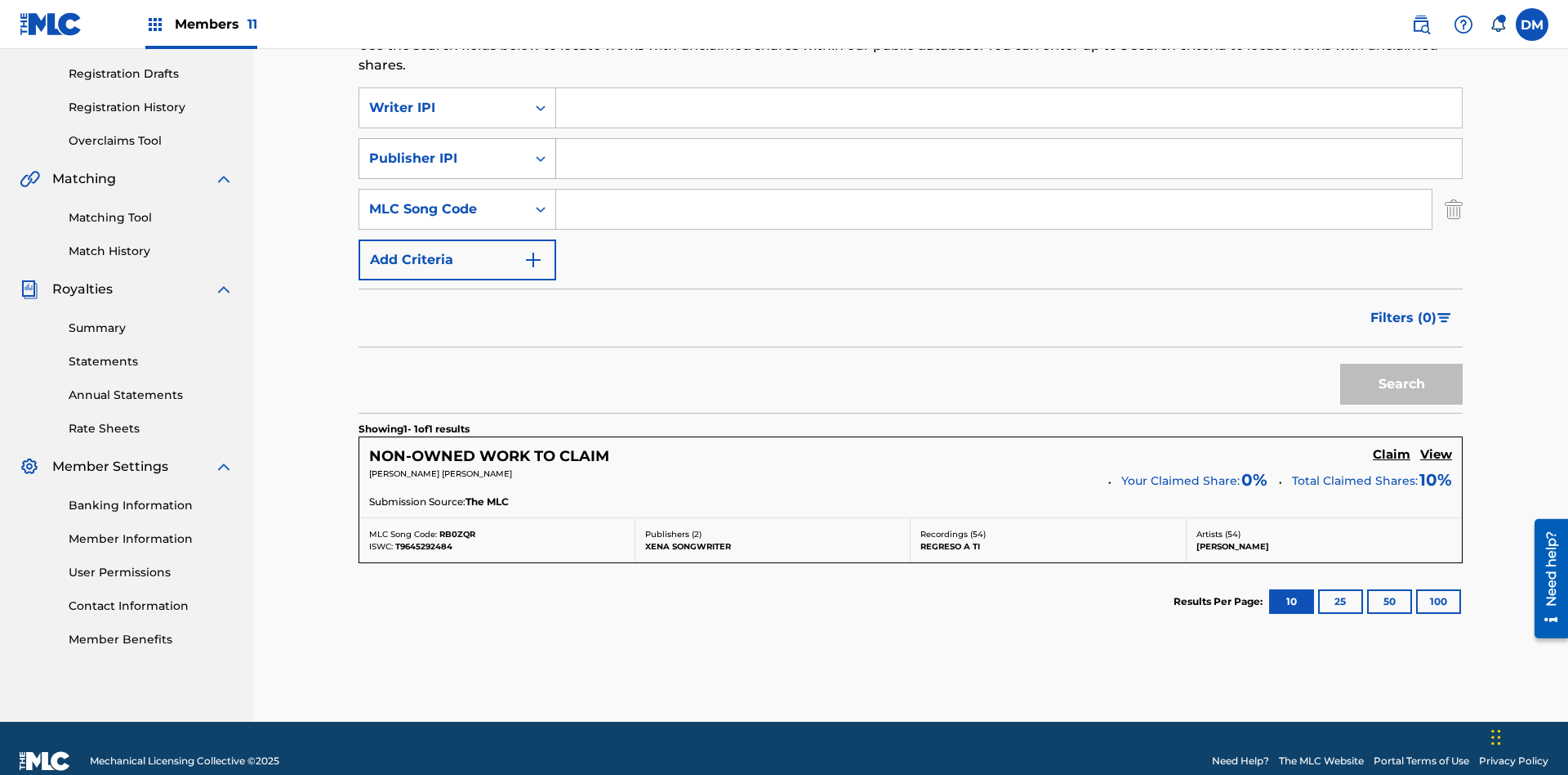
click at [443, 149] on div "Publisher IPI" at bounding box center [442, 158] width 147 height 19
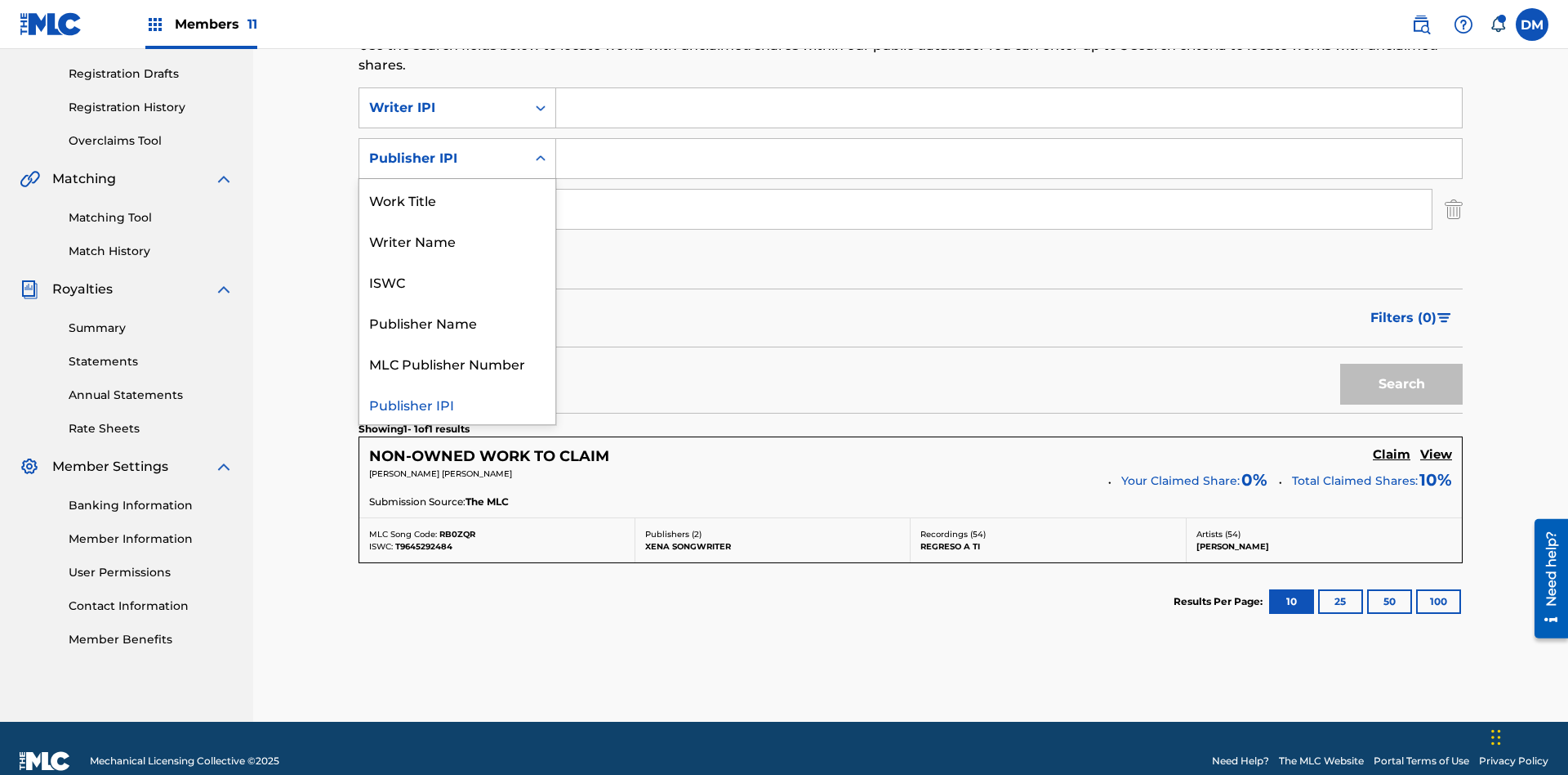
scroll to position [293, 0]
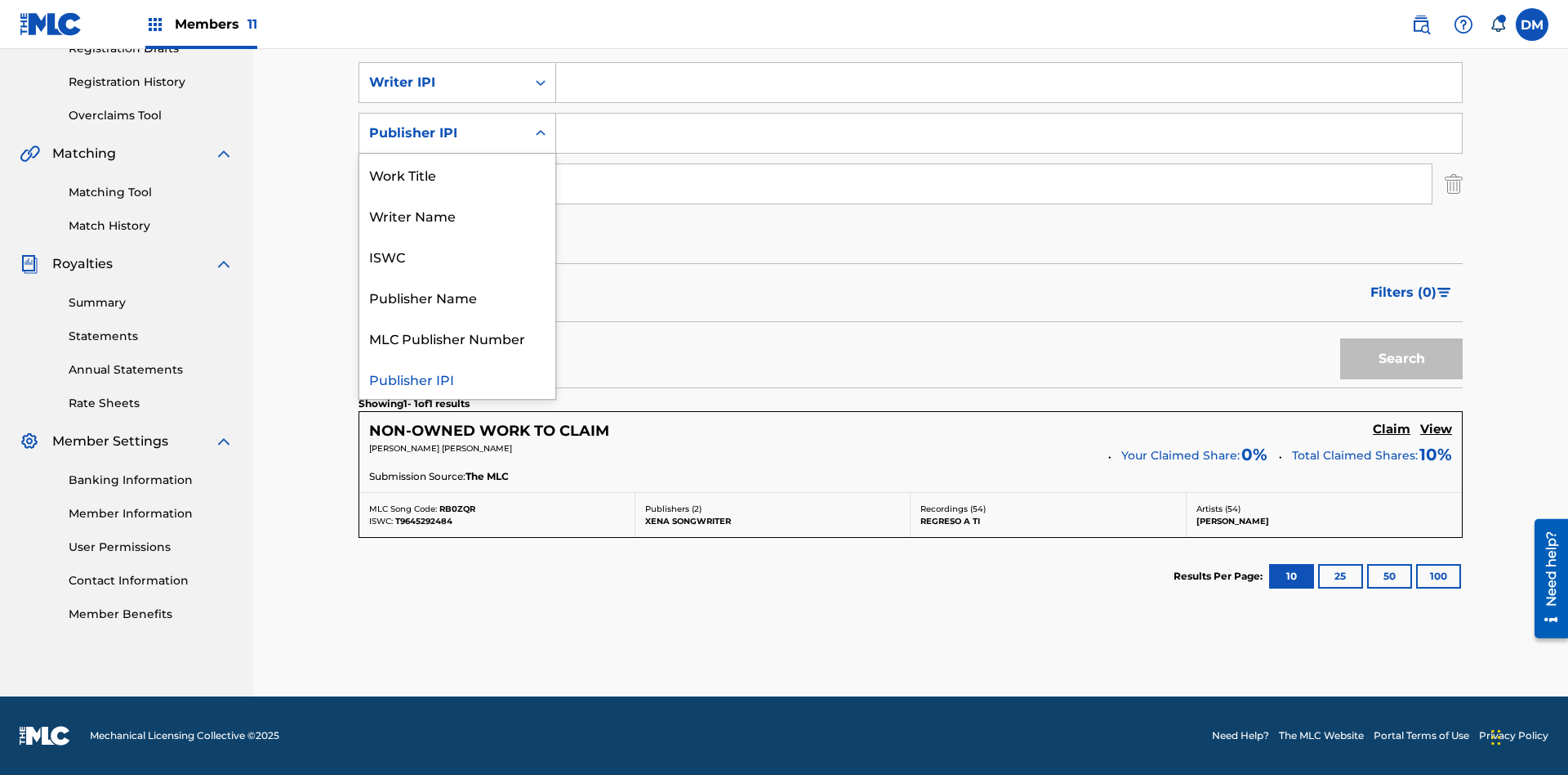
click at [457, 338] on div "MLC Publisher Number" at bounding box center [457, 337] width 196 height 41
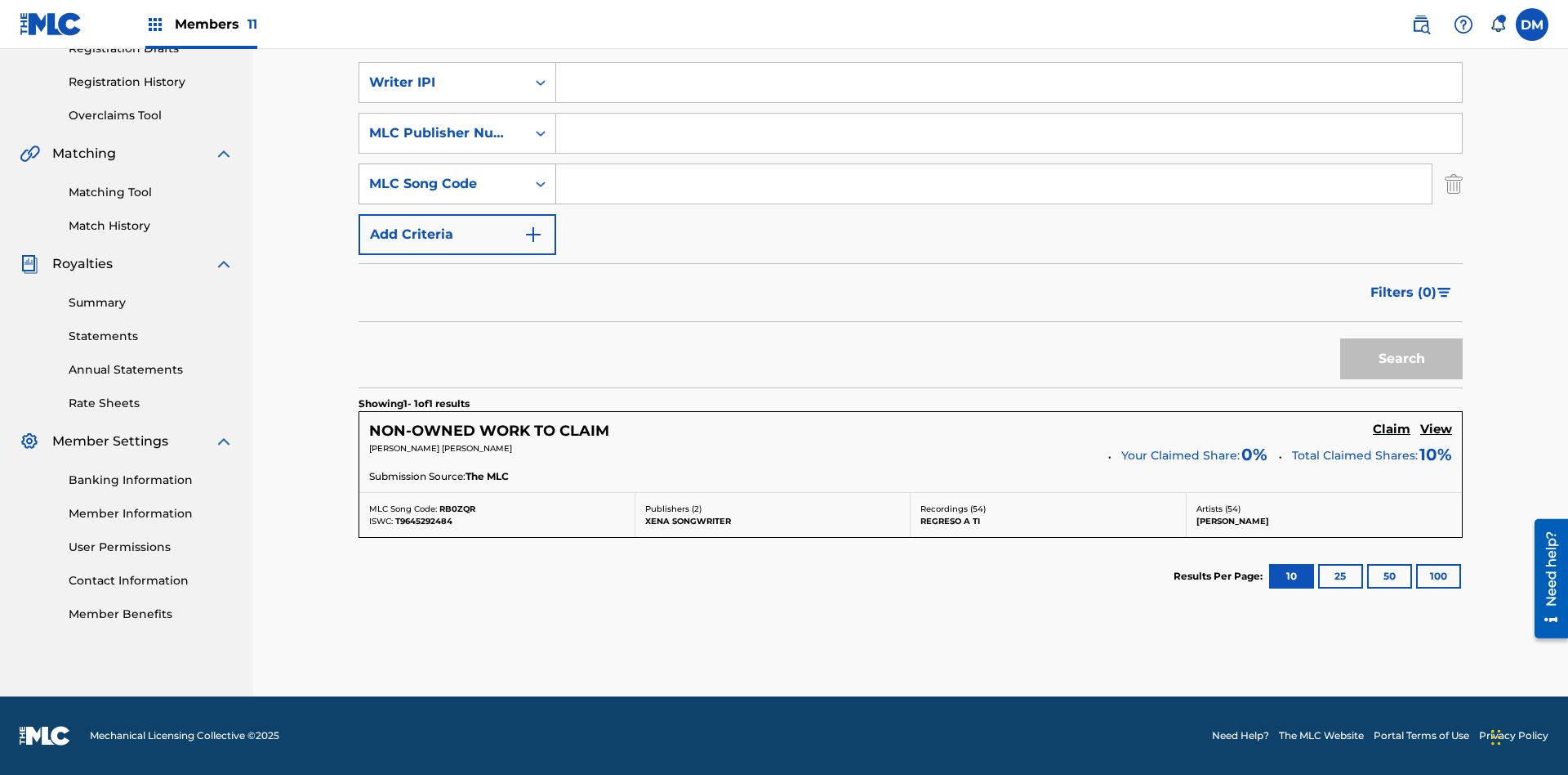
click at [443, 184] on div "MLC Song Code" at bounding box center [442, 183] width 147 height 19
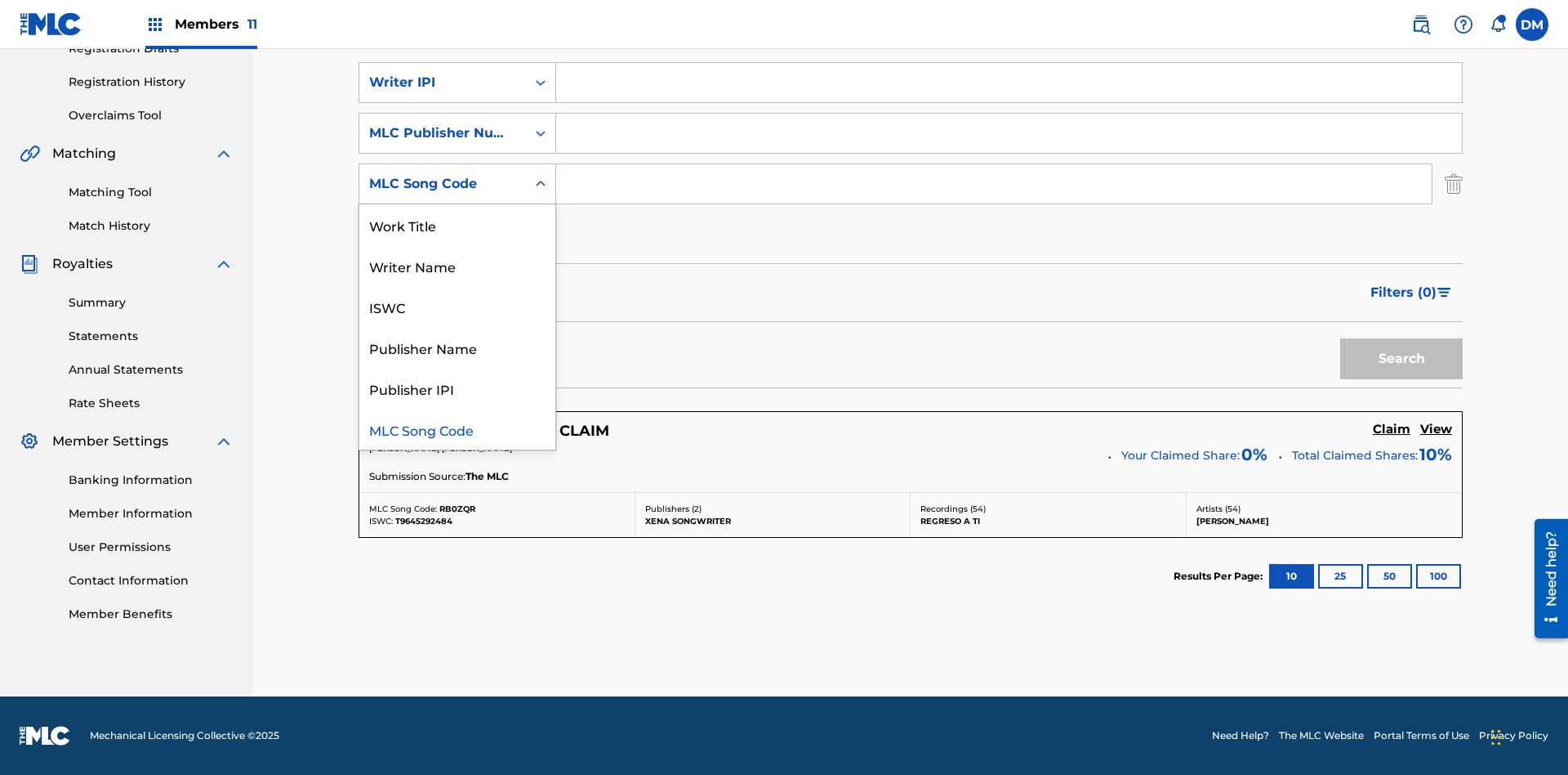
click at [457, 266] on div "Writer Name" at bounding box center [457, 266] width 196 height 41
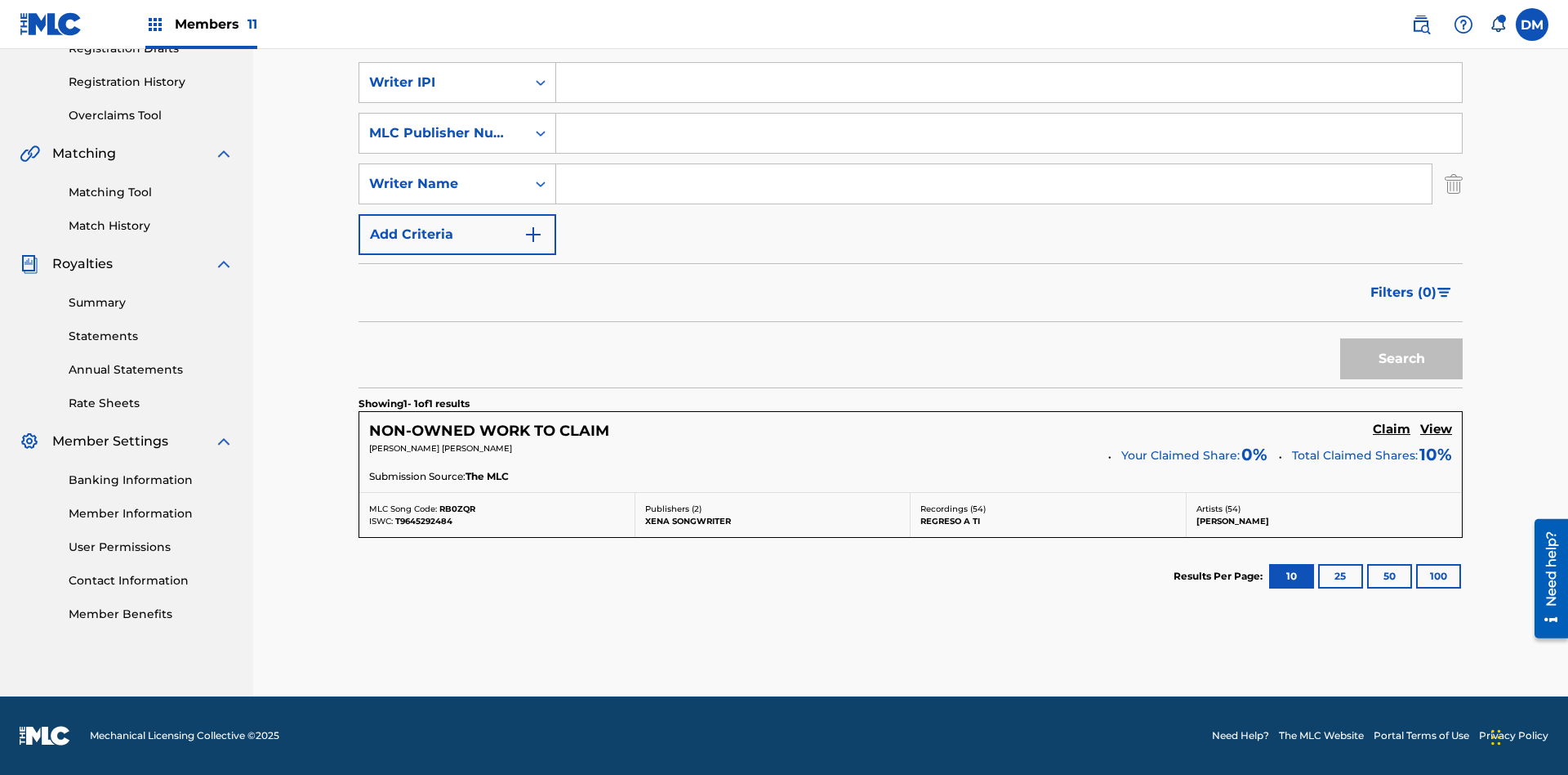
click at [1009, 102] on input "Search Form" at bounding box center [1009, 82] width 906 height 39
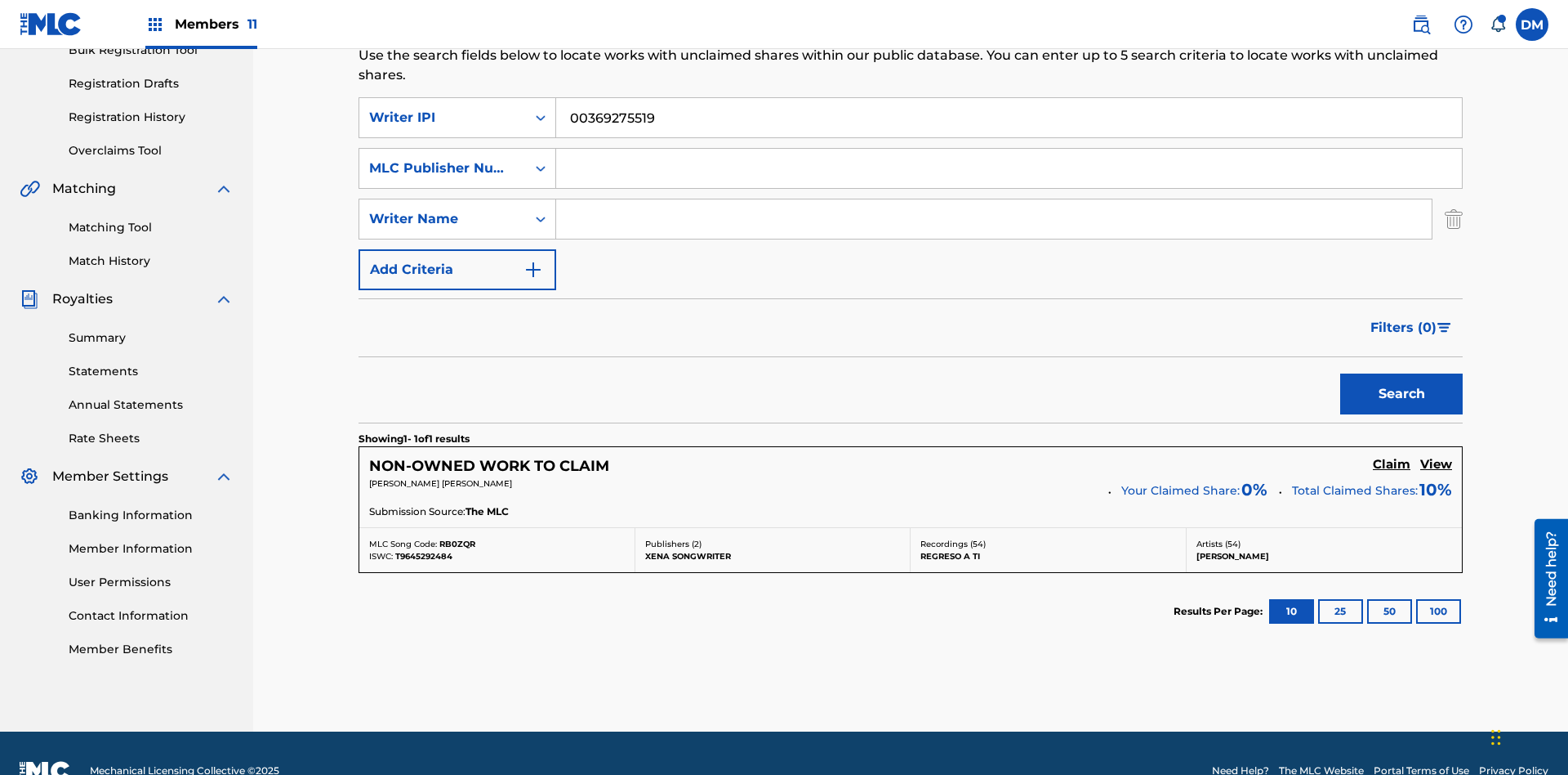
type input "00369275519"
click at [1009, 149] on input "Search Form" at bounding box center [1009, 168] width 906 height 39
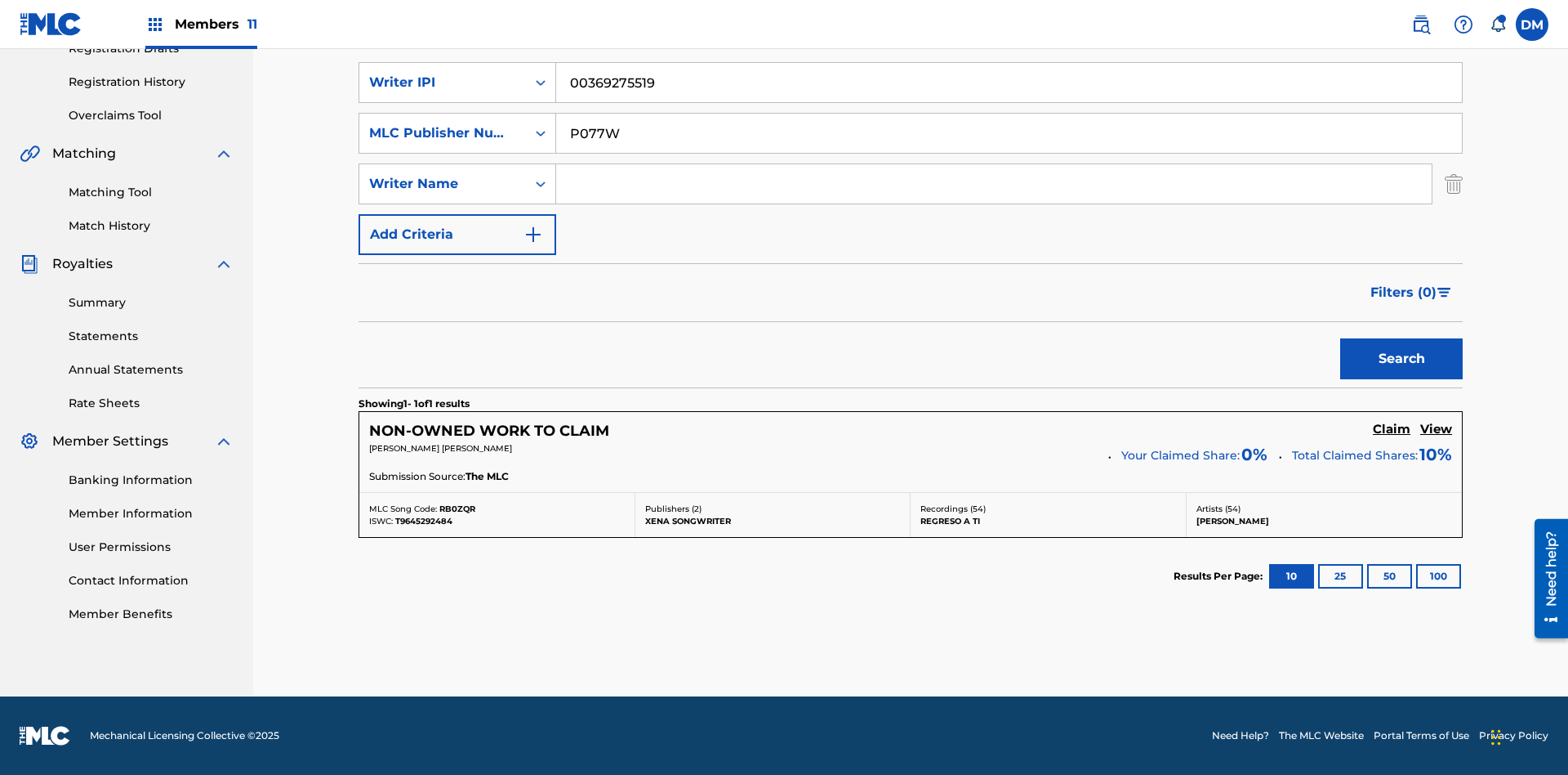
type input "P077WM"
